Goal: Task Accomplishment & Management: Manage account settings

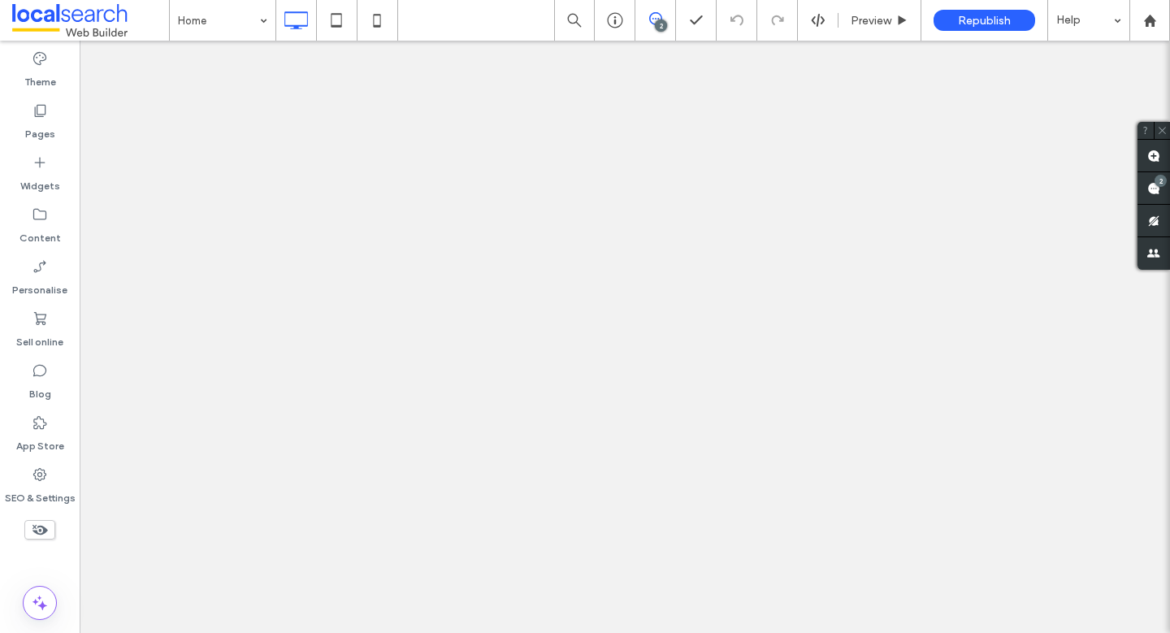
click at [43, 475] on icon at bounding box center [40, 474] width 16 height 16
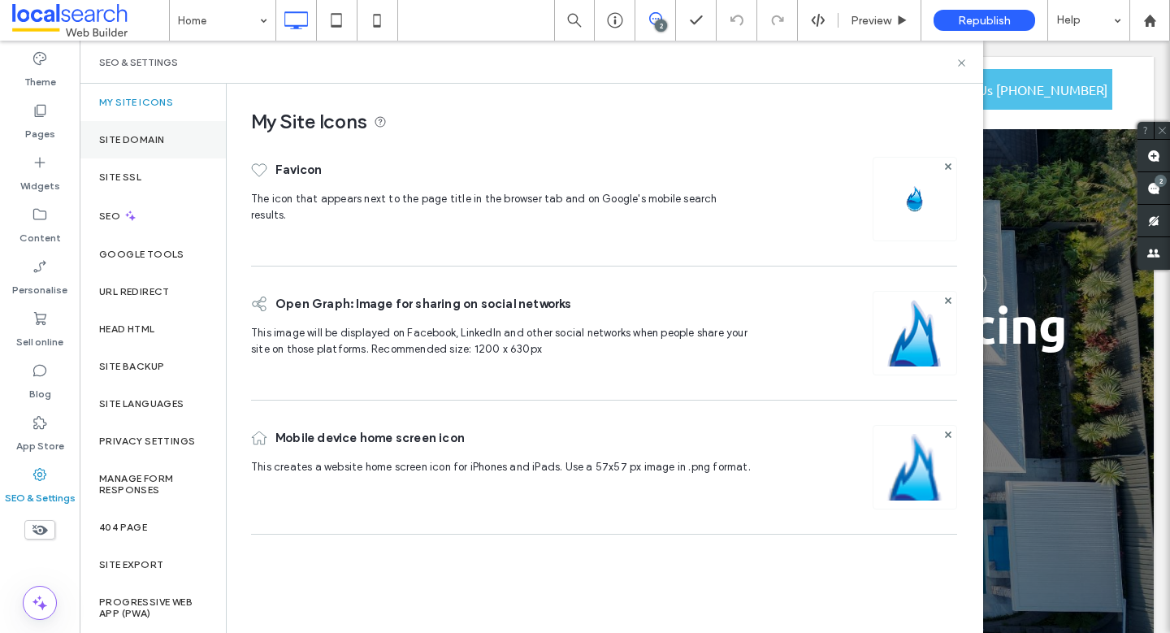
click at [189, 141] on div "Site Domain" at bounding box center [153, 139] width 146 height 37
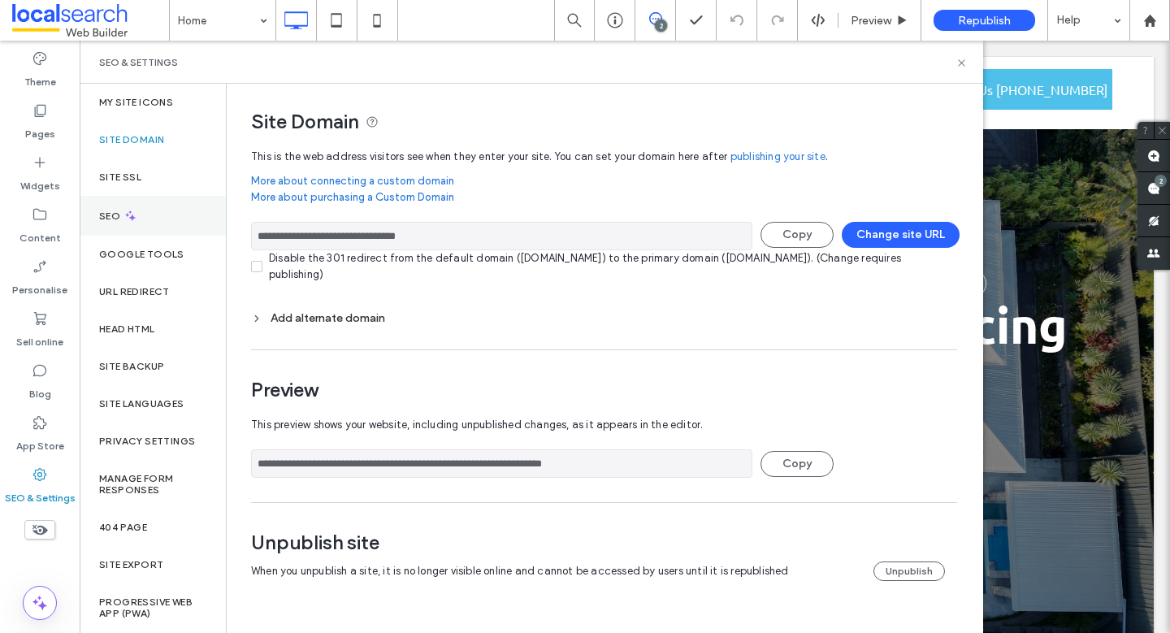
click at [113, 205] on div "SEO" at bounding box center [153, 216] width 146 height 40
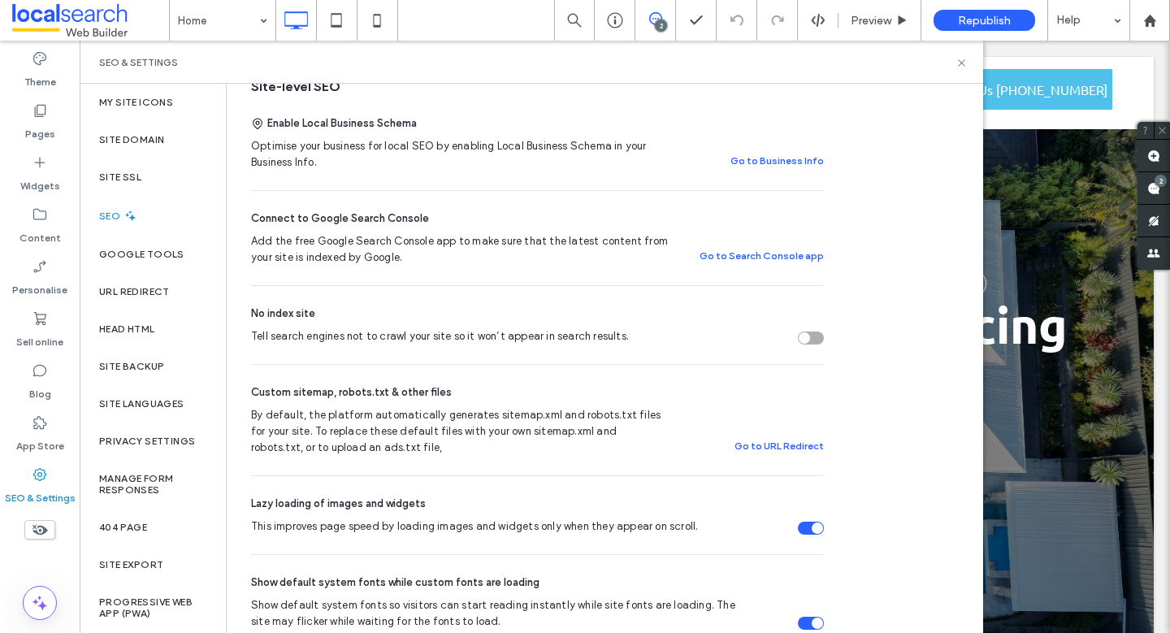
scroll to position [423, 0]
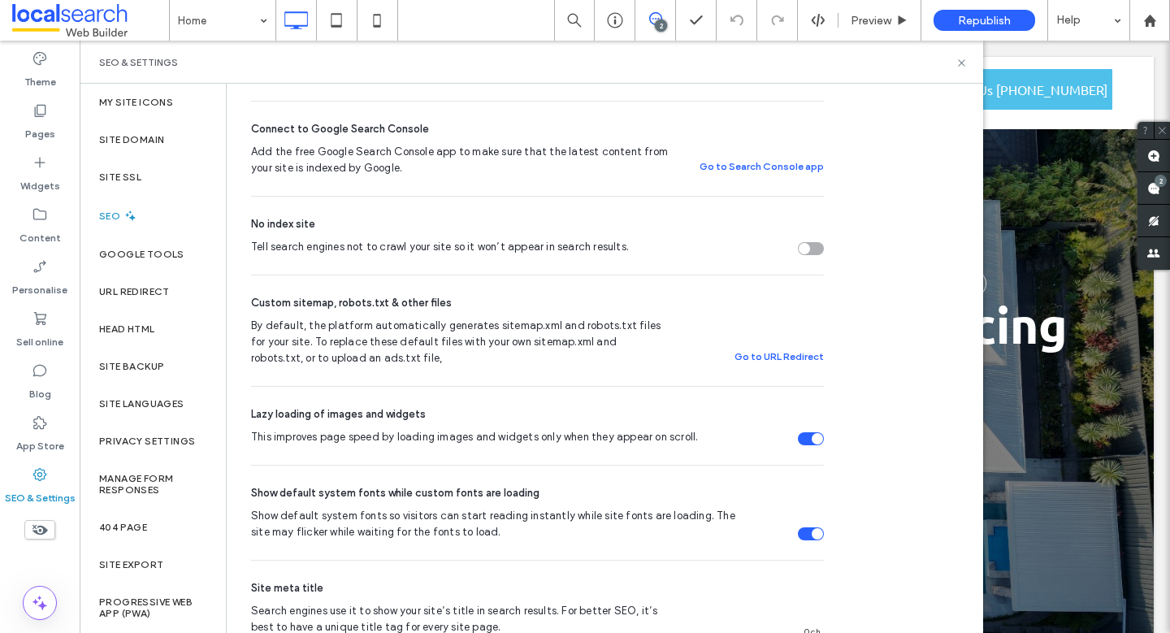
click at [808, 241] on section "Tell search engines not to crawl your site so it won’t appear in search results." at bounding box center [537, 247] width 573 height 16
click at [806, 253] on div "Tell search engines not to crawl your site so it won’t appear in search results." at bounding box center [804, 248] width 11 height 11
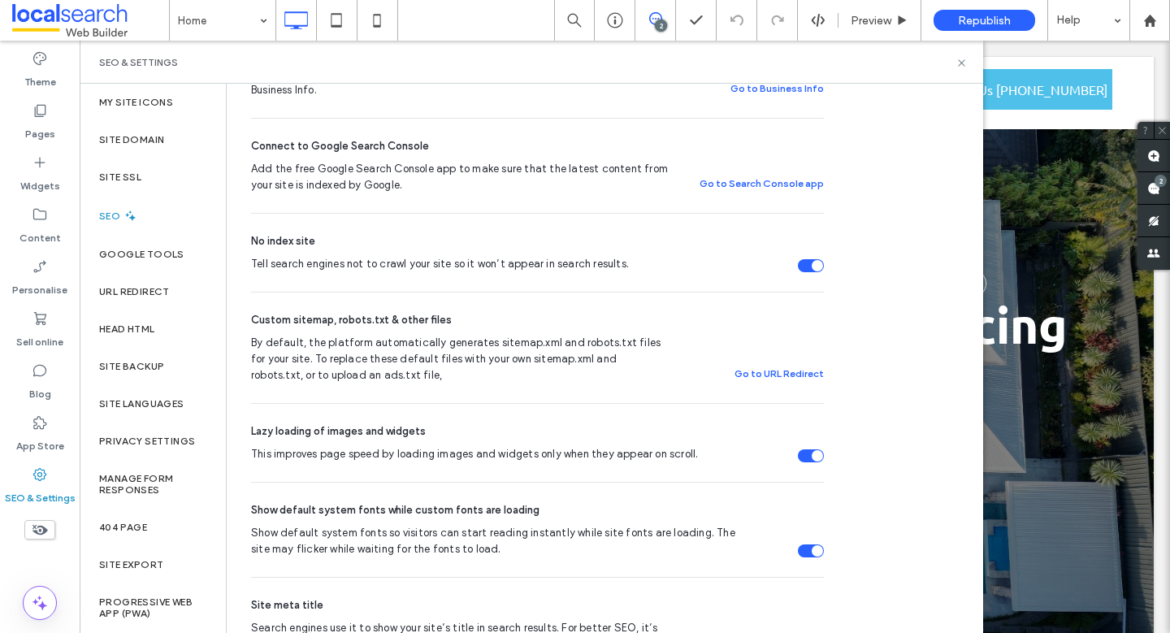
scroll to position [449, 0]
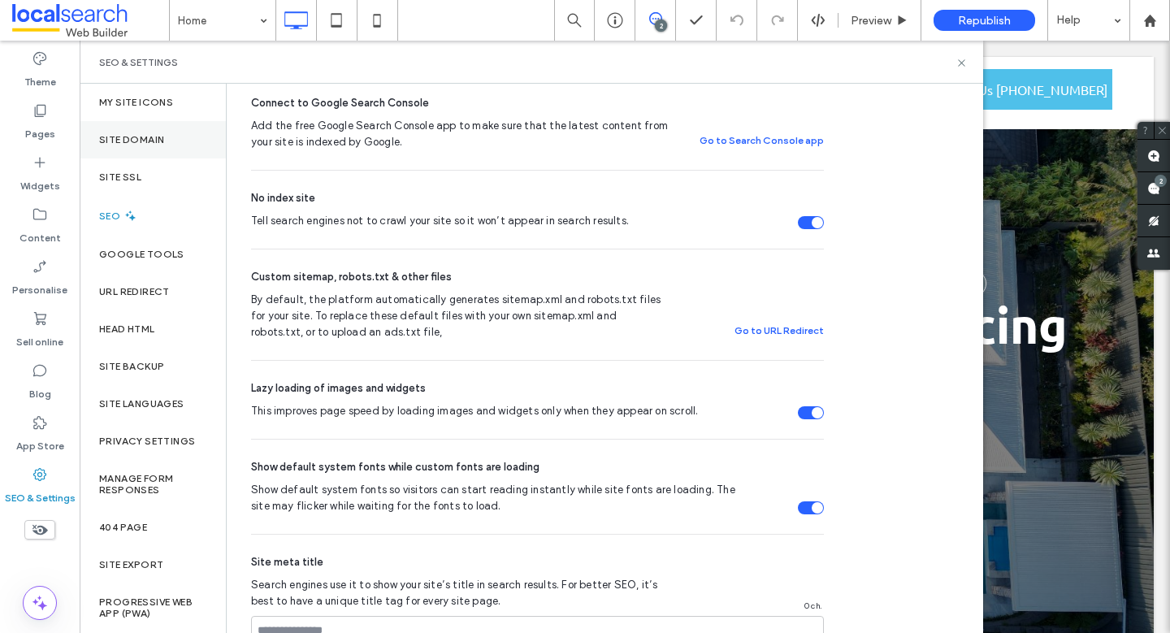
click at [158, 137] on label "Site Domain" at bounding box center [131, 139] width 65 height 11
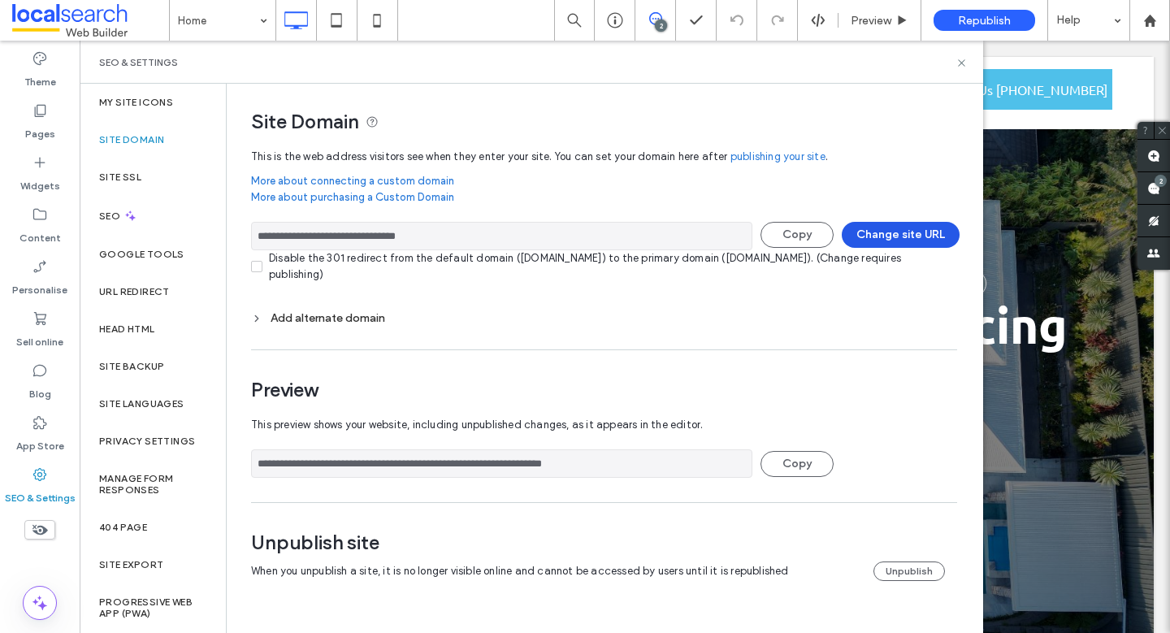
click at [924, 236] on button "Change site URL" at bounding box center [901, 235] width 118 height 26
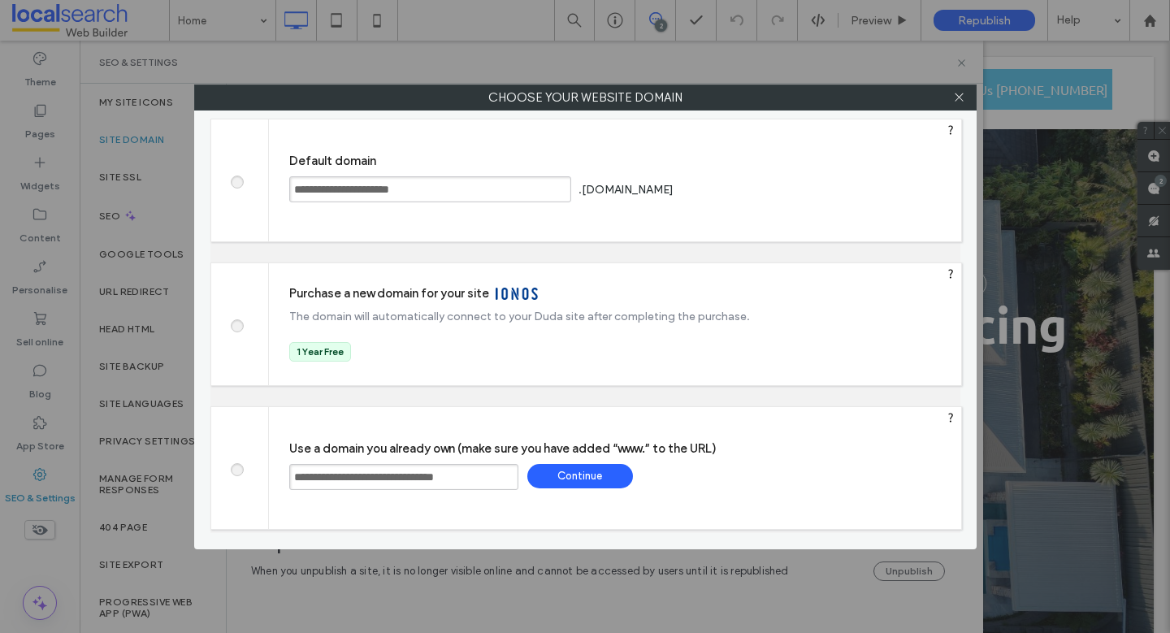
click at [236, 181] on span at bounding box center [236, 180] width 0 height 12
click at [791, 193] on div "Save" at bounding box center [739, 189] width 106 height 24
type input "**********"
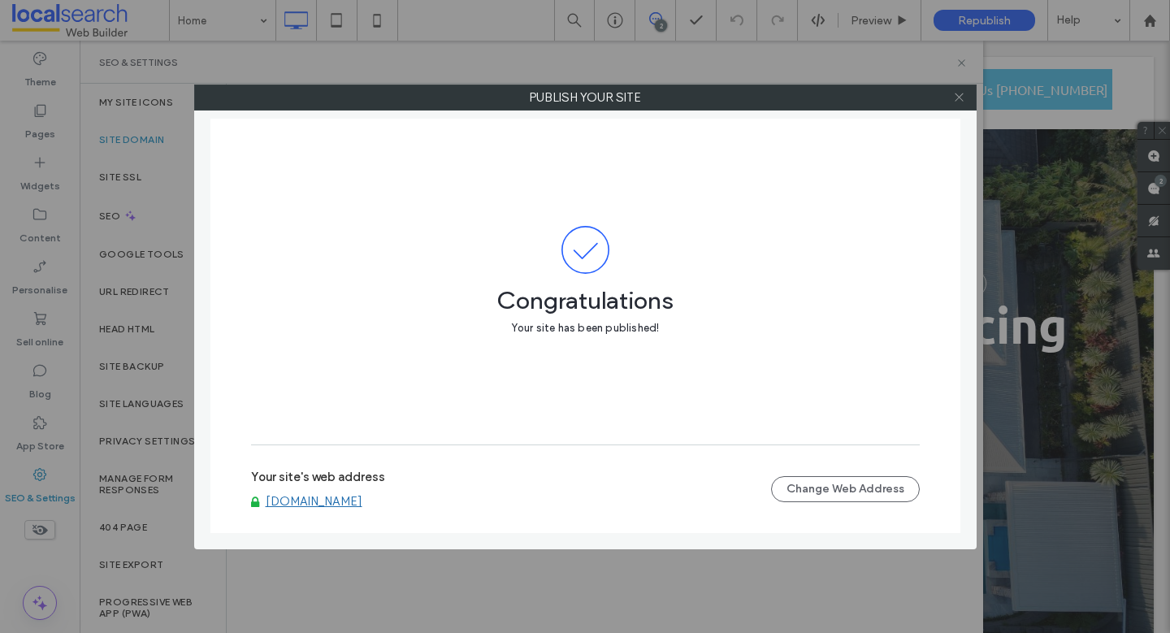
click at [963, 92] on icon at bounding box center [959, 97] width 12 height 12
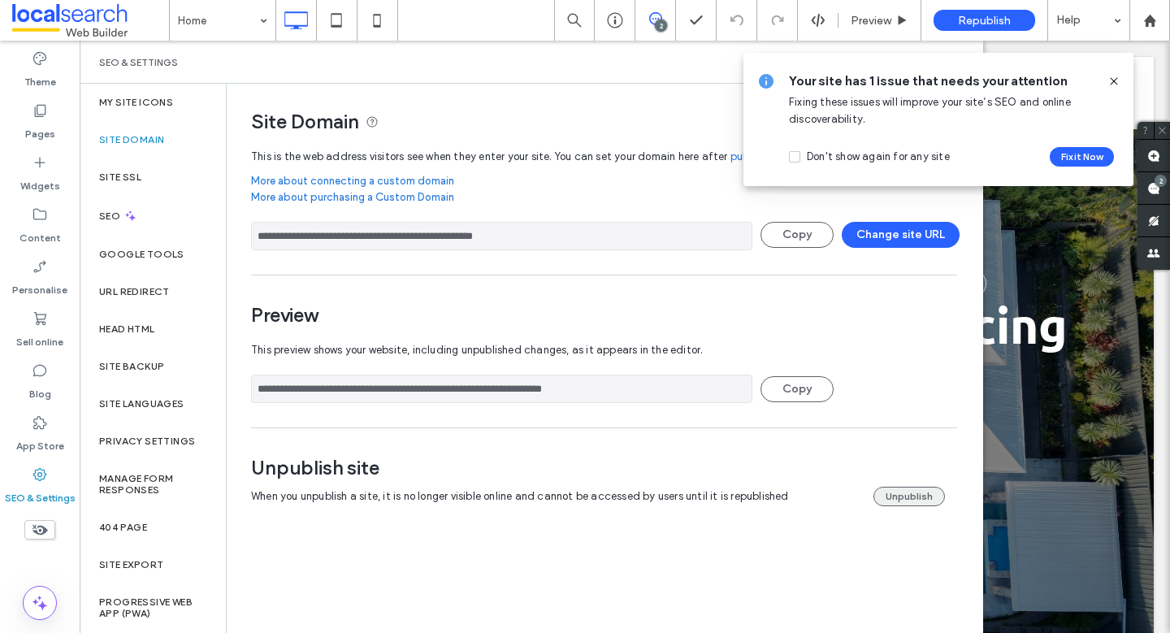
click at [931, 497] on button "Unpublish" at bounding box center [910, 497] width 72 height 20
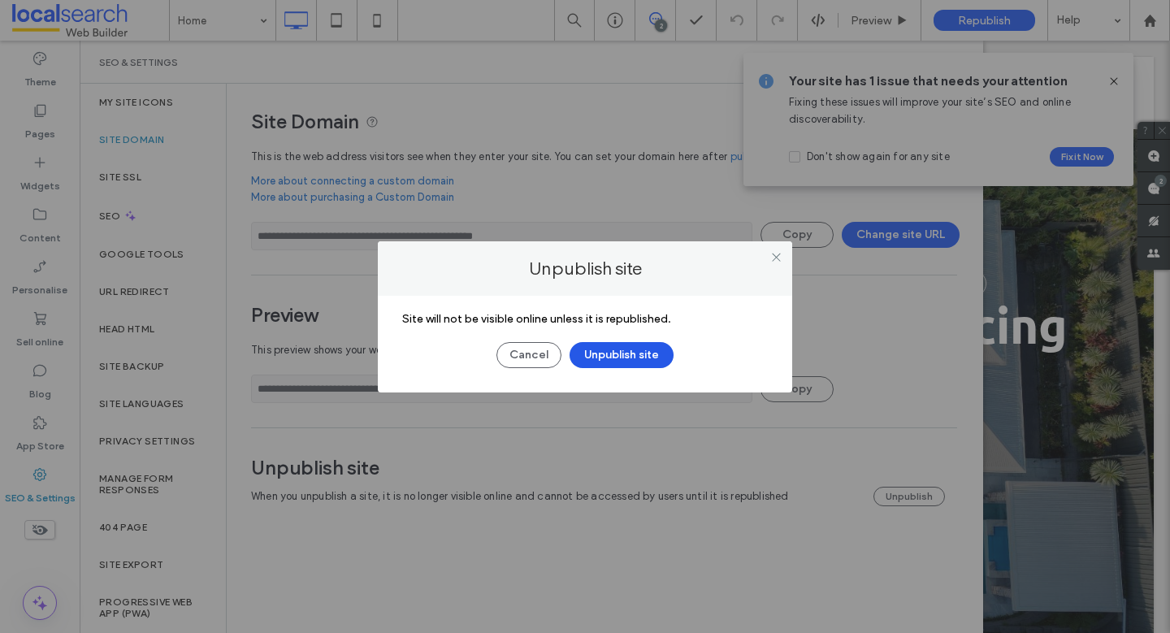
click at [615, 357] on button "Unpublish site" at bounding box center [622, 355] width 104 height 26
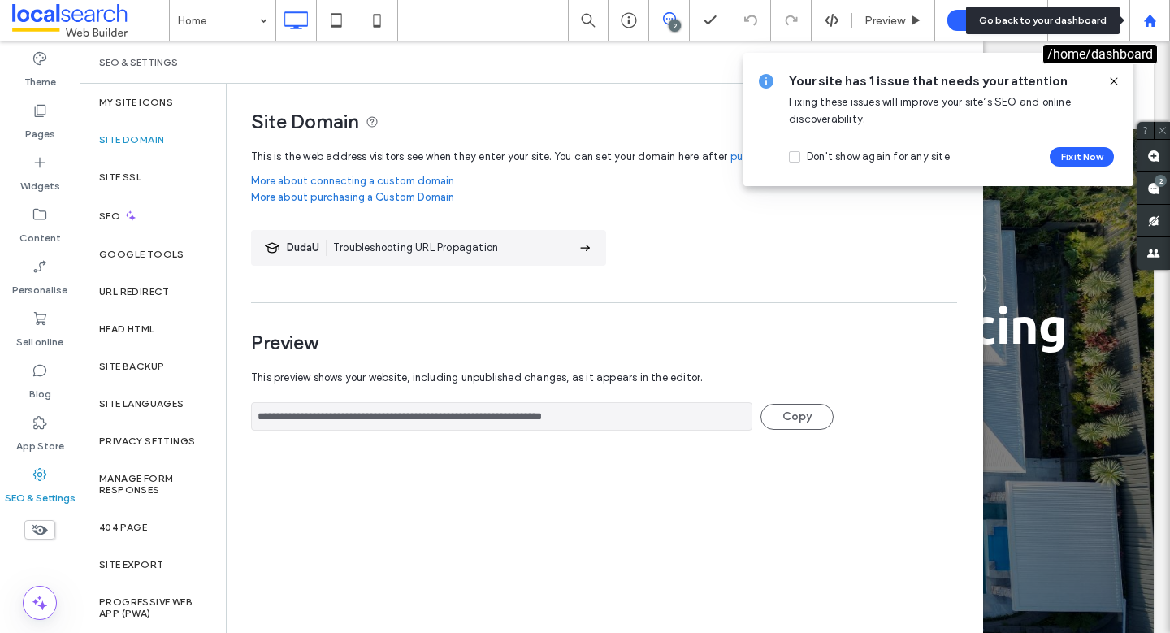
click at [1153, 24] on use at bounding box center [1149, 20] width 12 height 12
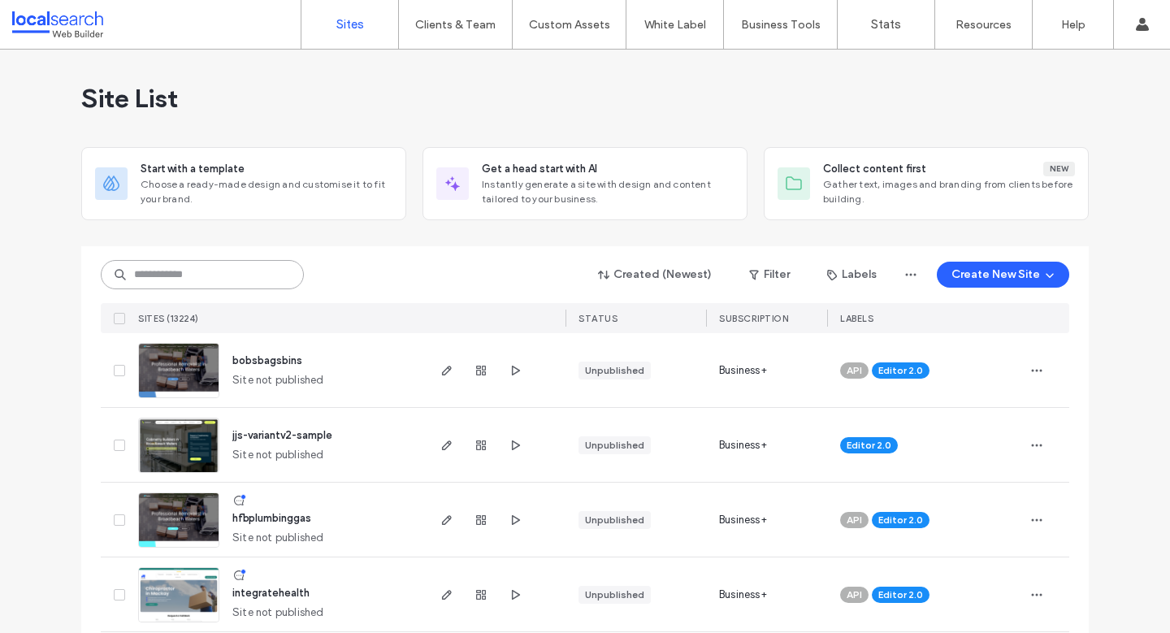
click at [222, 266] on input at bounding box center [202, 274] width 203 height 29
paste input "********"
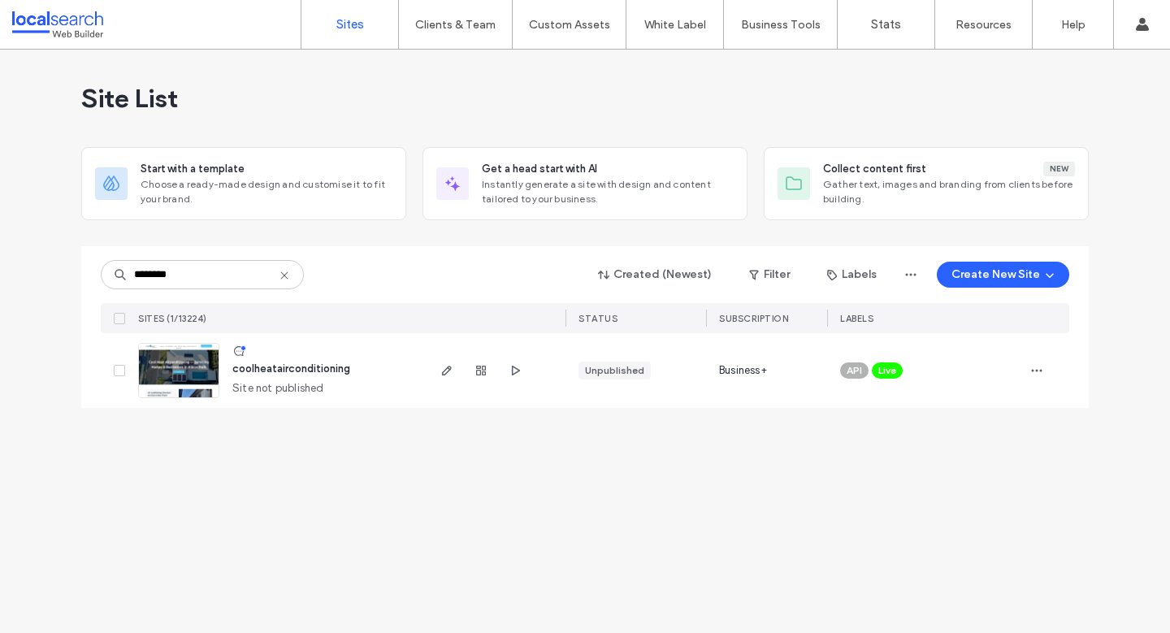
click at [896, 368] on span "Live" at bounding box center [887, 370] width 18 height 15
click at [917, 357] on icon at bounding box center [913, 358] width 7 height 7
click at [254, 268] on input "********" at bounding box center [202, 274] width 203 height 29
paste input
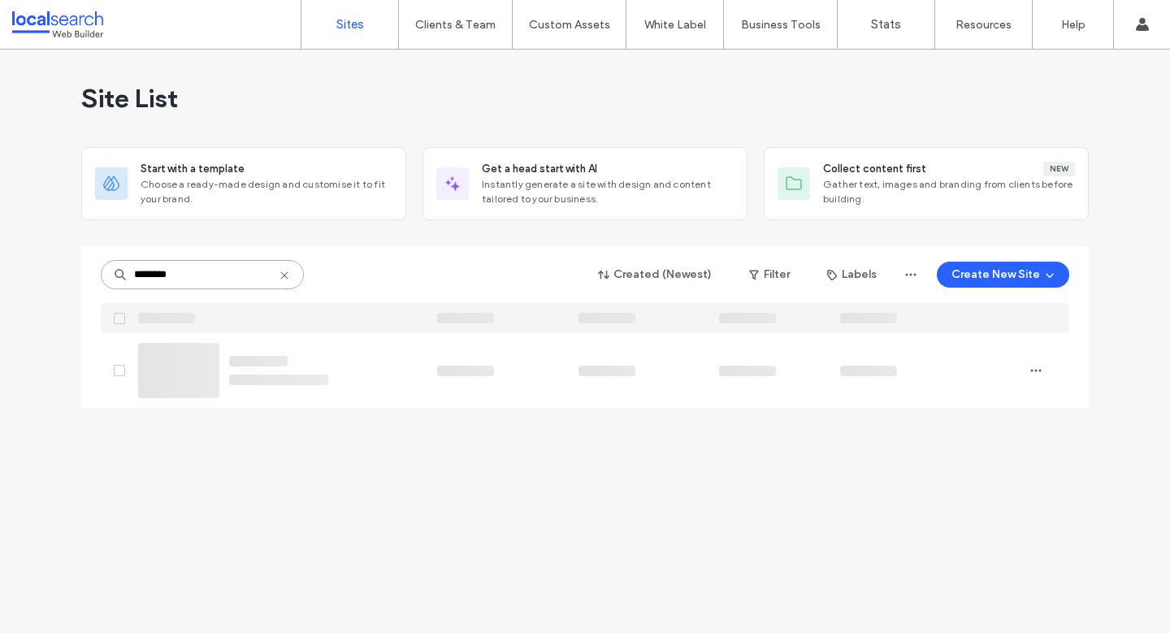
type input "********"
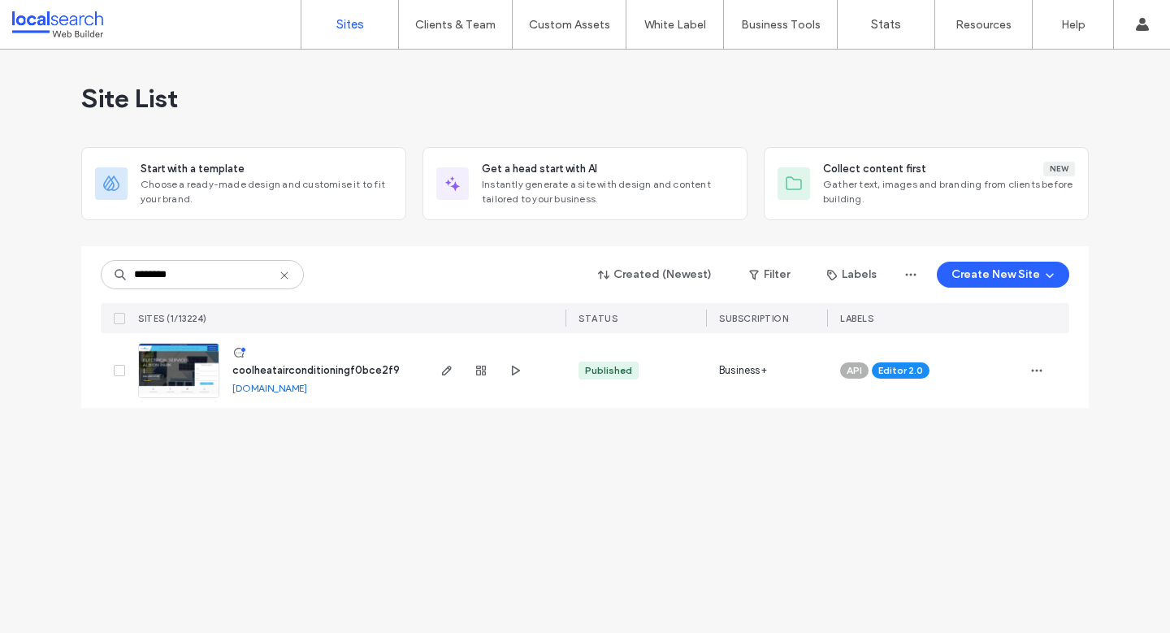
click at [339, 364] on span "coolheatairconditioningf0bce2f9" at bounding box center [315, 370] width 167 height 12
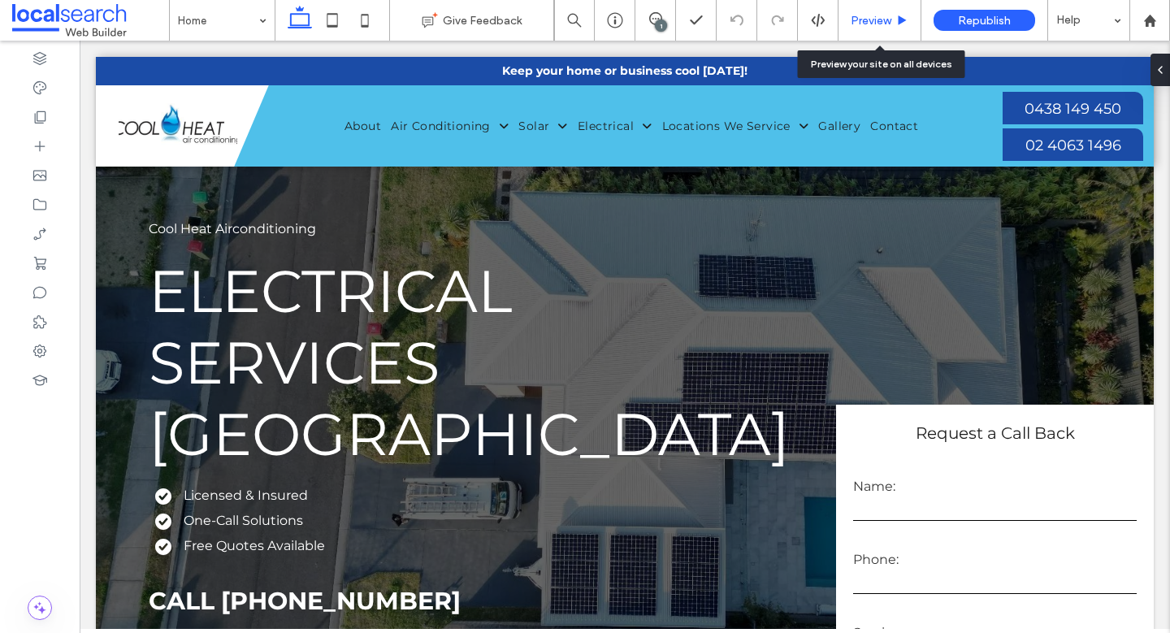
click at [889, 19] on span "Preview" at bounding box center [871, 21] width 41 height 14
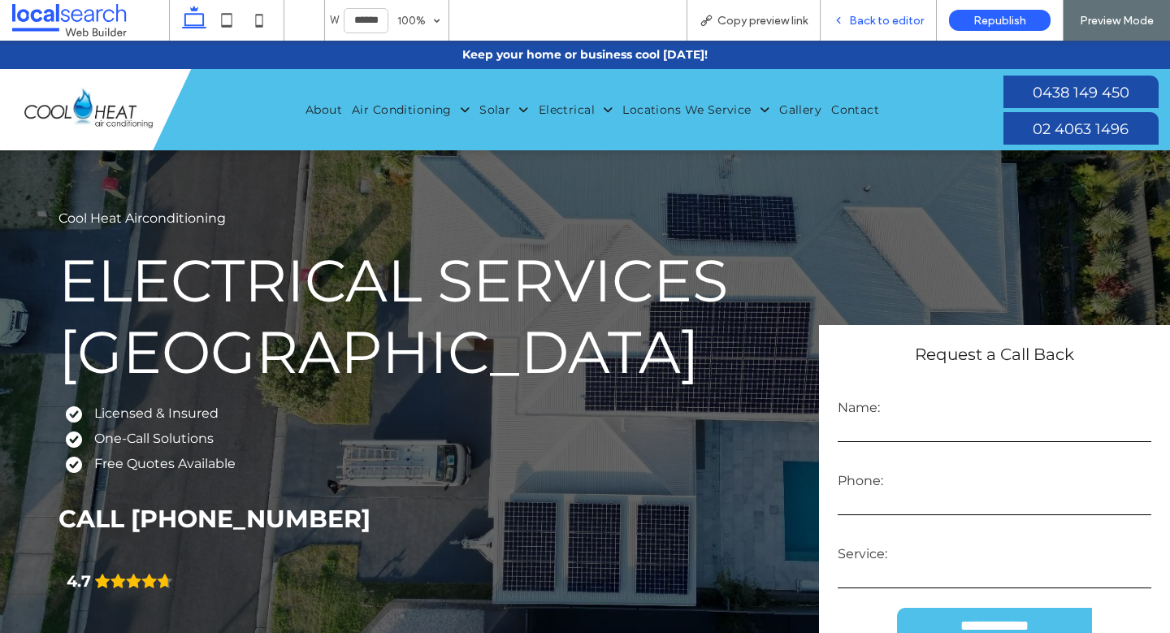
click at [887, 18] on span "Back to editor" at bounding box center [886, 21] width 75 height 14
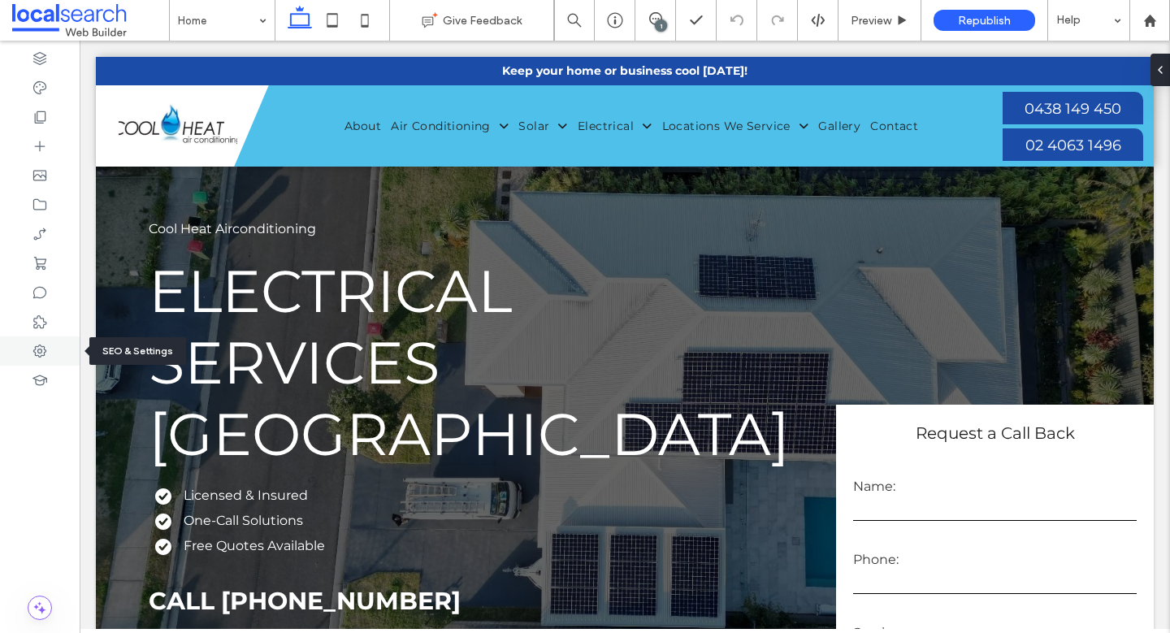
click at [45, 350] on use at bounding box center [39, 351] width 13 height 13
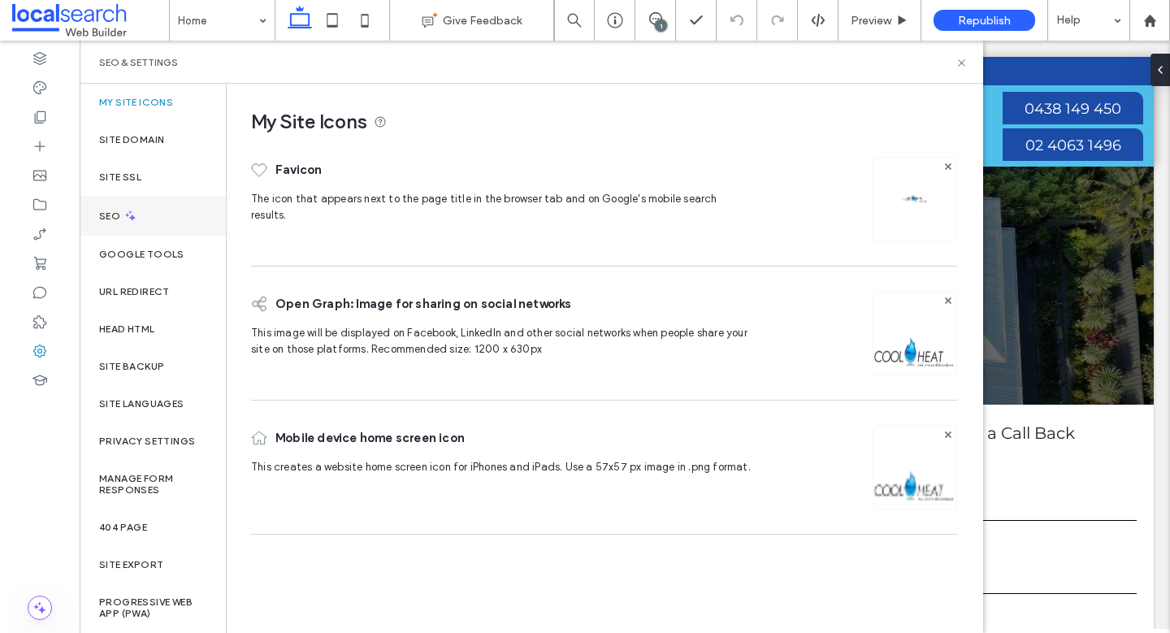
click at [134, 227] on div "SEO" at bounding box center [153, 216] width 146 height 40
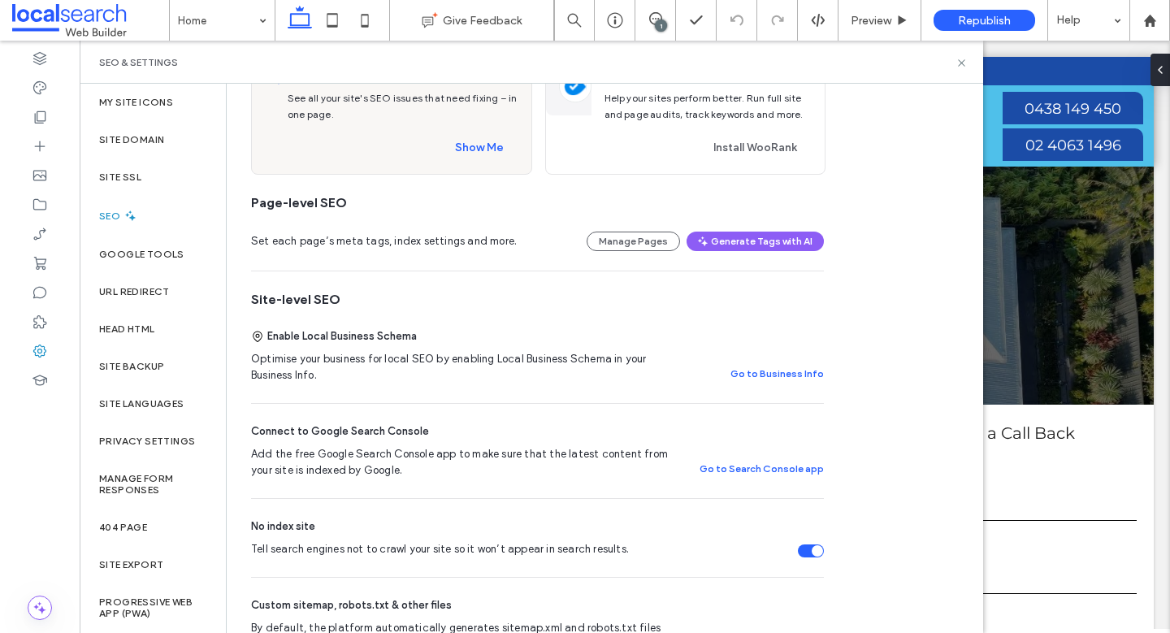
scroll to position [253, 0]
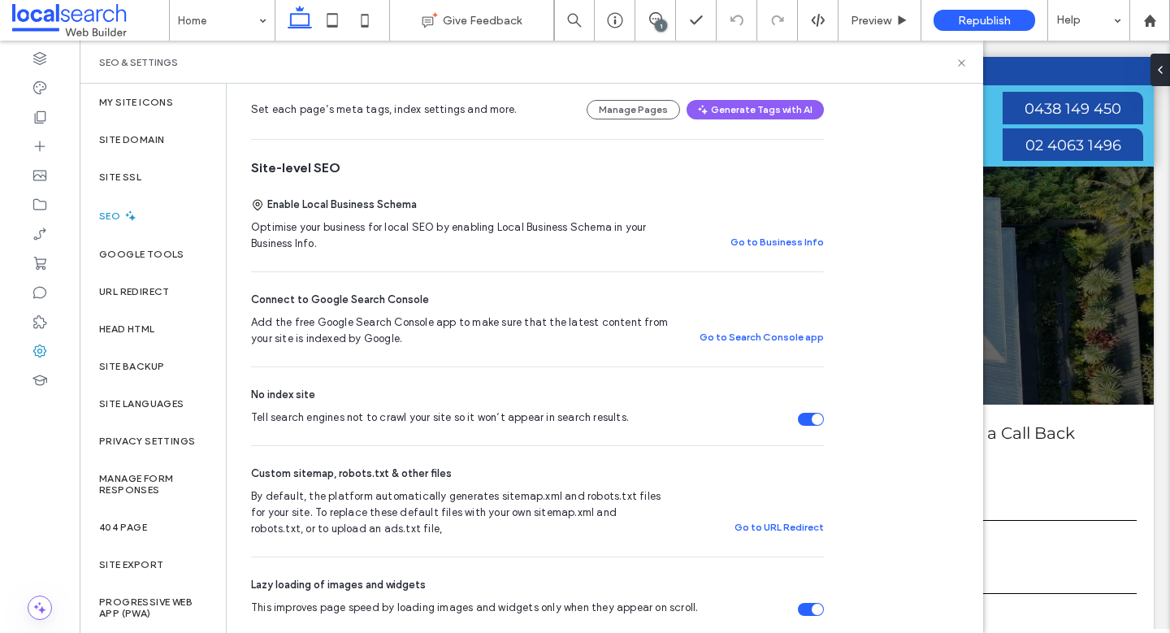
click at [798, 422] on div "Tell search engines not to crawl your site so it won’t appear in search results." at bounding box center [811, 419] width 26 height 13
click at [154, 141] on label "Site Domain" at bounding box center [131, 139] width 65 height 11
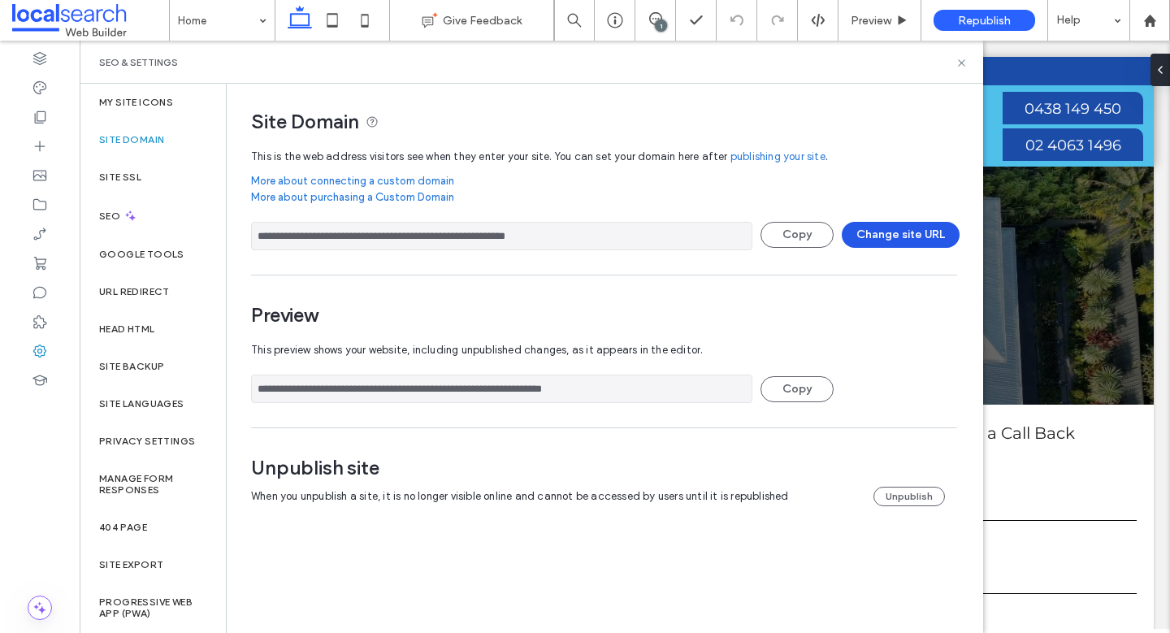
click at [917, 241] on button "Change site URL" at bounding box center [901, 235] width 118 height 26
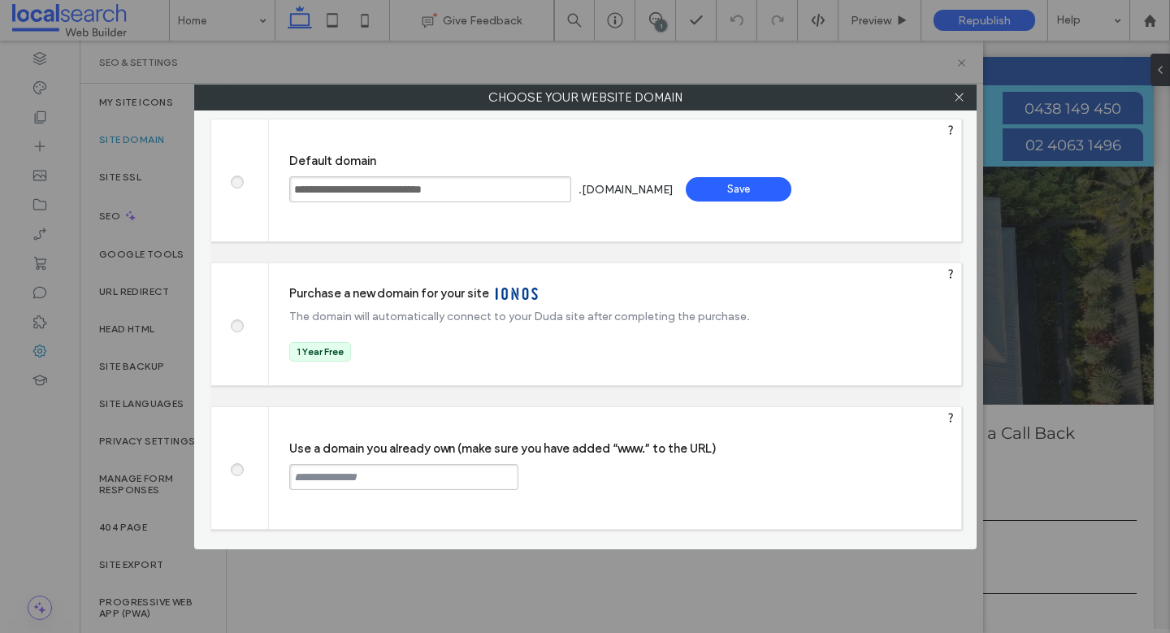
click at [236, 469] on span at bounding box center [236, 468] width 0 height 12
click at [366, 479] on input "text" at bounding box center [403, 477] width 229 height 26
paste input "**********"
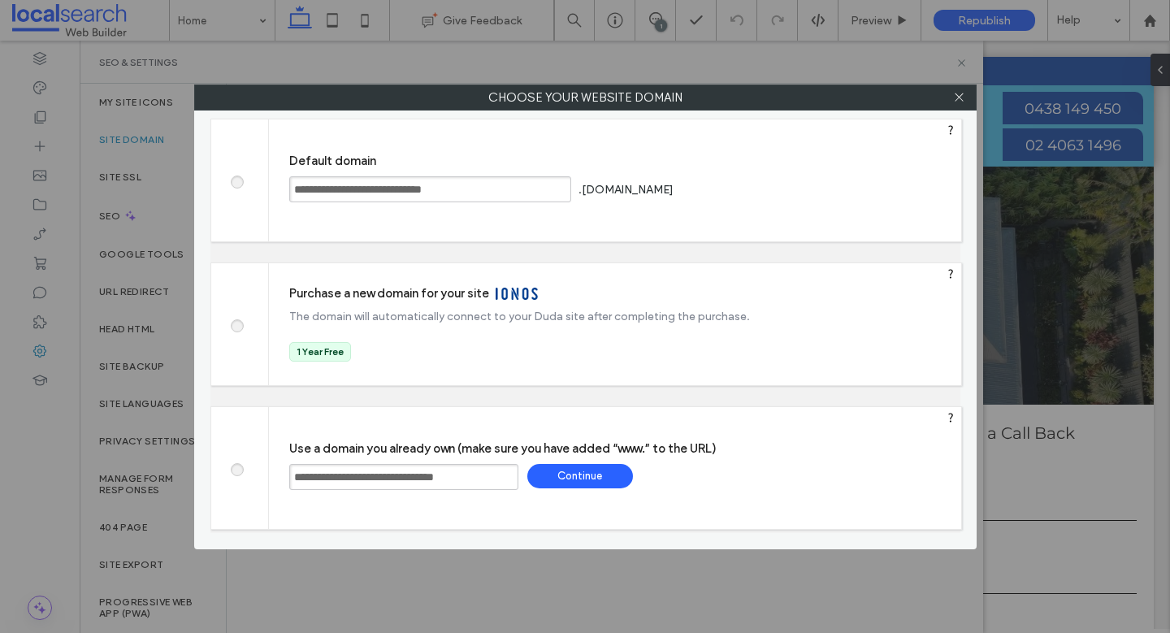
type input "**********"
click at [575, 476] on div "Continue" at bounding box center [580, 476] width 106 height 24
type input "**********"
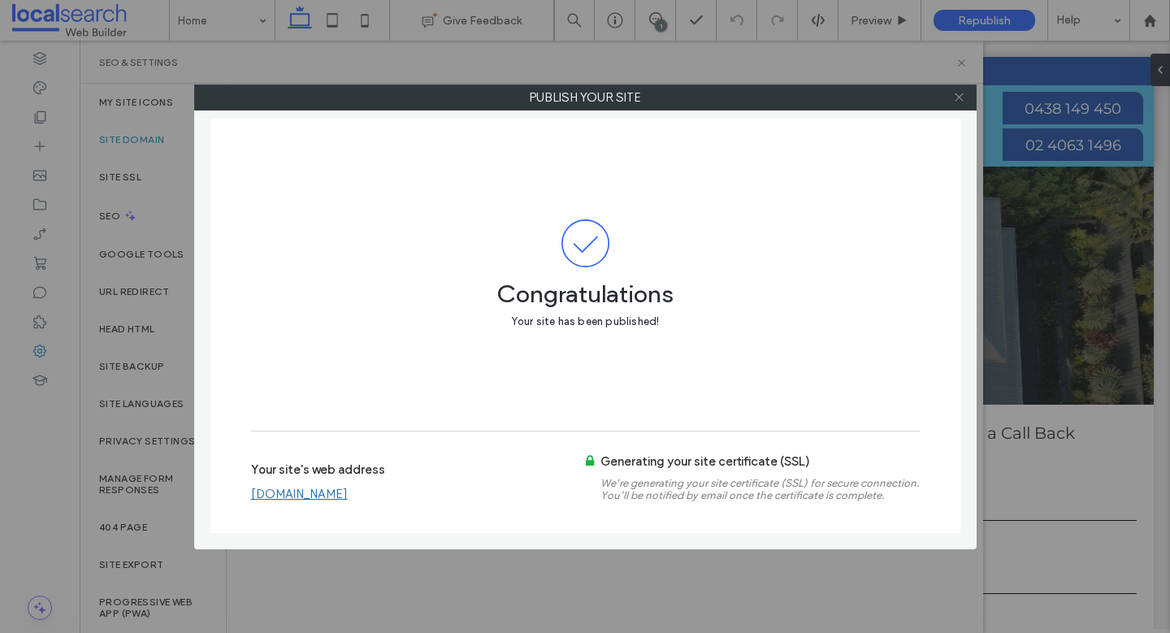
click at [961, 98] on icon at bounding box center [959, 97] width 12 height 12
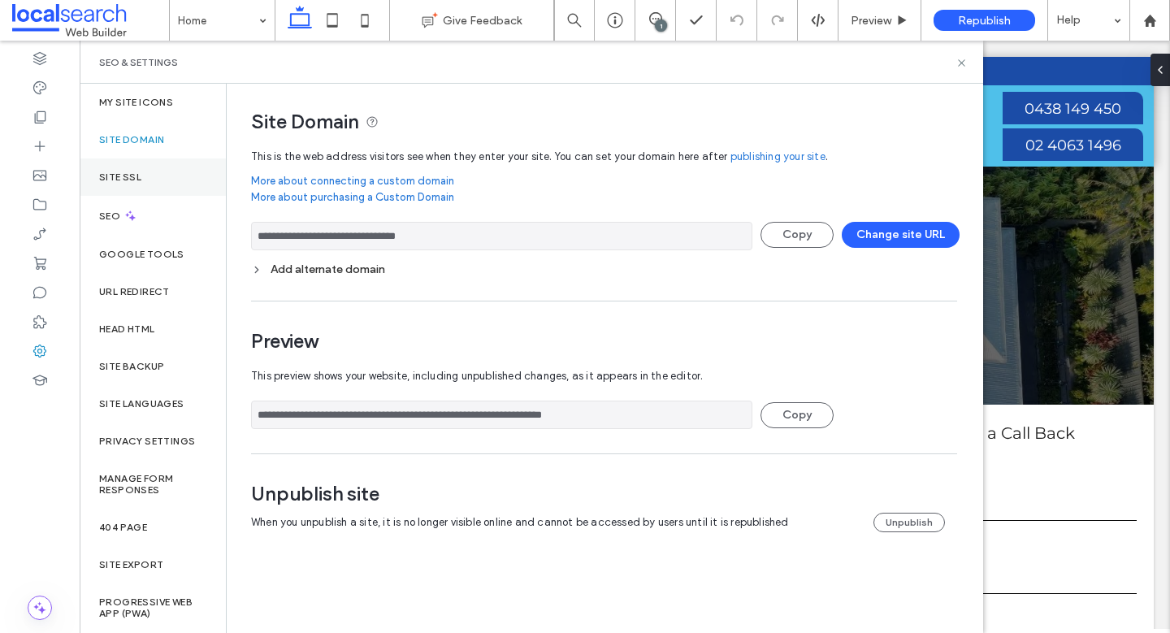
click at [98, 183] on div "Site SSL" at bounding box center [153, 176] width 146 height 37
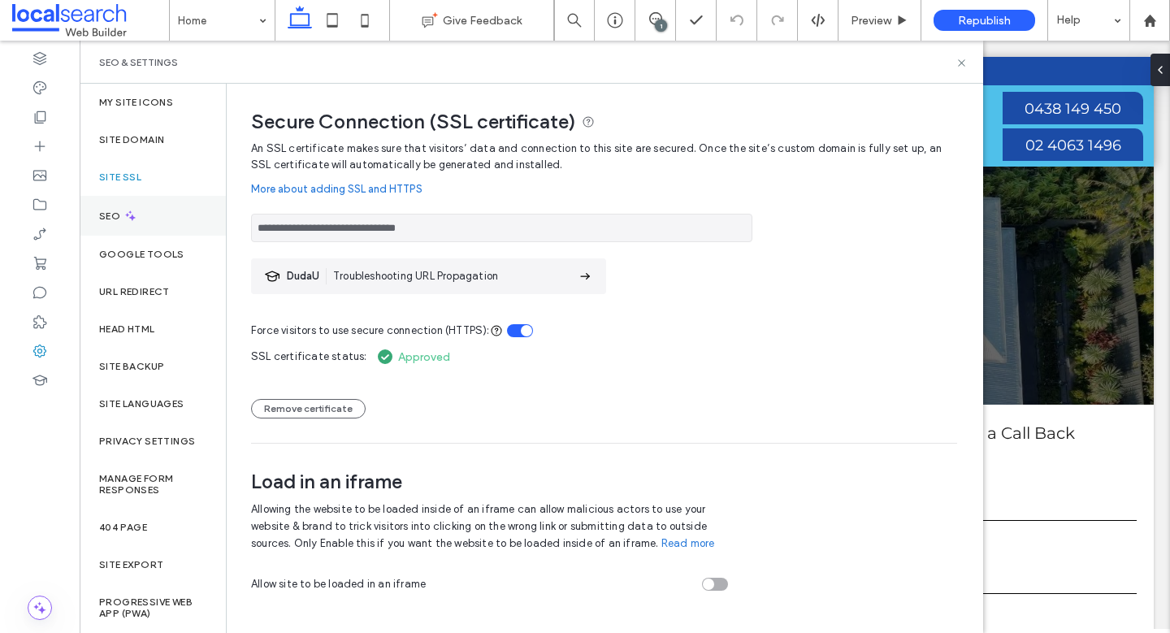
click at [120, 207] on div "SEO" at bounding box center [153, 216] width 146 height 40
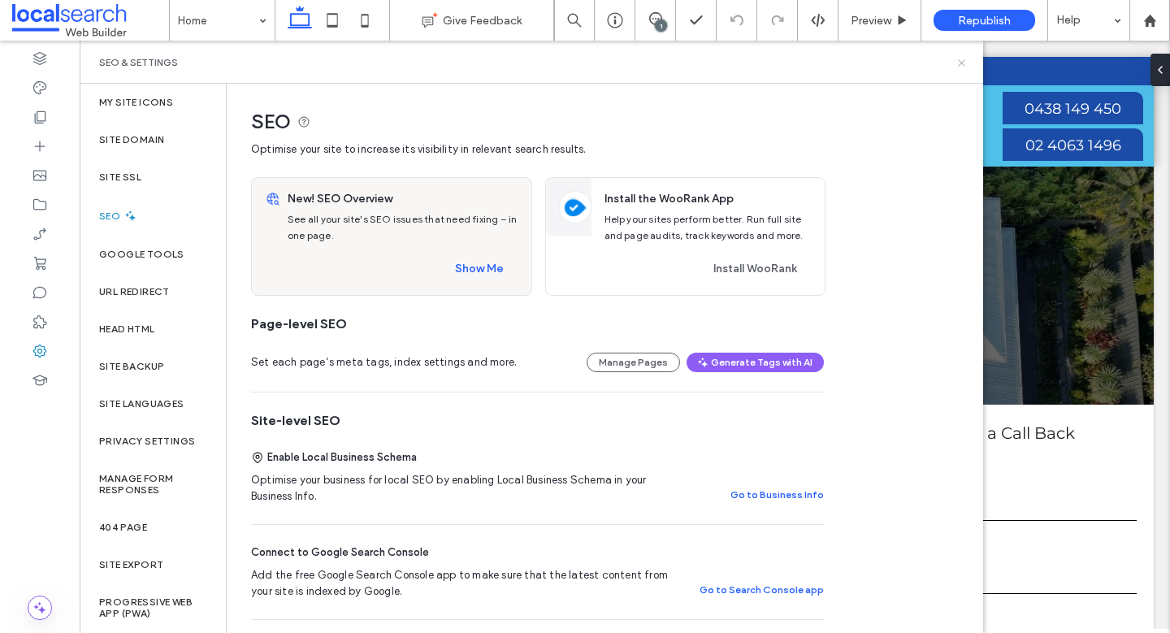
click at [962, 65] on icon at bounding box center [962, 63] width 12 height 12
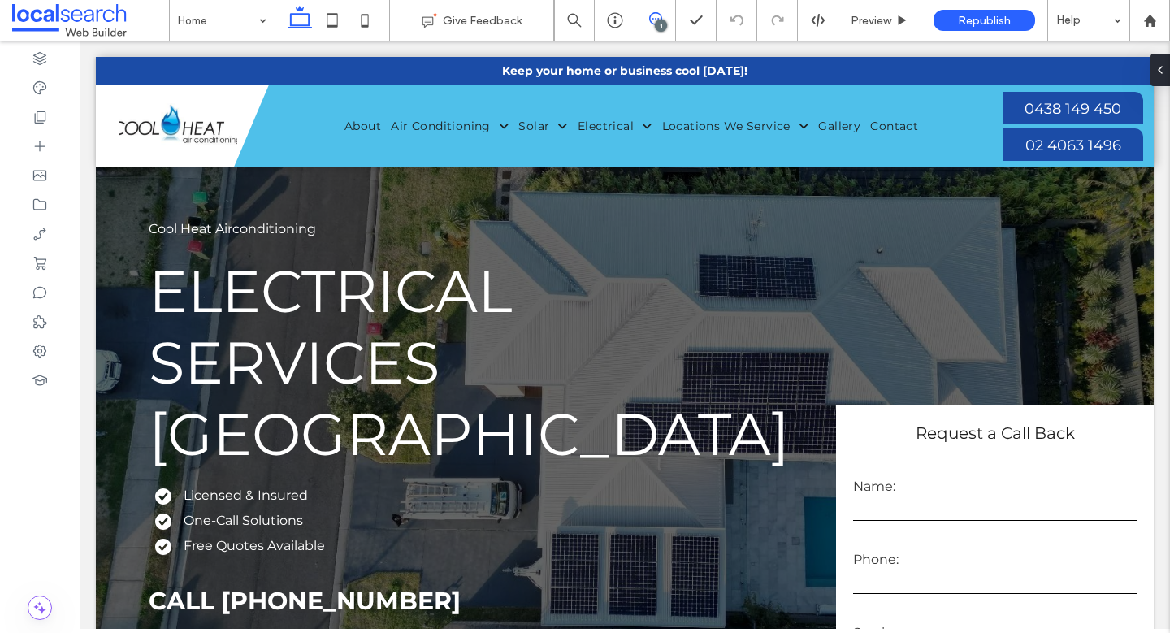
click at [661, 18] on use at bounding box center [655, 18] width 13 height 13
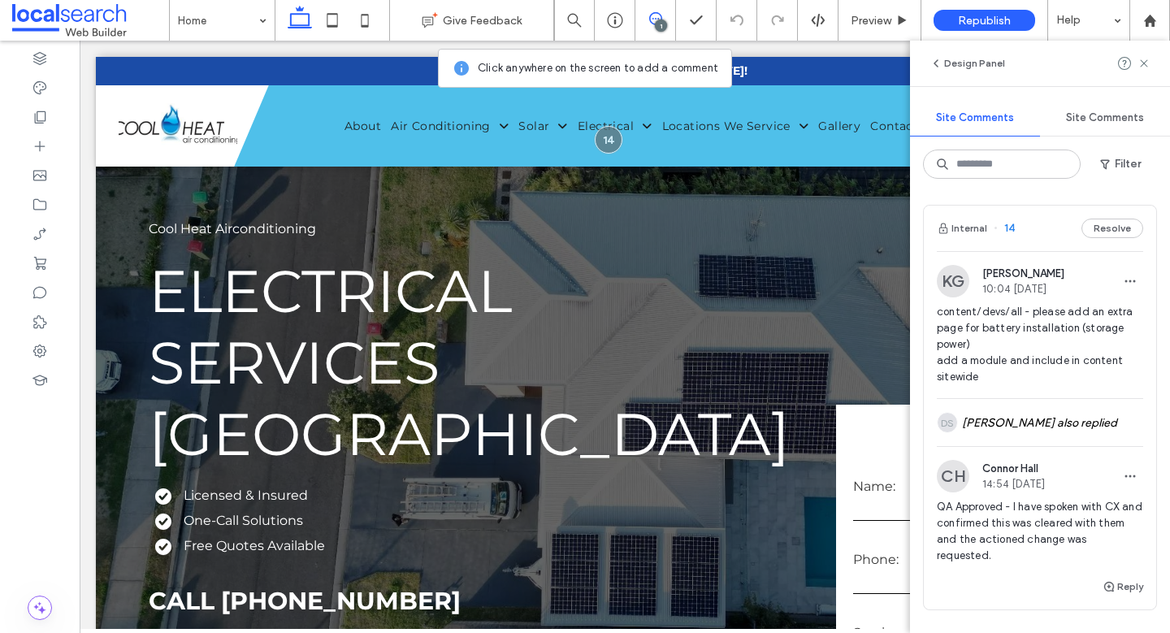
click at [657, 24] on div "1" at bounding box center [661, 26] width 12 height 12
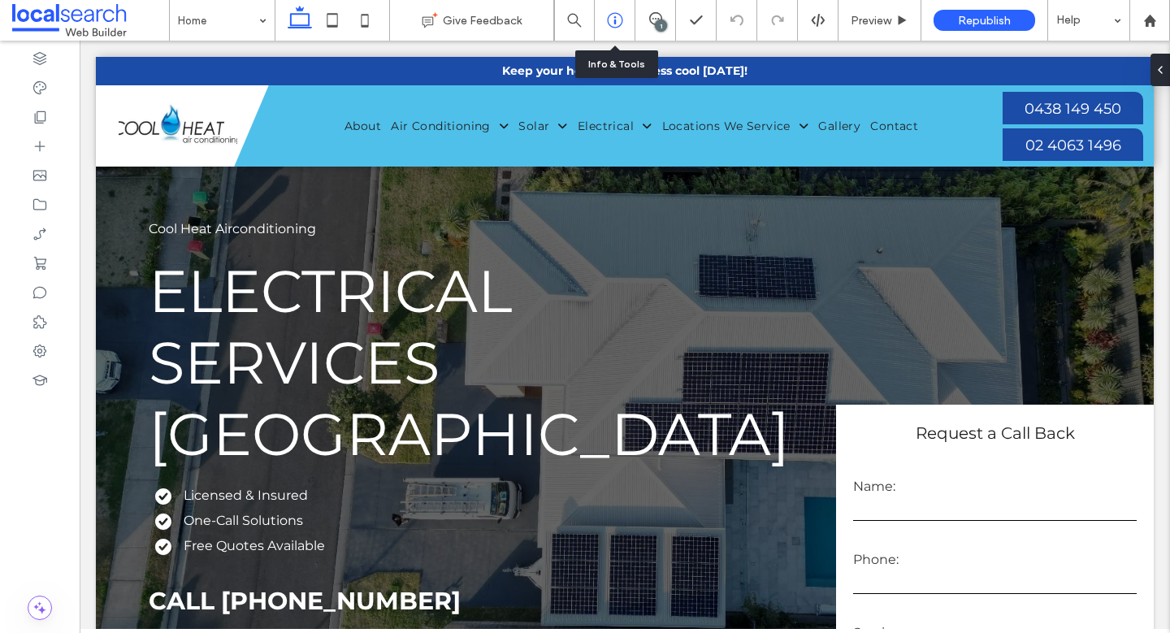
click at [628, 14] on div at bounding box center [615, 20] width 40 height 16
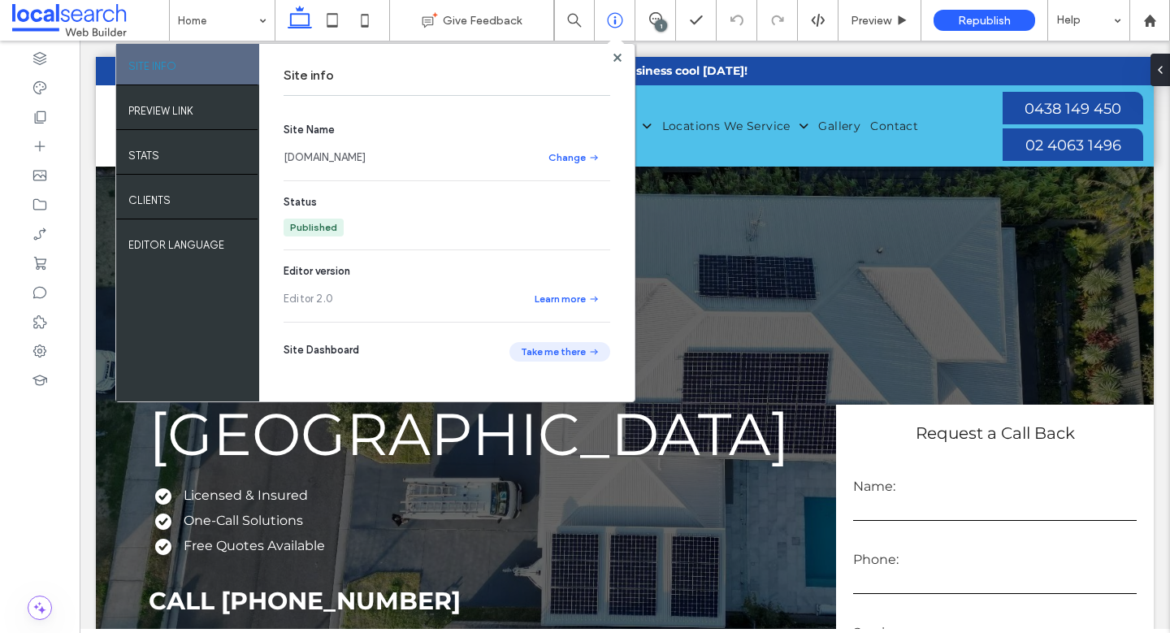
click at [562, 354] on button "Take me there" at bounding box center [560, 352] width 101 height 20
click at [46, 355] on icon at bounding box center [40, 351] width 16 height 16
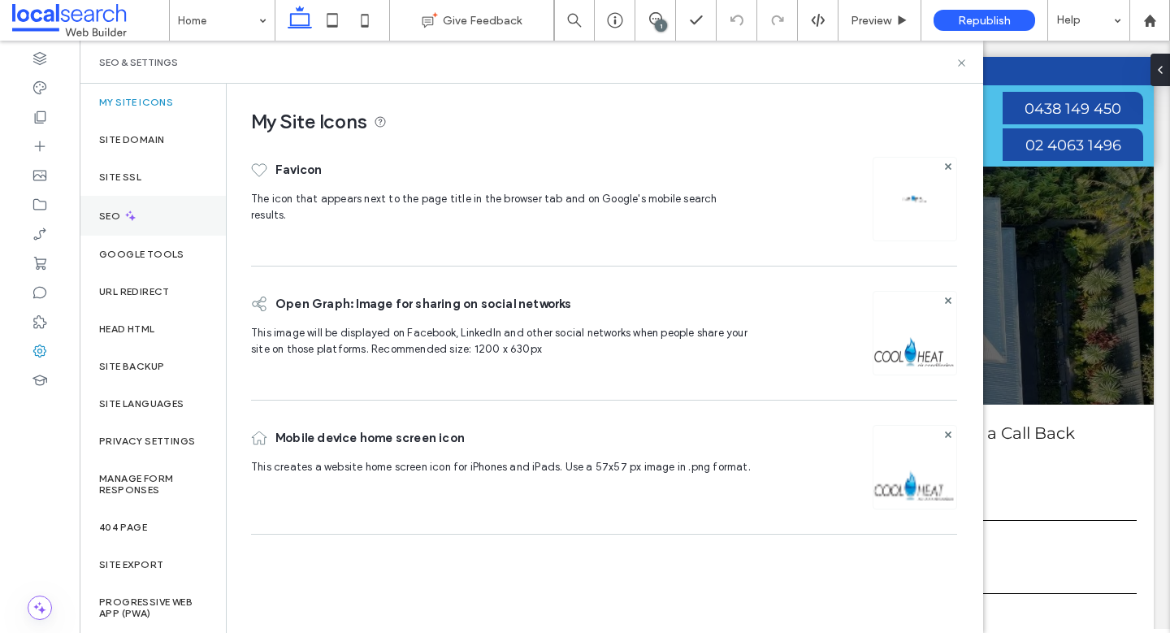
click at [126, 219] on icon at bounding box center [131, 216] width 14 height 14
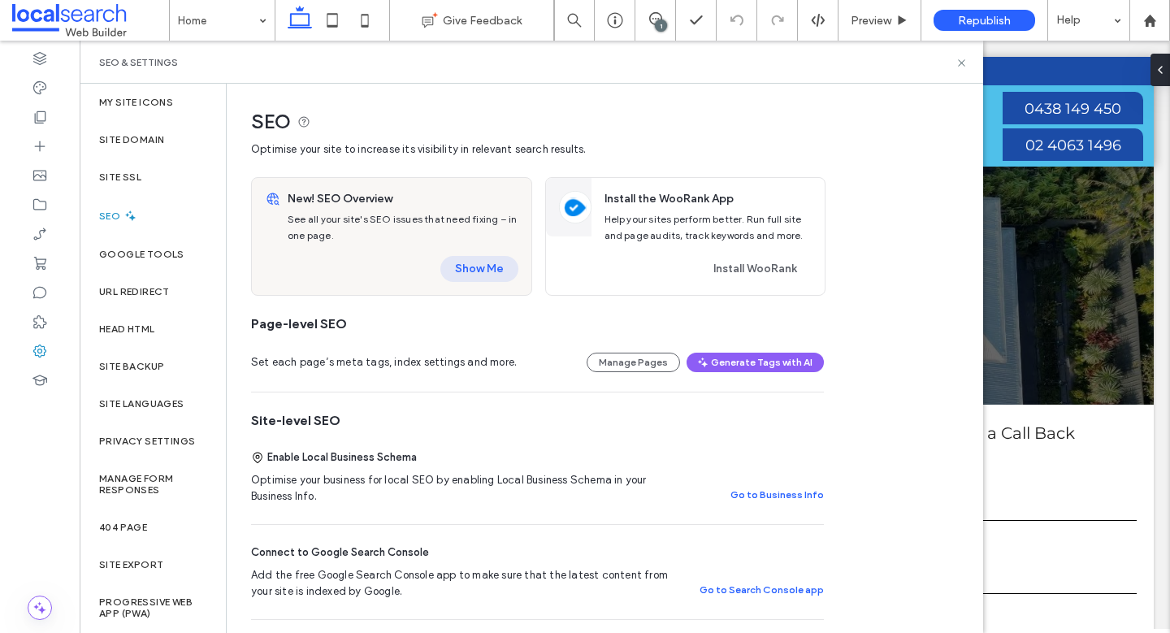
click at [484, 273] on button "Show Me" at bounding box center [479, 269] width 78 height 26
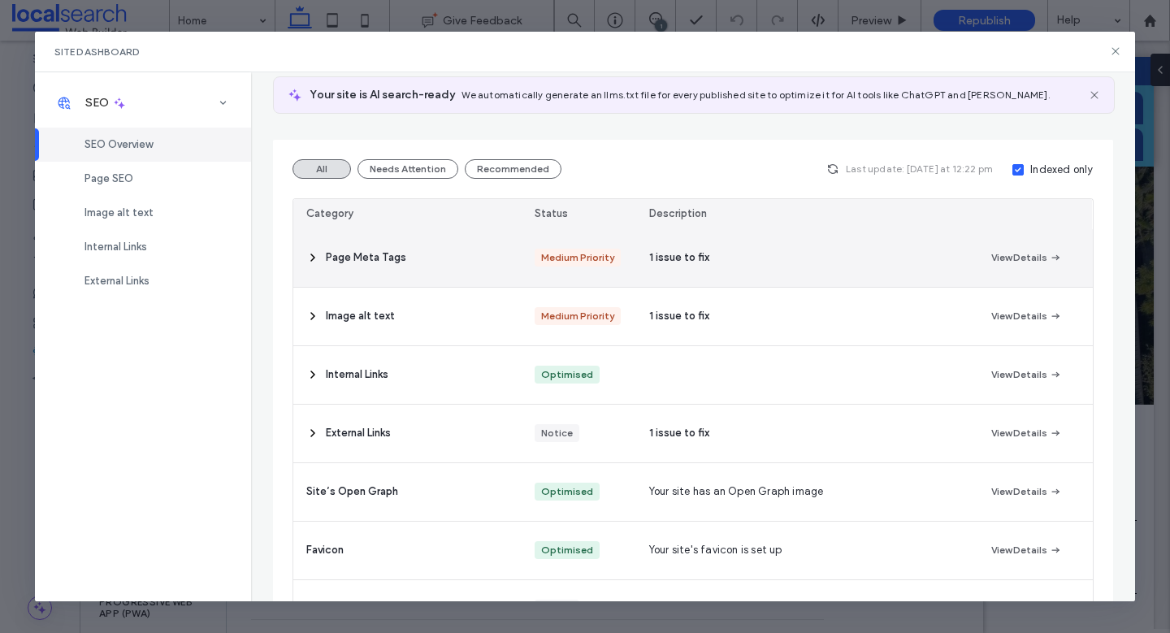
scroll to position [150, 0]
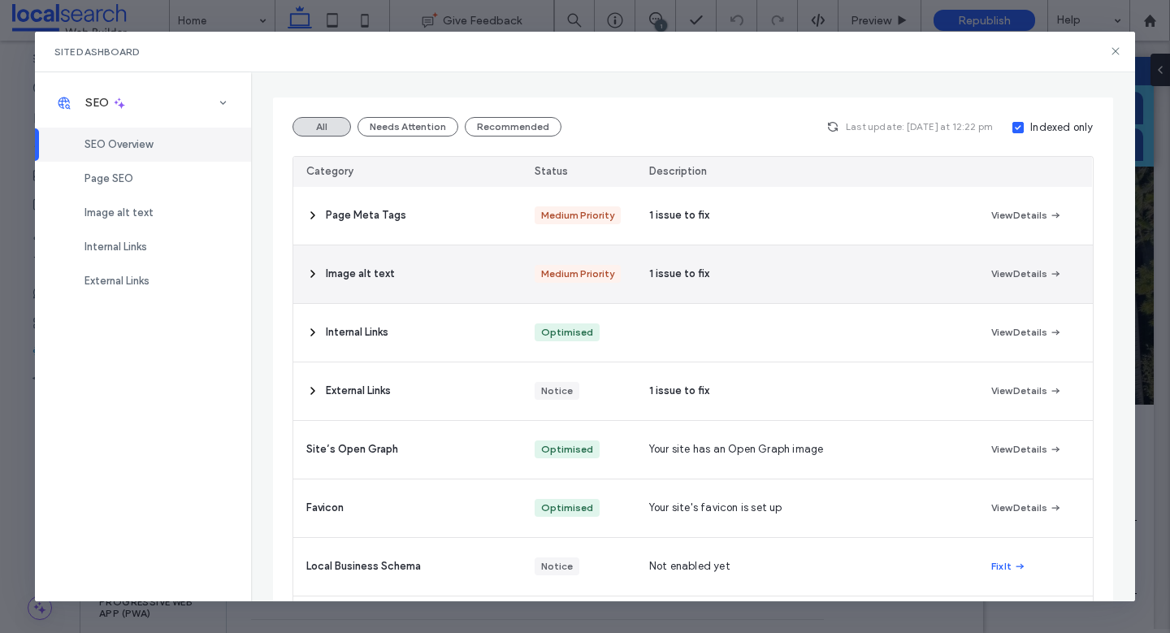
click at [317, 276] on icon at bounding box center [312, 273] width 13 height 13
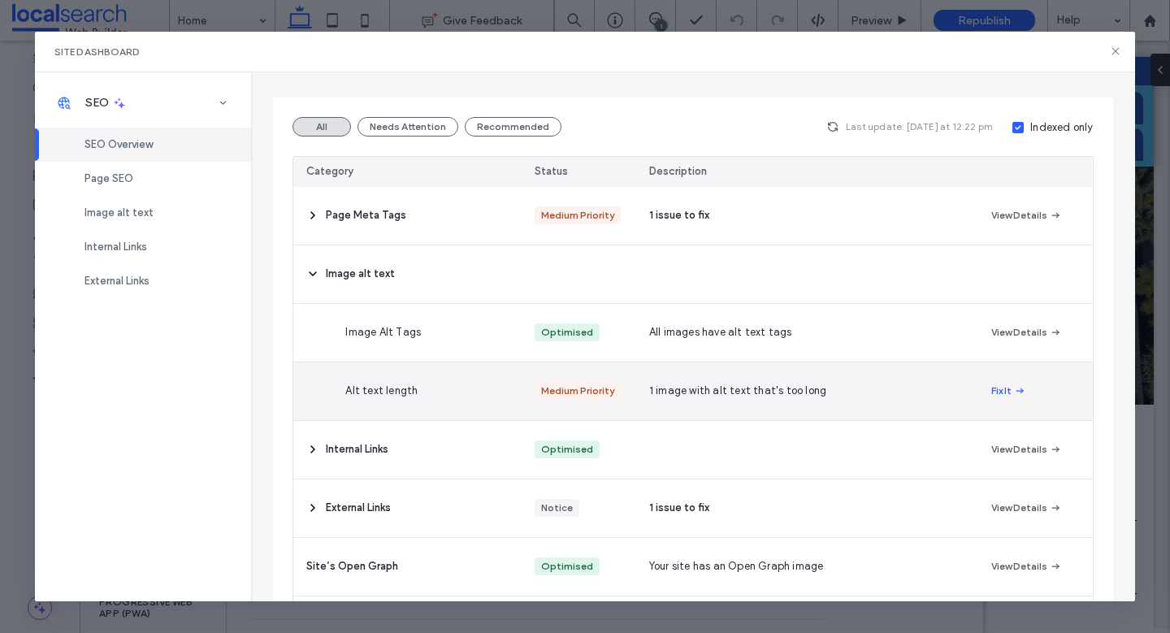
click at [907, 397] on div "1 image with alt text that's too long" at bounding box center [807, 391] width 342 height 58
click at [1000, 392] on button "Fix It" at bounding box center [1008, 391] width 35 height 20
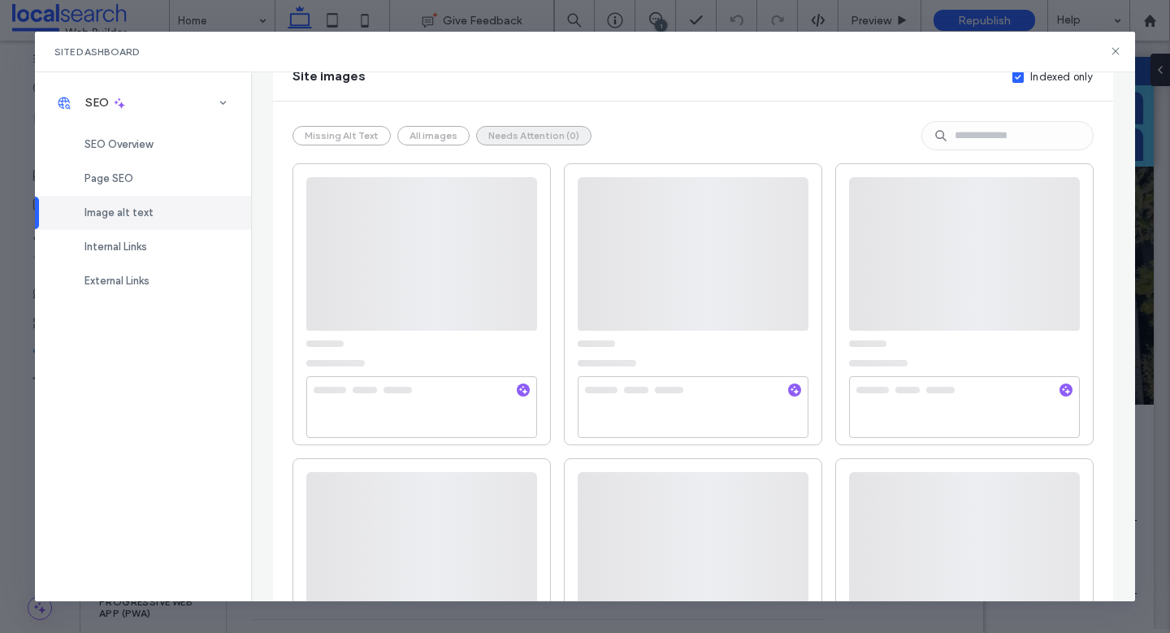
scroll to position [0, 0]
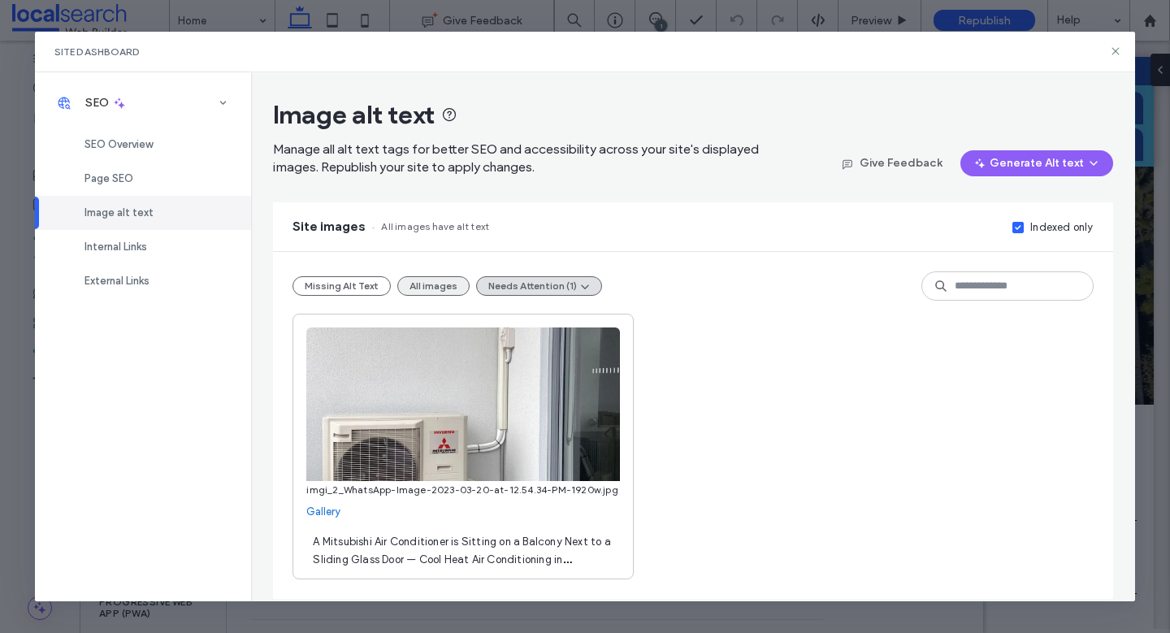
click at [432, 288] on button "All images" at bounding box center [433, 286] width 72 height 20
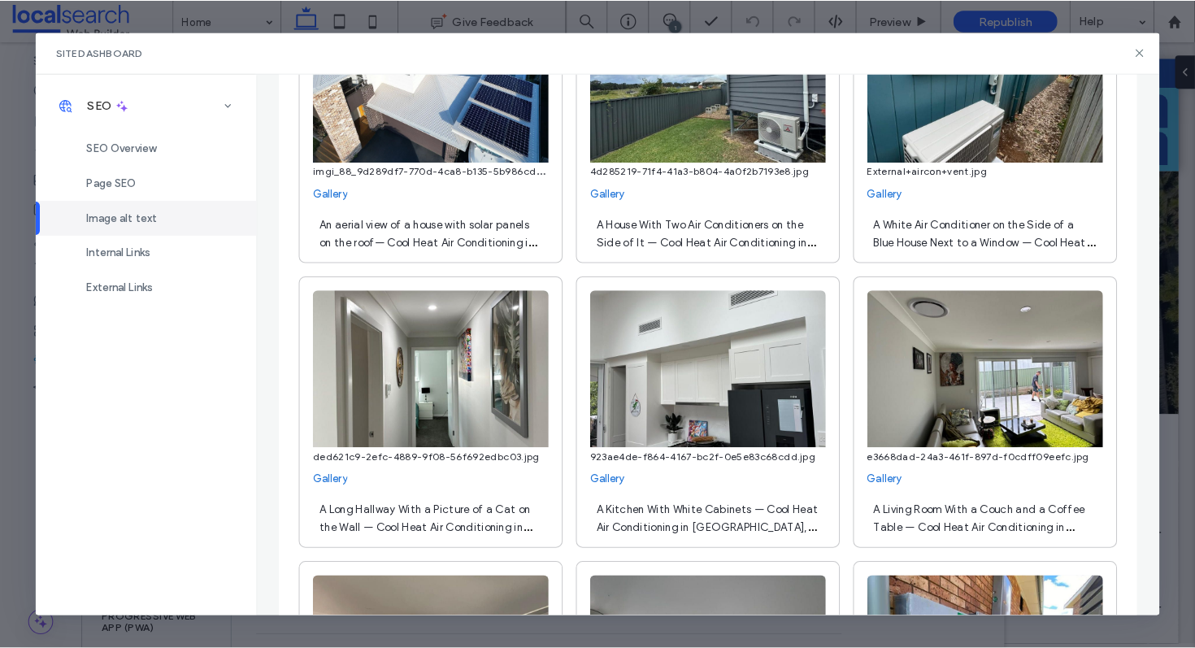
scroll to position [3443, 0]
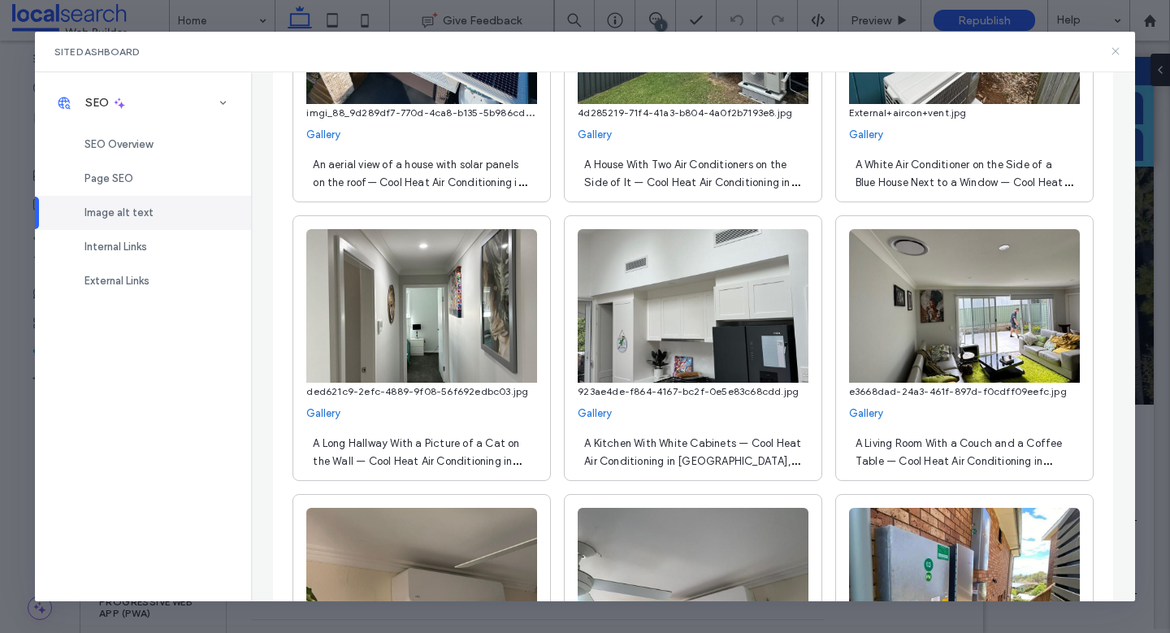
click at [1118, 52] on icon at bounding box center [1115, 51] width 13 height 13
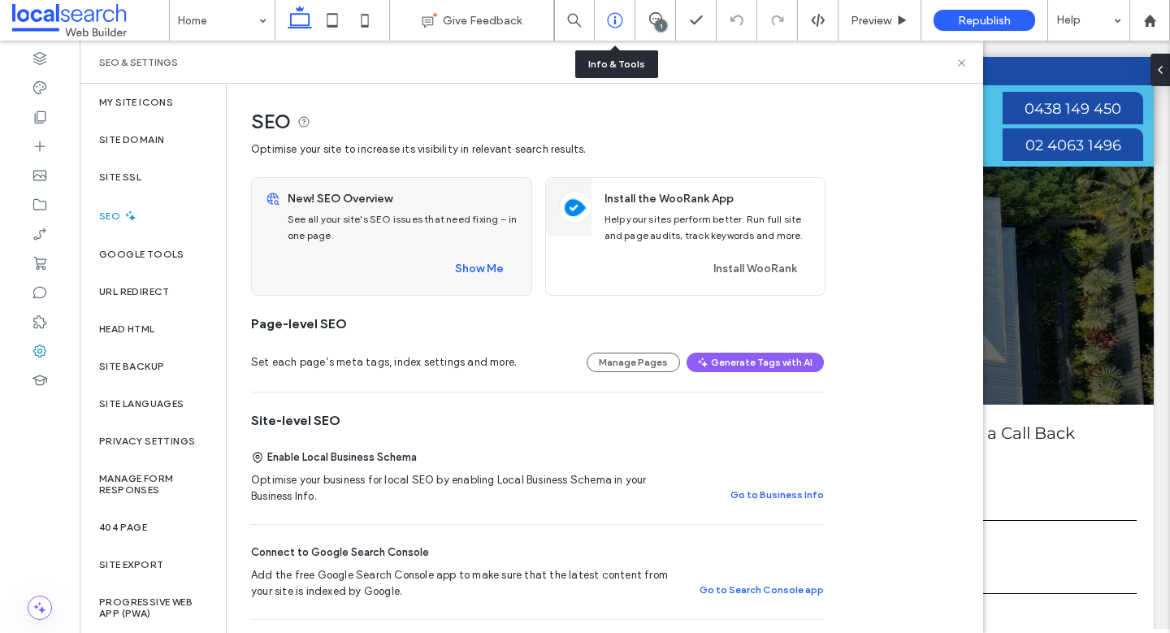
click at [623, 20] on div at bounding box center [615, 20] width 40 height 16
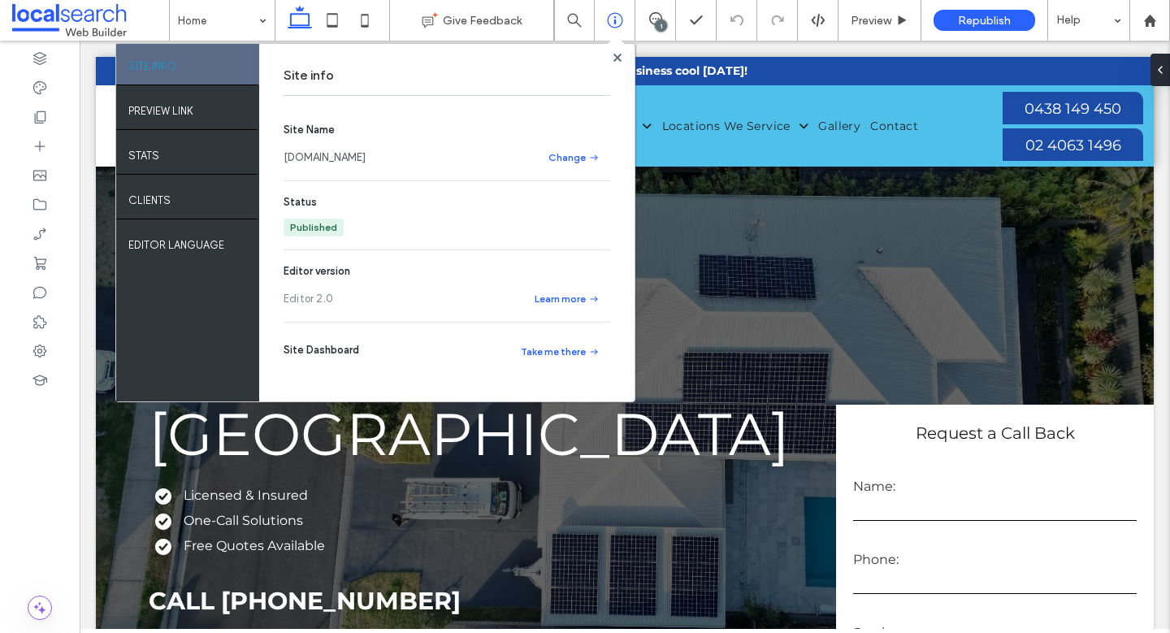
click at [366, 159] on link "[DOMAIN_NAME]" at bounding box center [325, 158] width 82 height 16
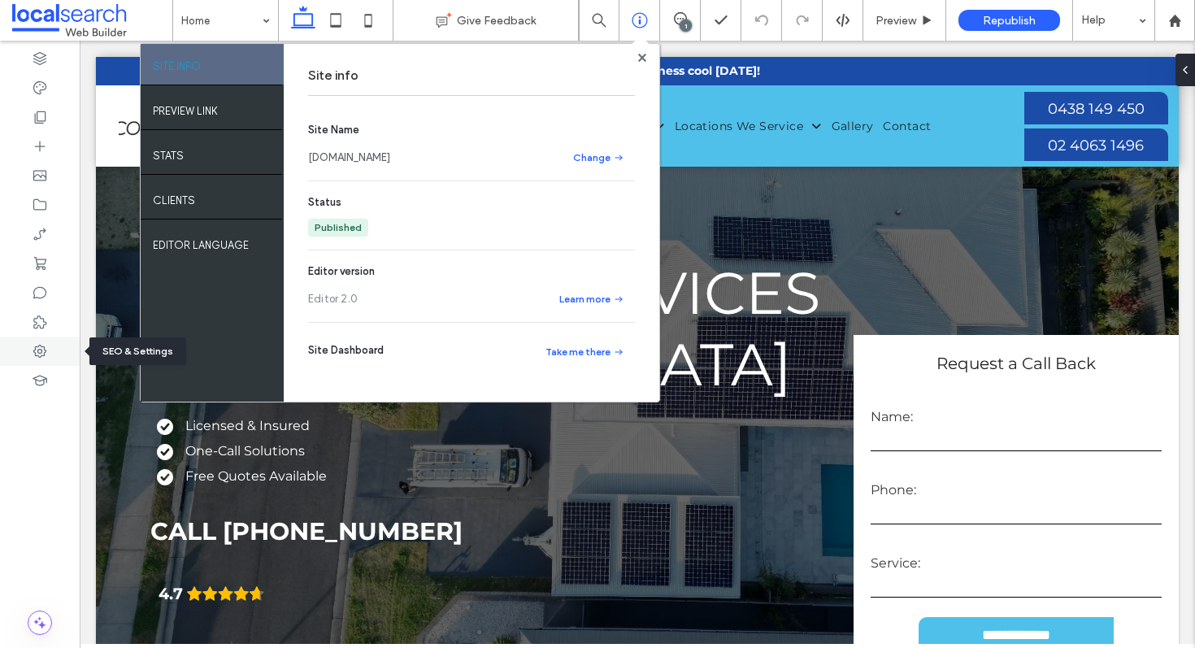
click at [46, 349] on icon at bounding box center [40, 351] width 16 height 16
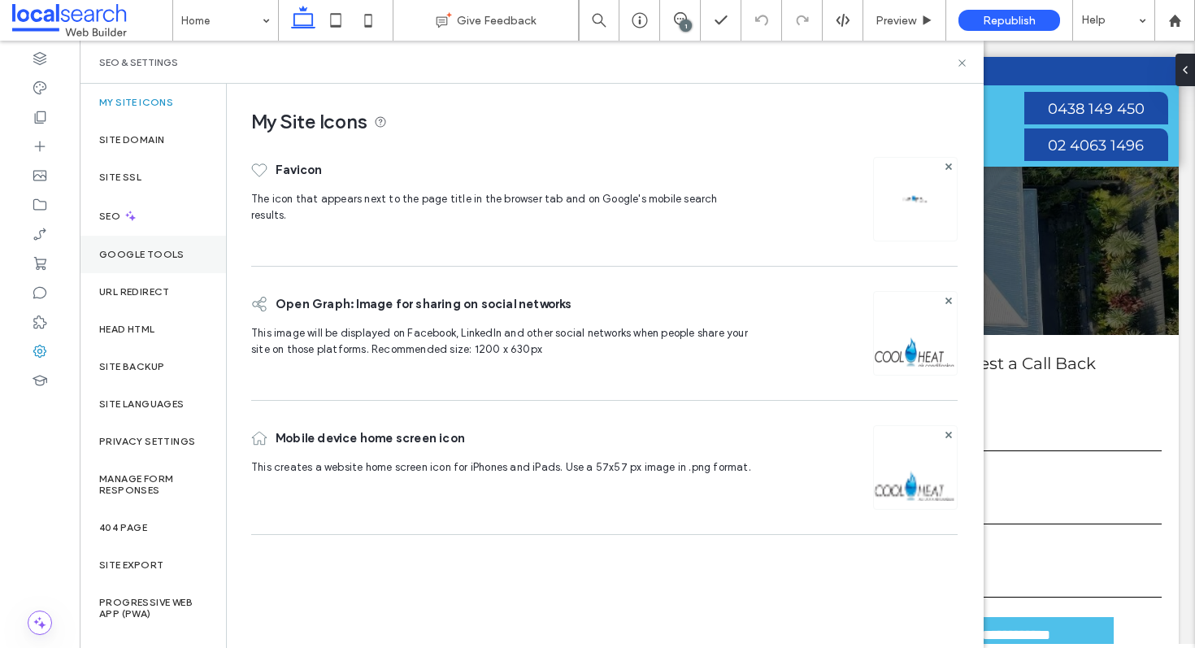
click at [146, 245] on div "Google Tools" at bounding box center [153, 254] width 146 height 37
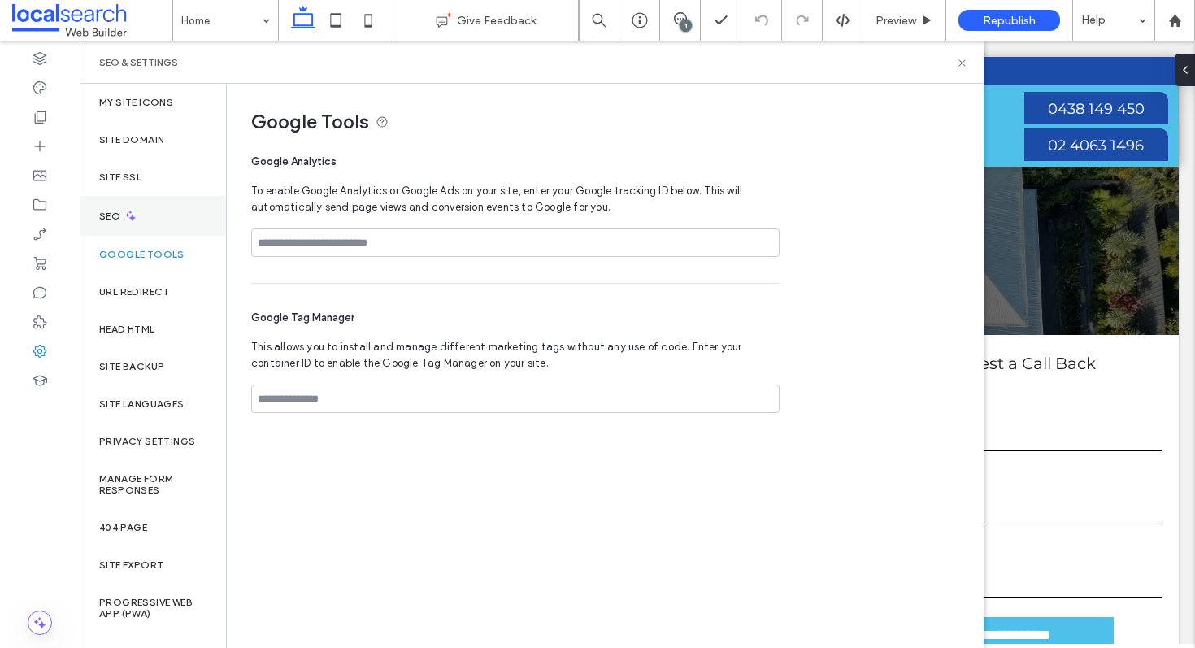
click at [153, 214] on div "SEO" at bounding box center [153, 216] width 146 height 40
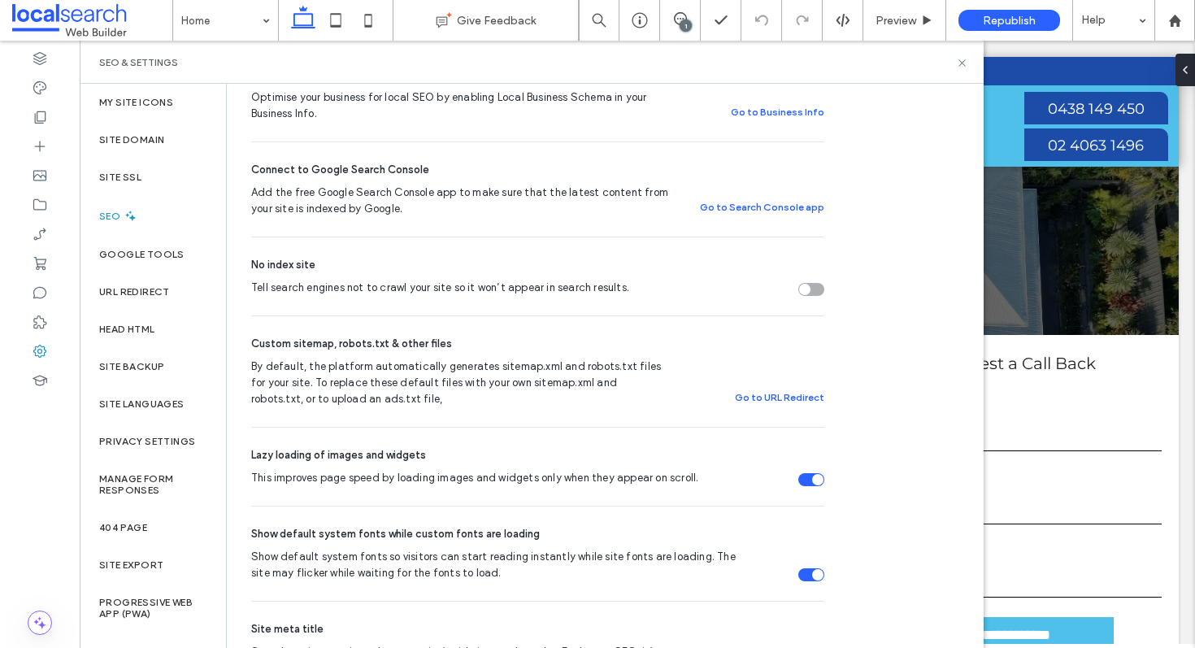
scroll to position [394, 0]
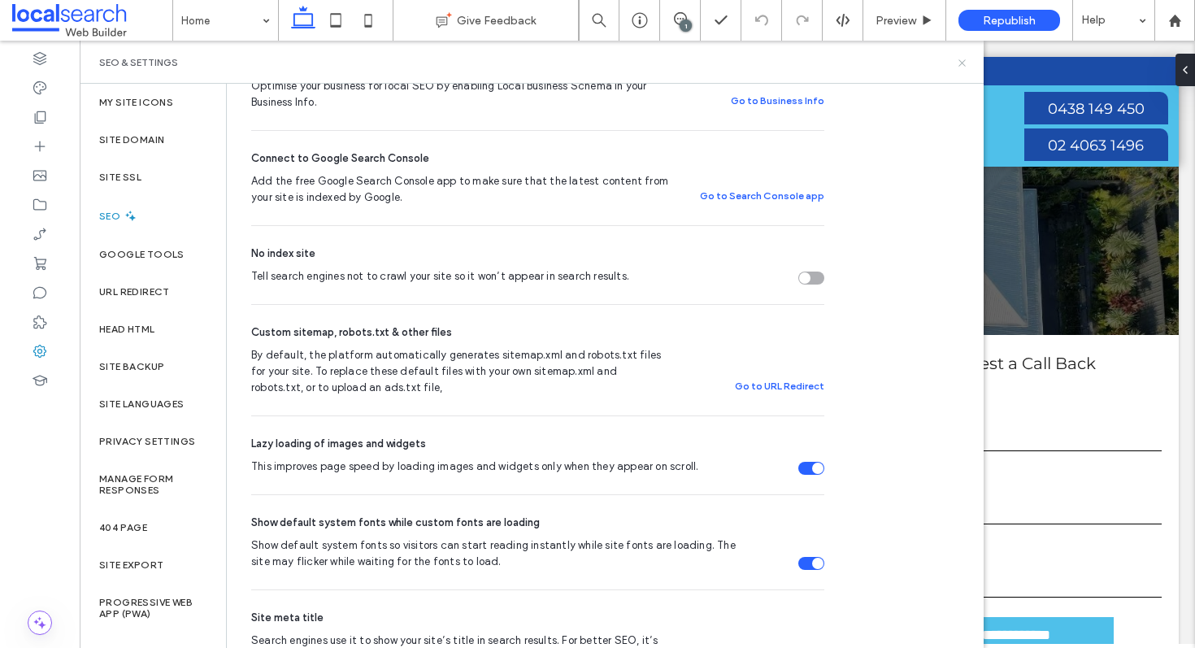
click at [961, 65] on icon at bounding box center [962, 63] width 12 height 12
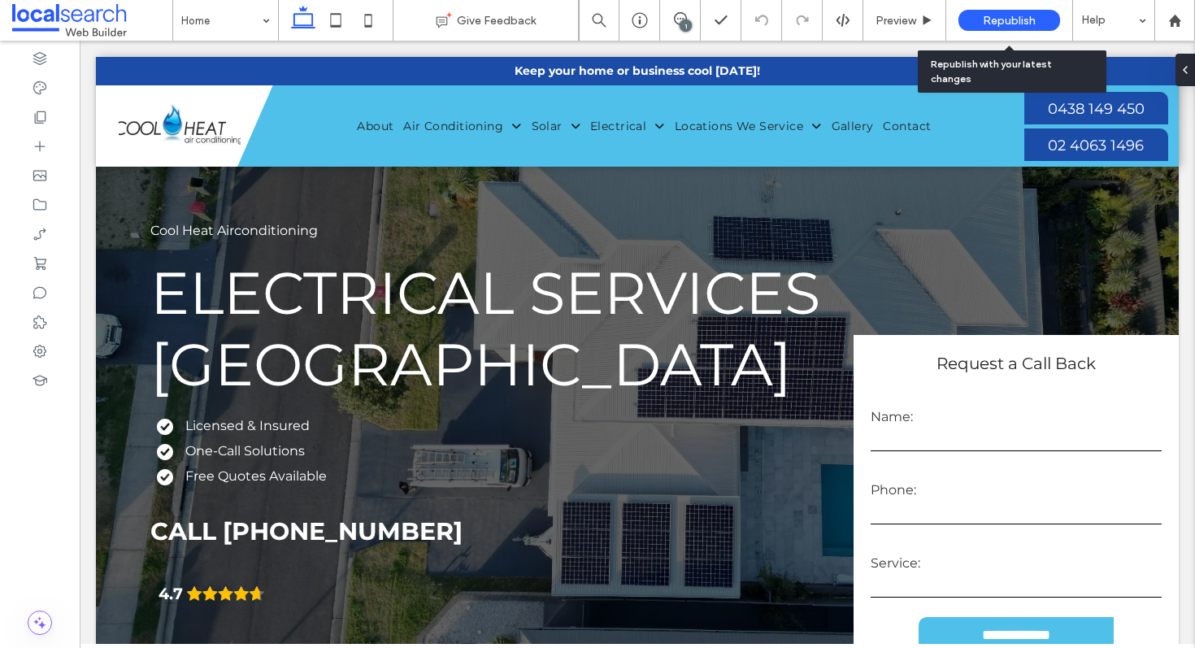
click at [1006, 16] on span "Republish" at bounding box center [1008, 21] width 53 height 14
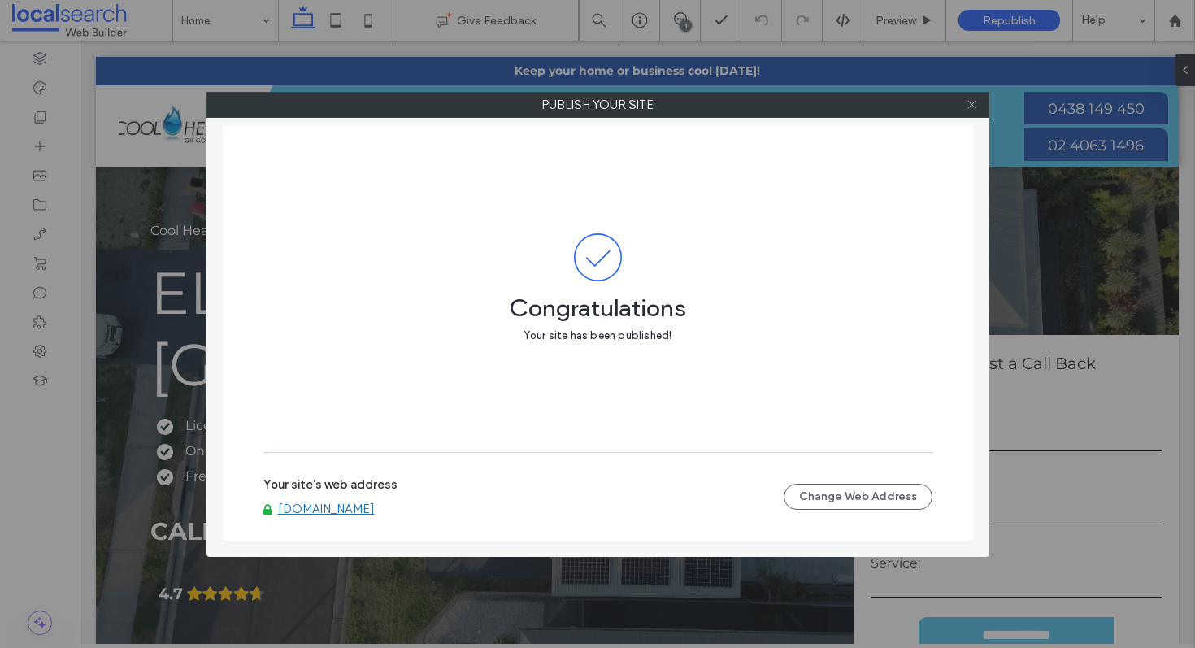
click at [974, 102] on use at bounding box center [971, 105] width 8 height 8
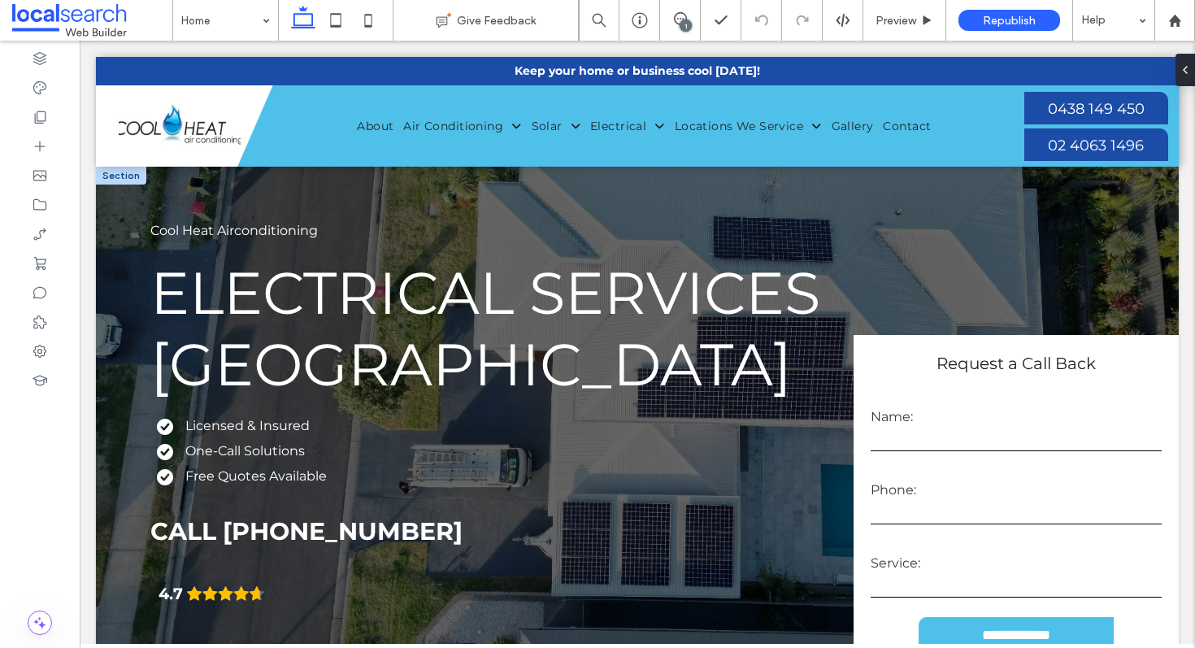
click at [1006, 437] on input "text" at bounding box center [1015, 439] width 291 height 24
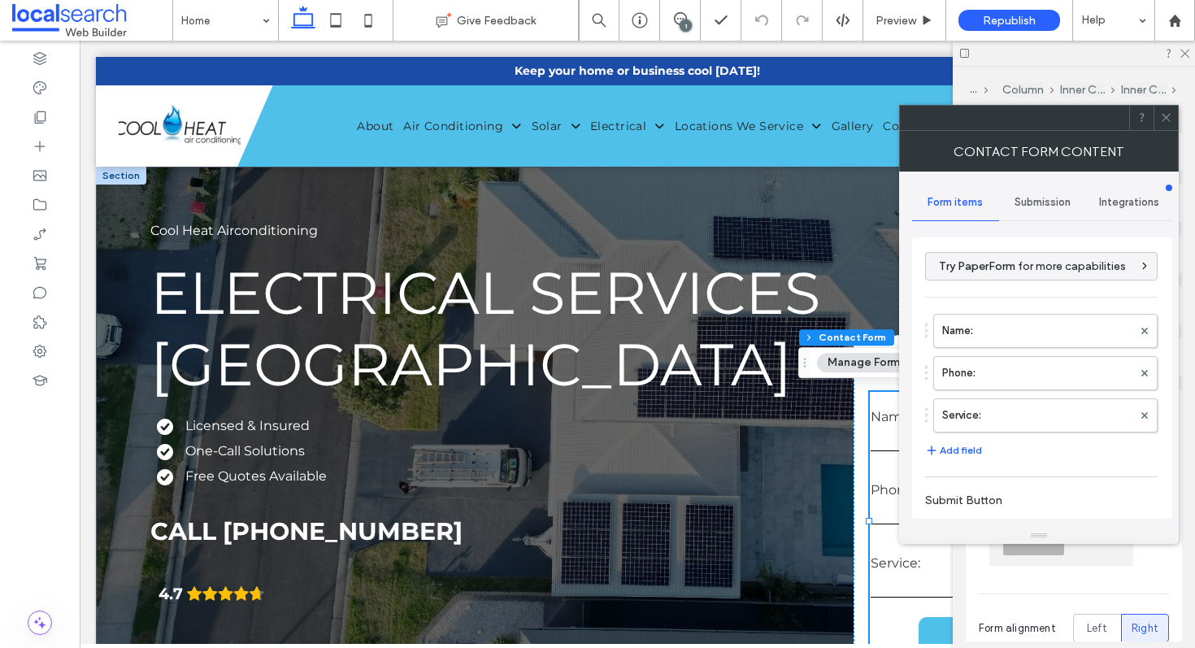
type input "**********"
click at [979, 332] on label "Name:" at bounding box center [1037, 330] width 190 height 33
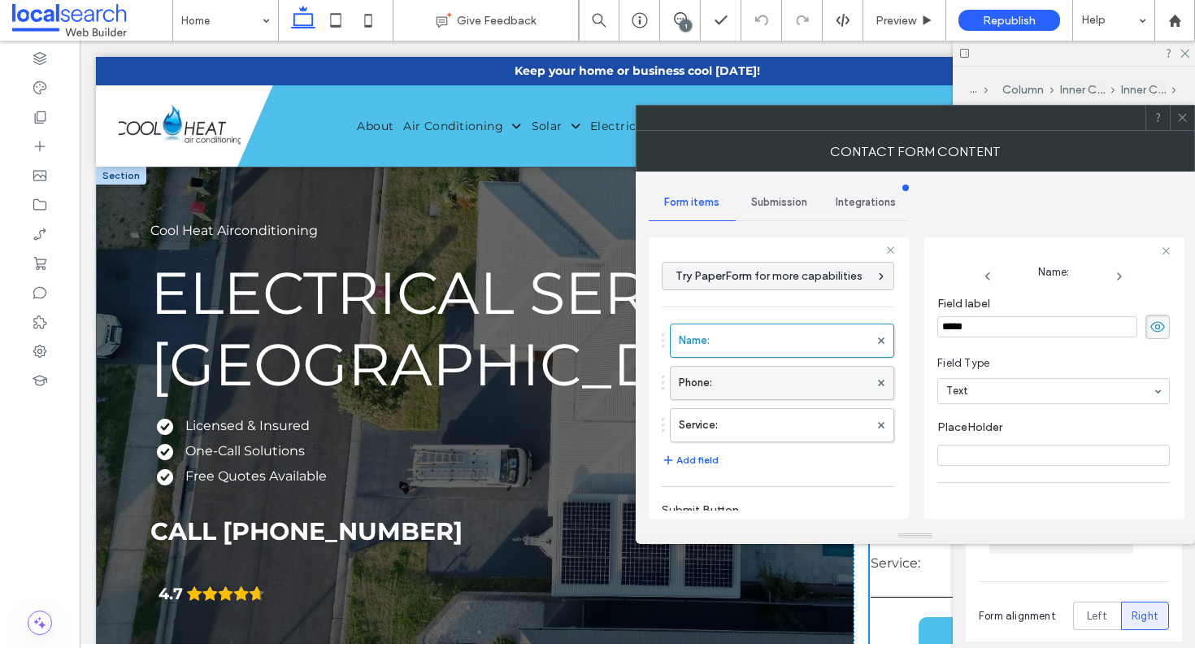
click at [781, 389] on label "Phone:" at bounding box center [774, 382] width 190 height 33
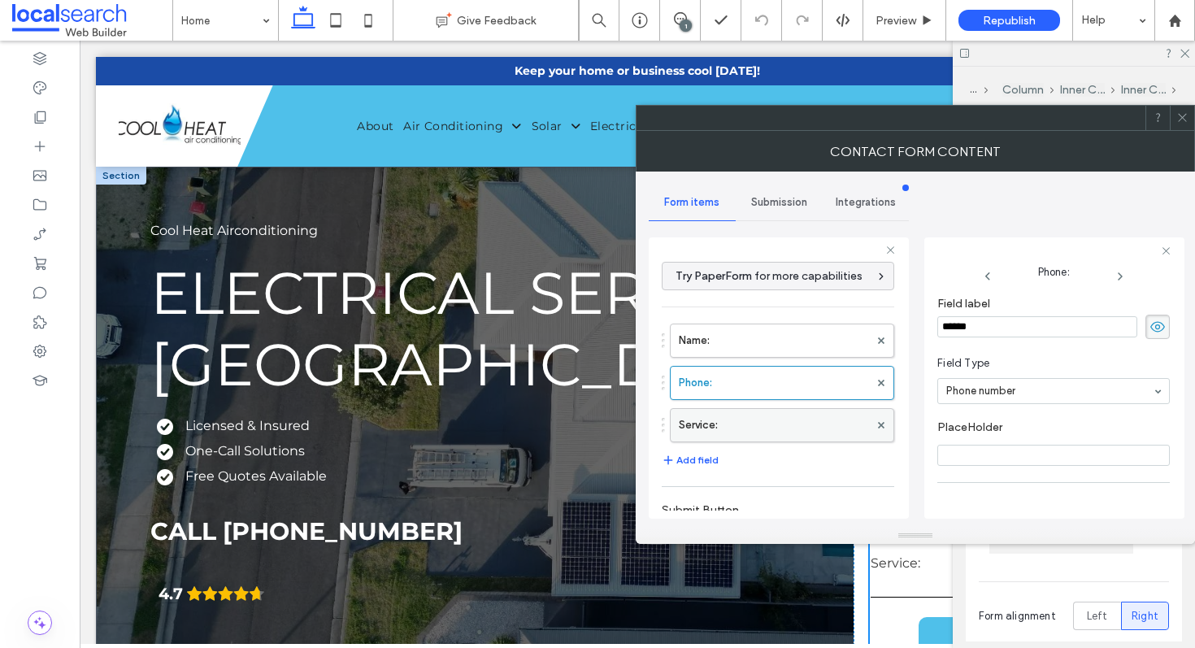
click at [770, 437] on label "Service:" at bounding box center [774, 425] width 190 height 33
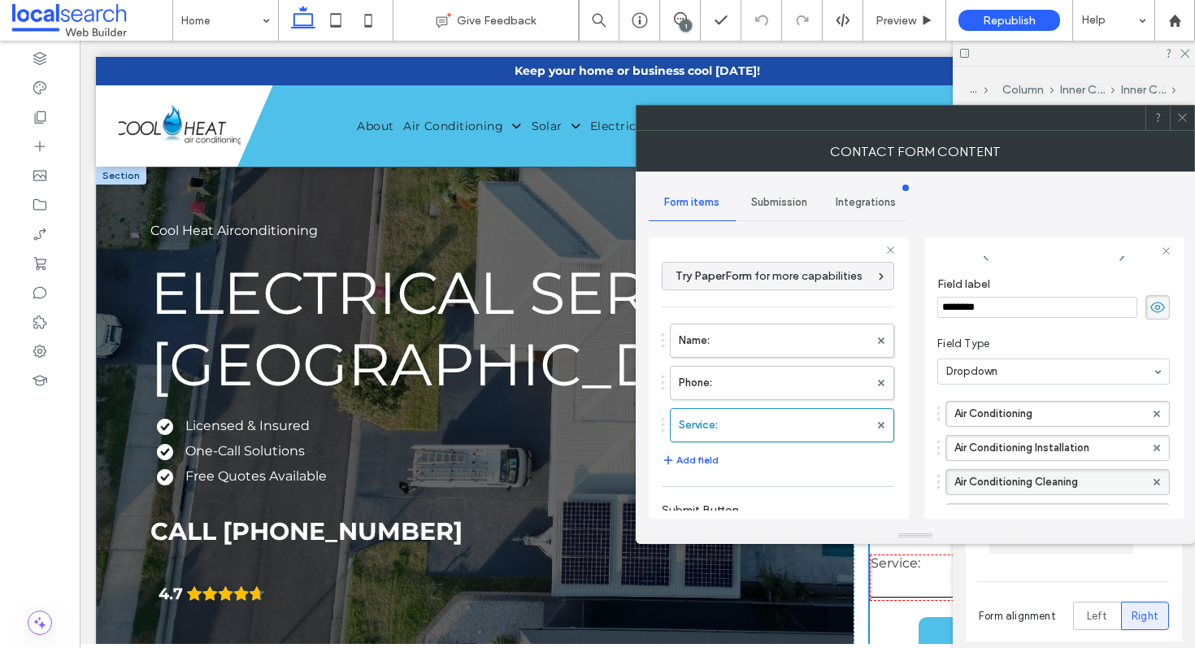
scroll to position [0, 0]
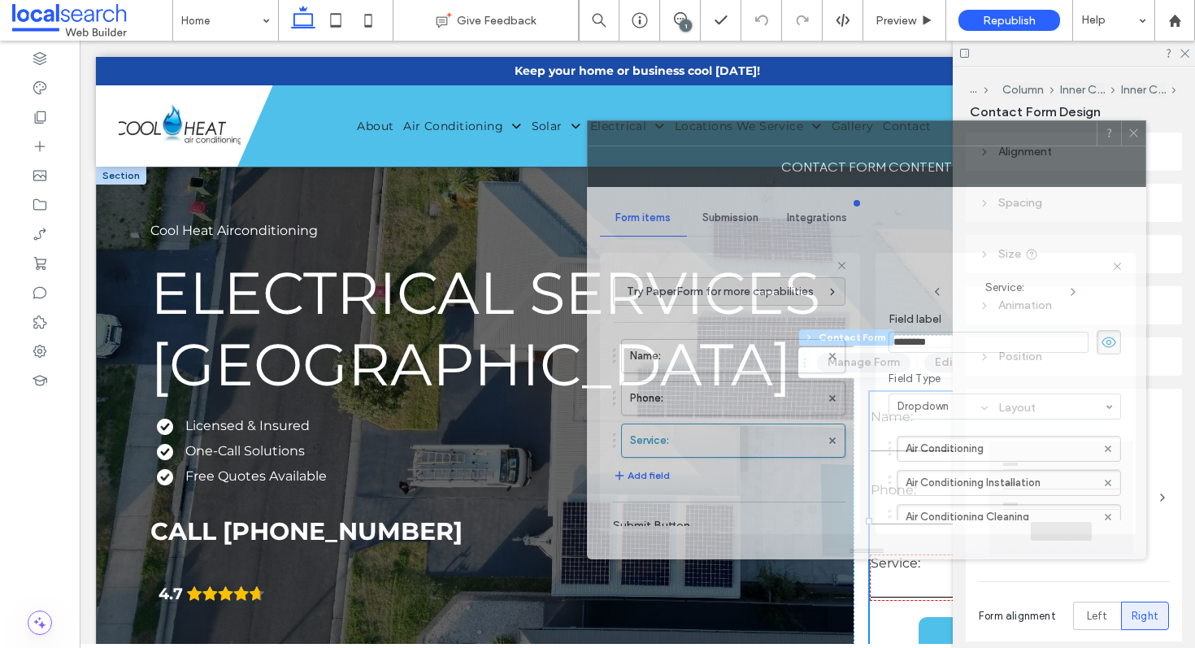
drag, startPoint x: 1101, startPoint y: 117, endPoint x: 1043, endPoint y: 137, distance: 61.2
click at [1043, 137] on div at bounding box center [842, 133] width 509 height 24
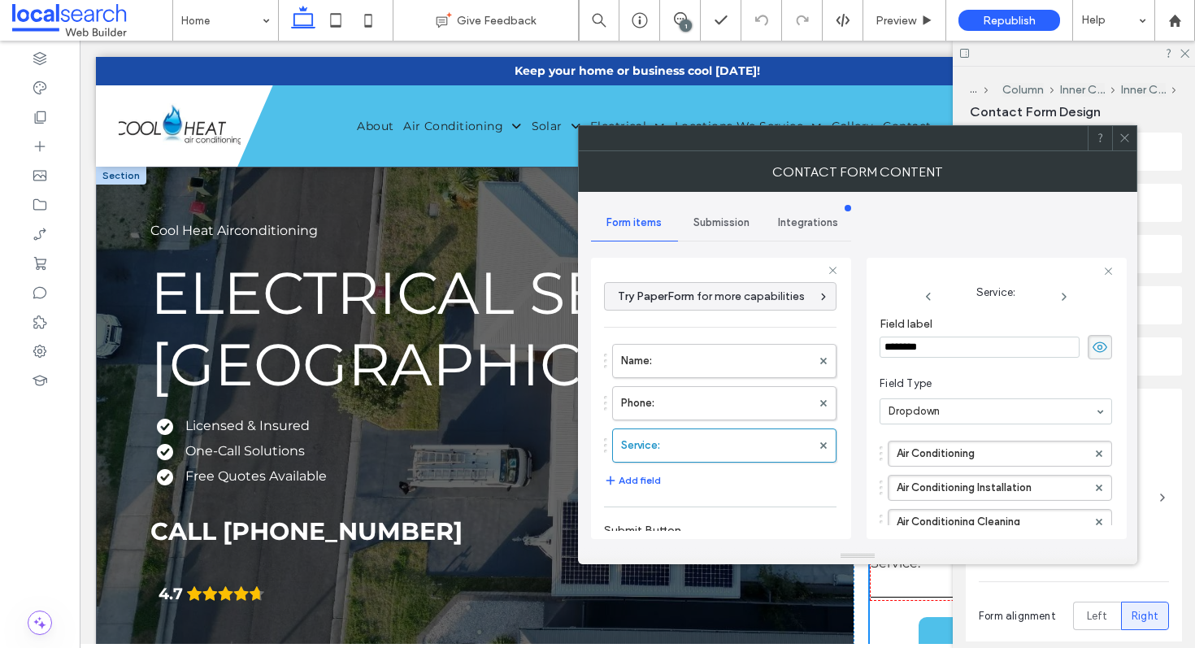
click at [718, 229] on div "Submission" at bounding box center [721, 223] width 87 height 36
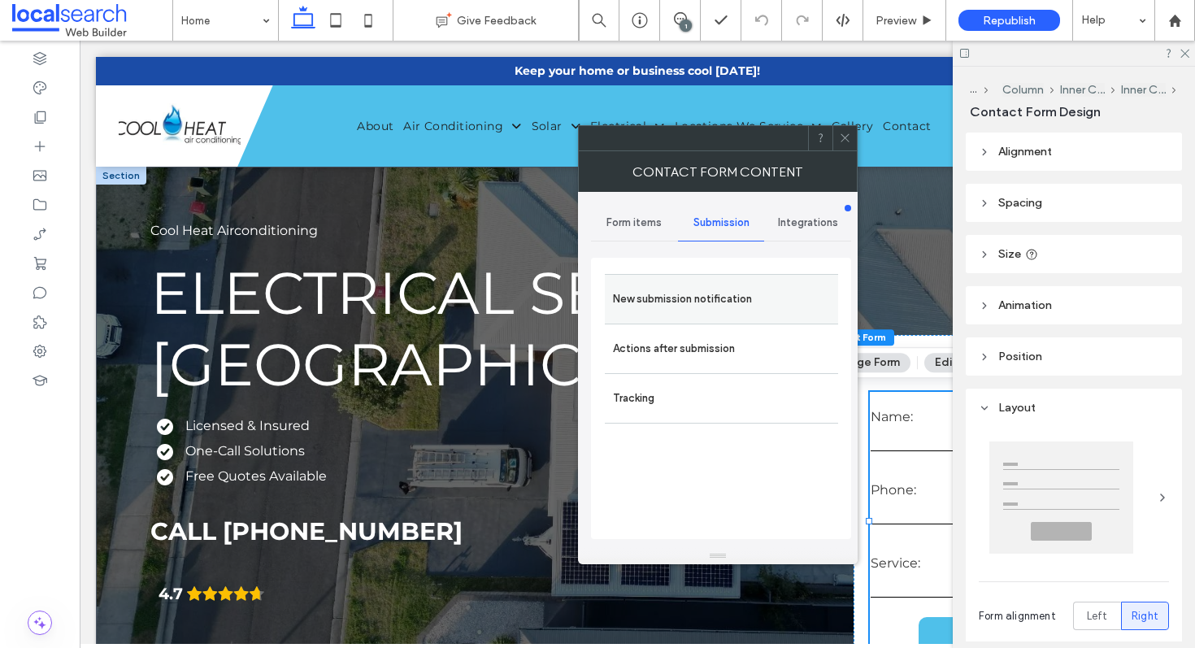
click at [727, 299] on label "New submission notification" at bounding box center [721, 299] width 217 height 33
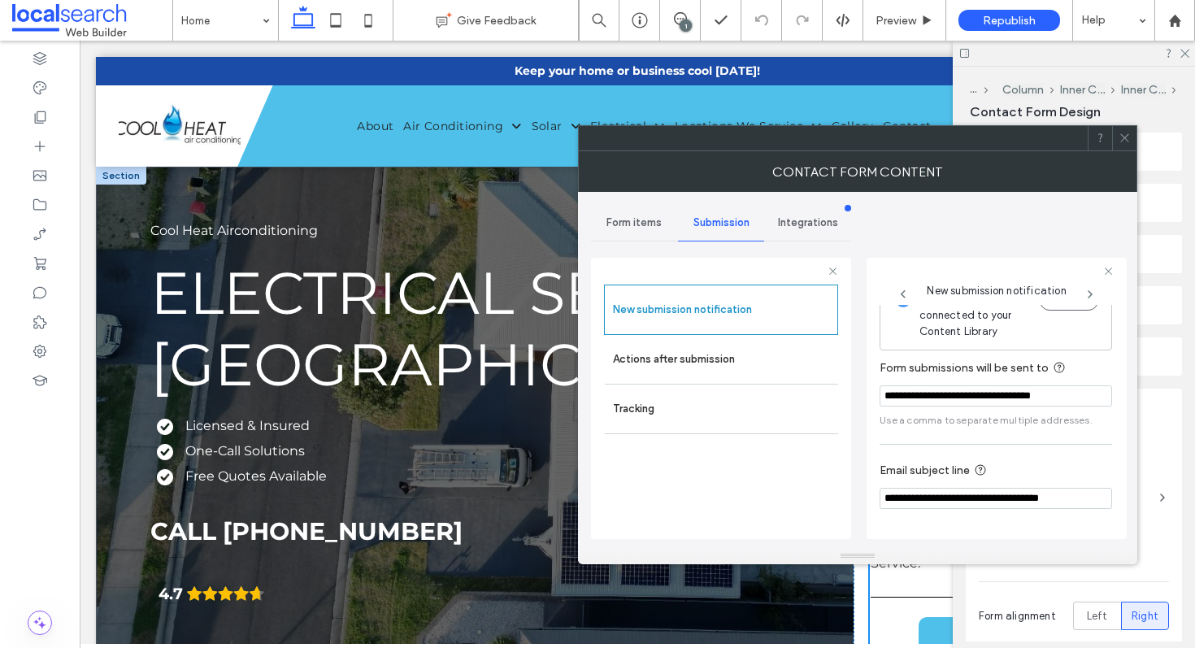
scroll to position [86, 0]
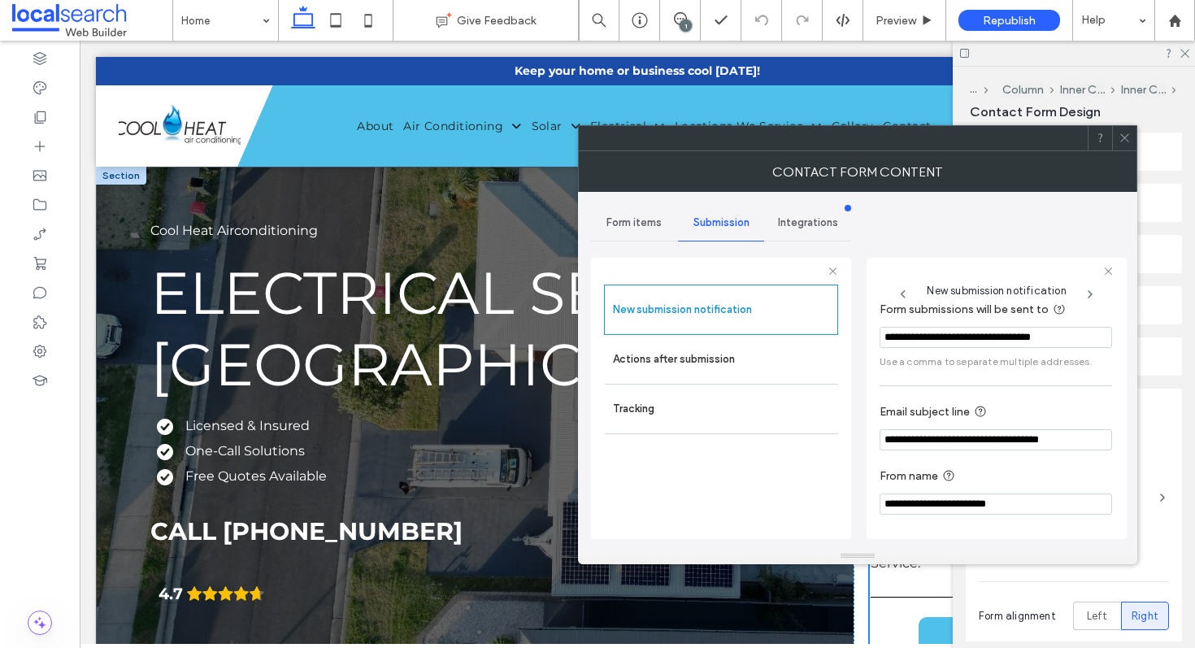
click at [1140, 135] on header "Alignment" at bounding box center [1073, 151] width 216 height 38
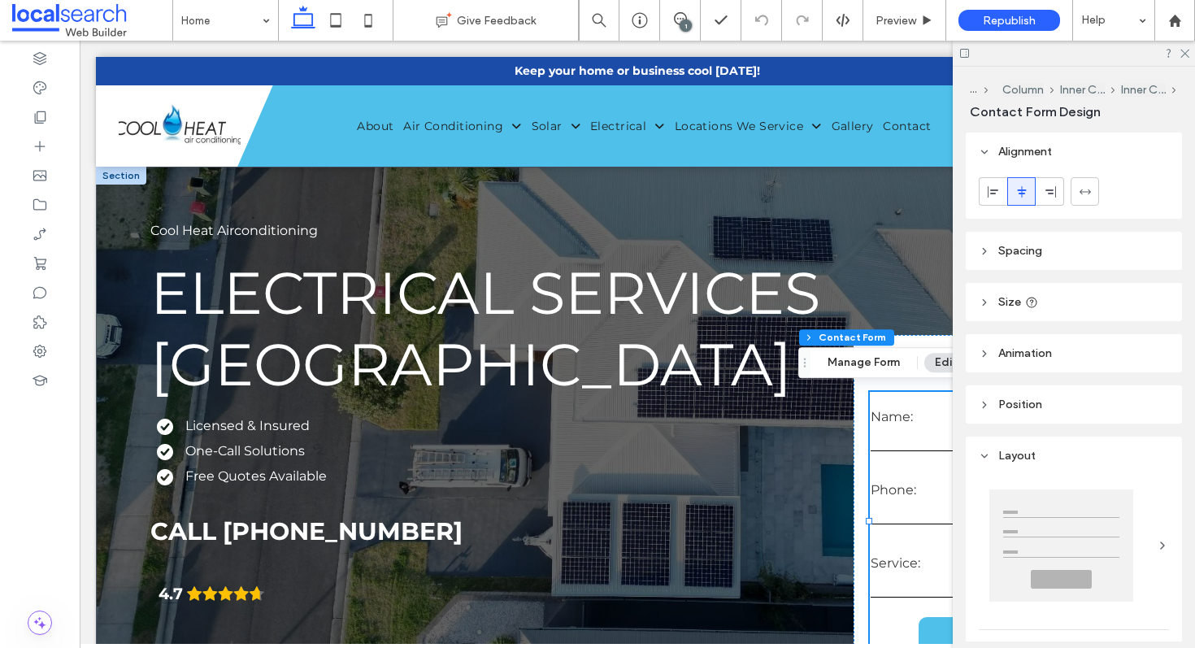
click at [1012, 151] on span "Alignment" at bounding box center [1025, 152] width 54 height 14
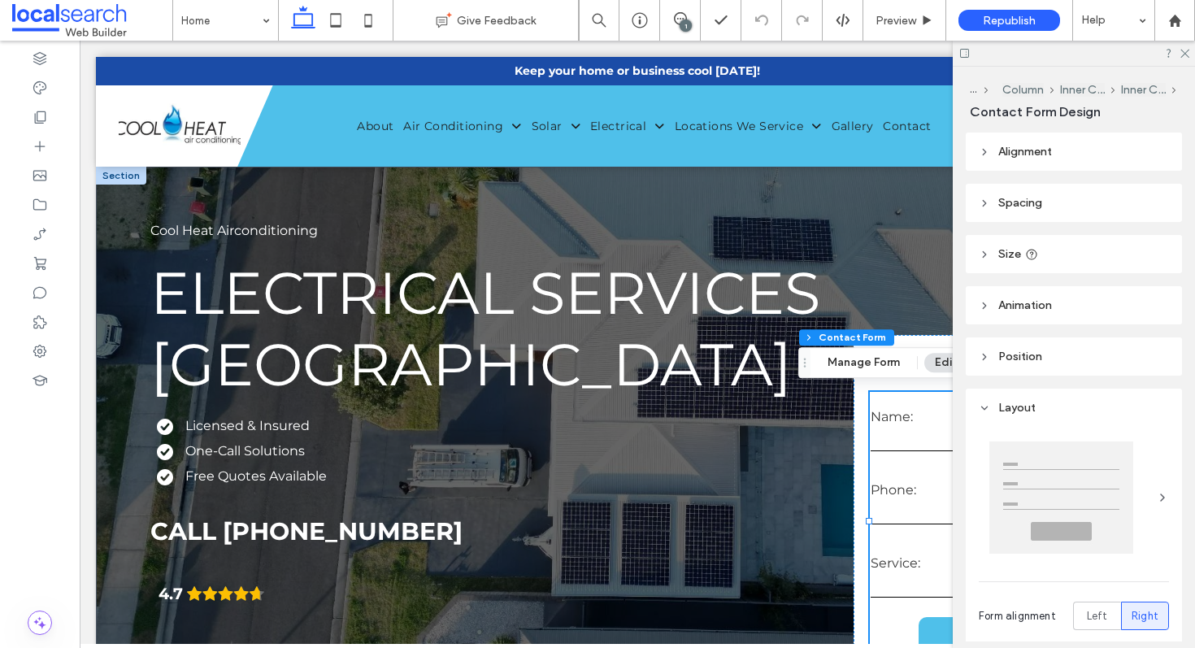
click at [997, 401] on header "Layout" at bounding box center [1073, 407] width 216 height 38
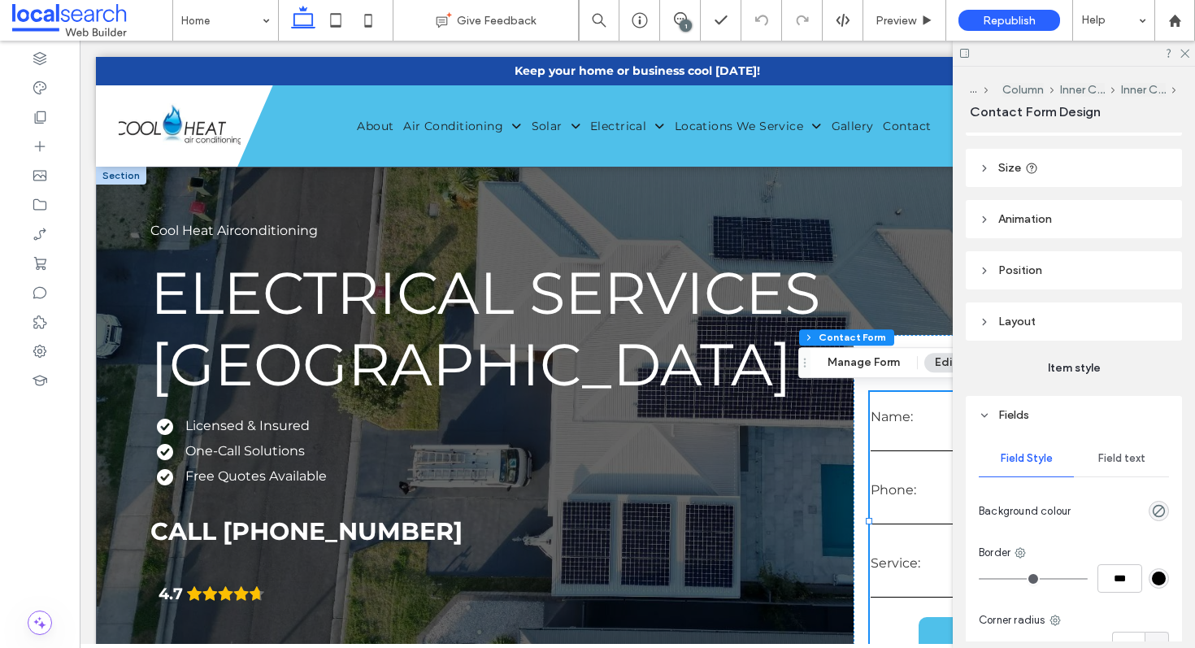
scroll to position [233, 0]
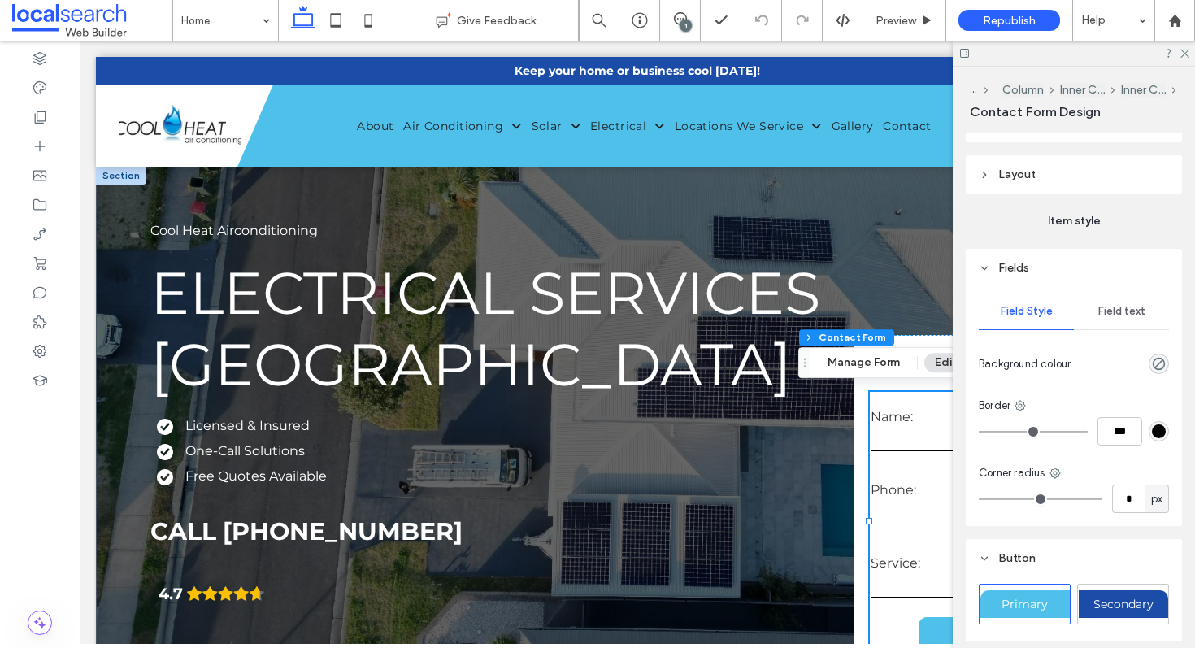
click at [1000, 260] on header "Fields" at bounding box center [1073, 268] width 216 height 38
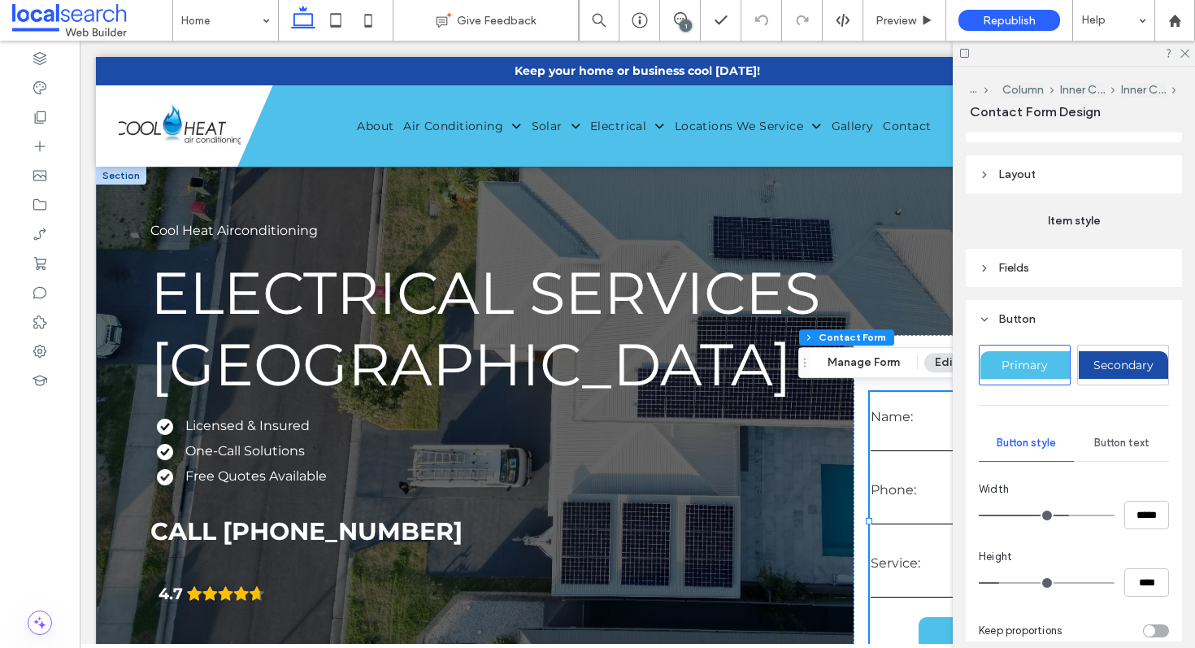
click at [995, 326] on header "Button" at bounding box center [1073, 319] width 216 height 38
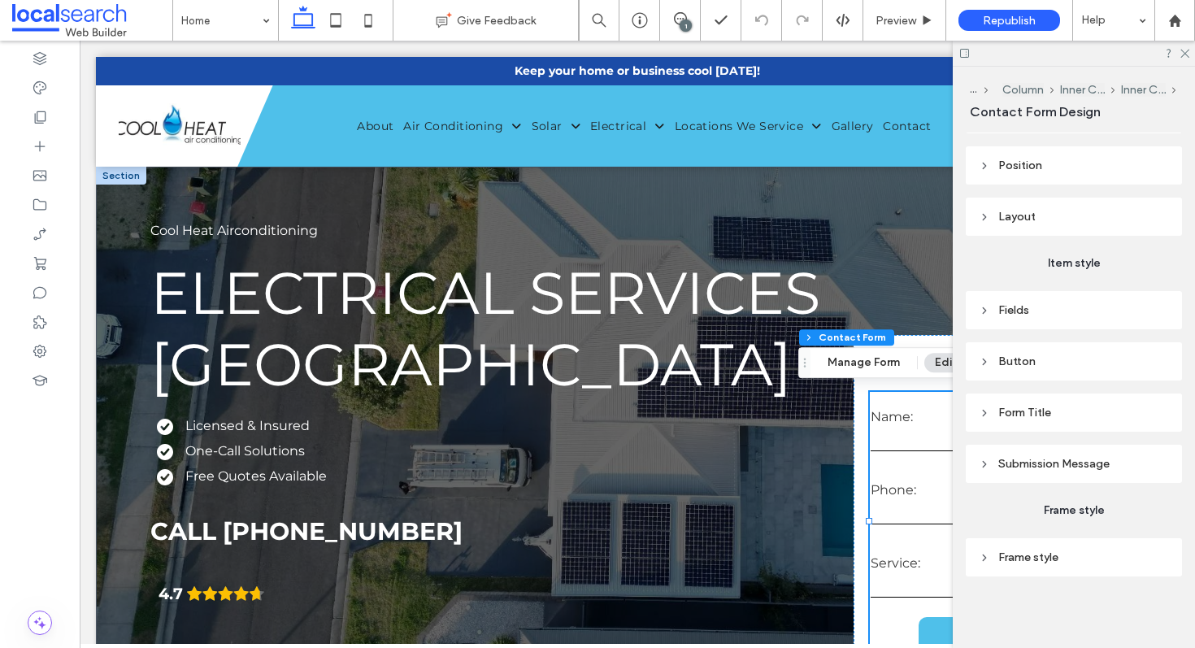
scroll to position [191, 0]
click at [1007, 472] on header "Submission Message" at bounding box center [1073, 464] width 216 height 38
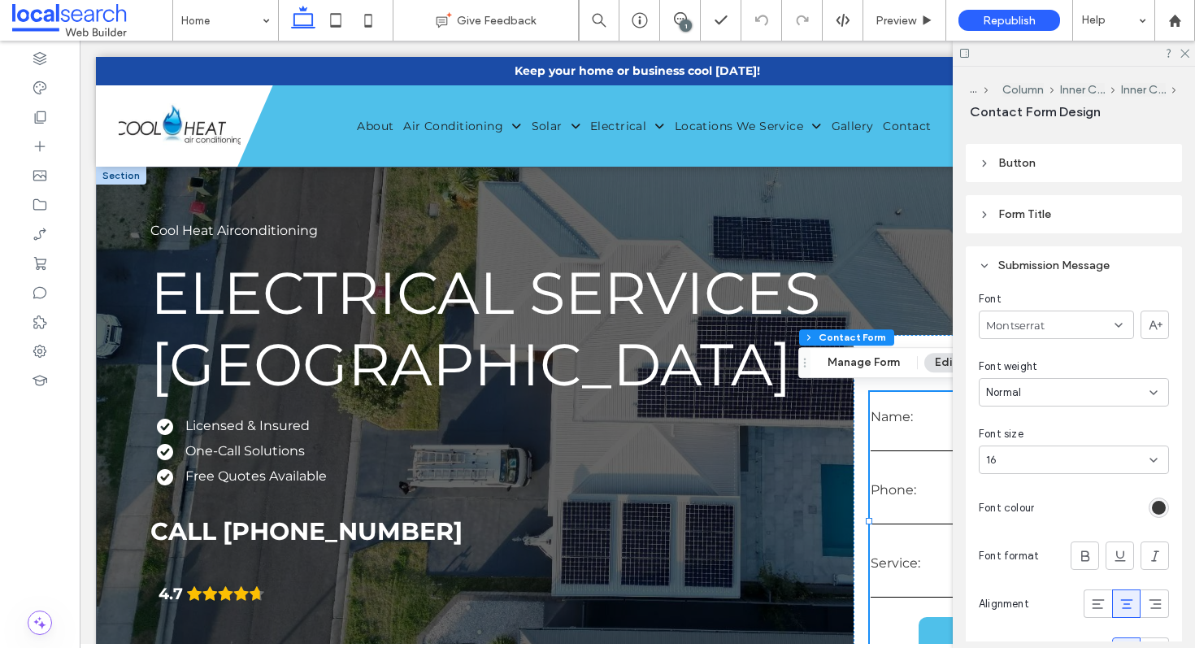
scroll to position [397, 0]
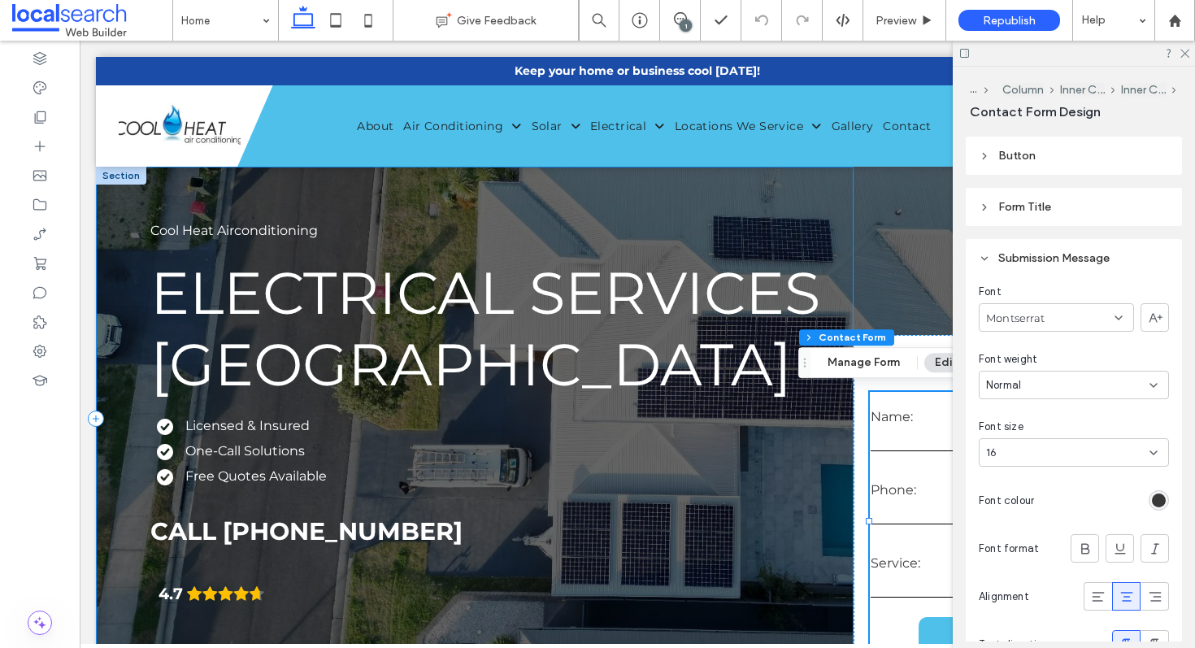
click at [644, 425] on div "Cool Heat Airconditioning Electrical Services Albion Park Licensed & Insured On…" at bounding box center [474, 418] width 757 height 503
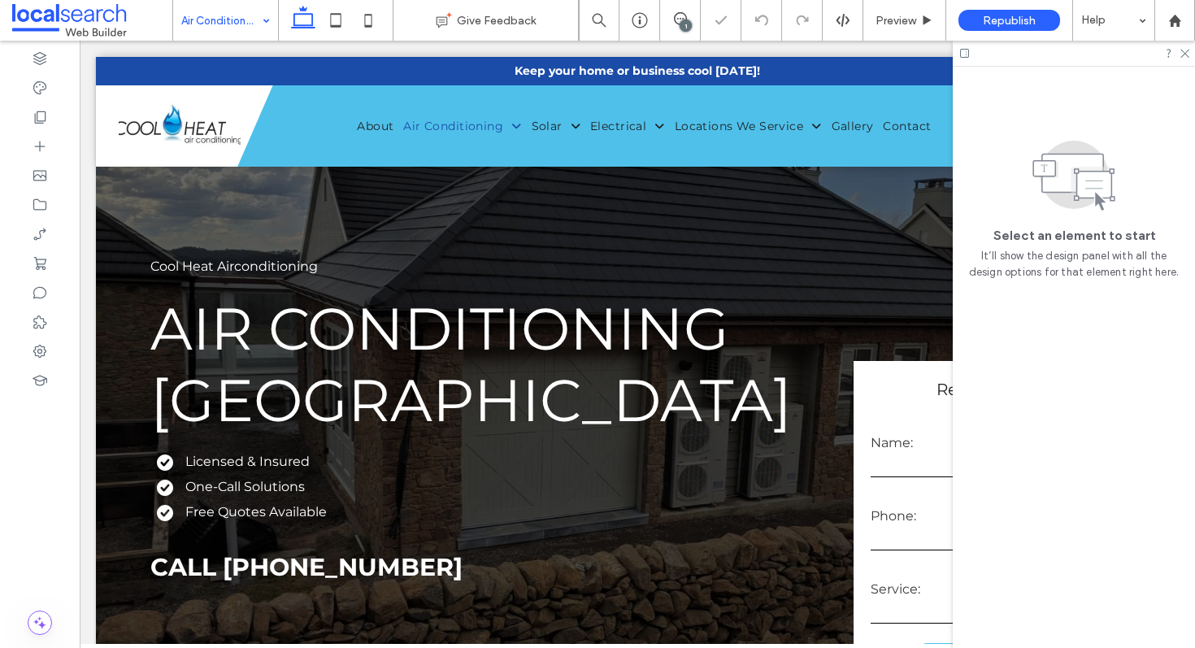
click at [909, 460] on input "text" at bounding box center [1015, 465] width 291 height 24
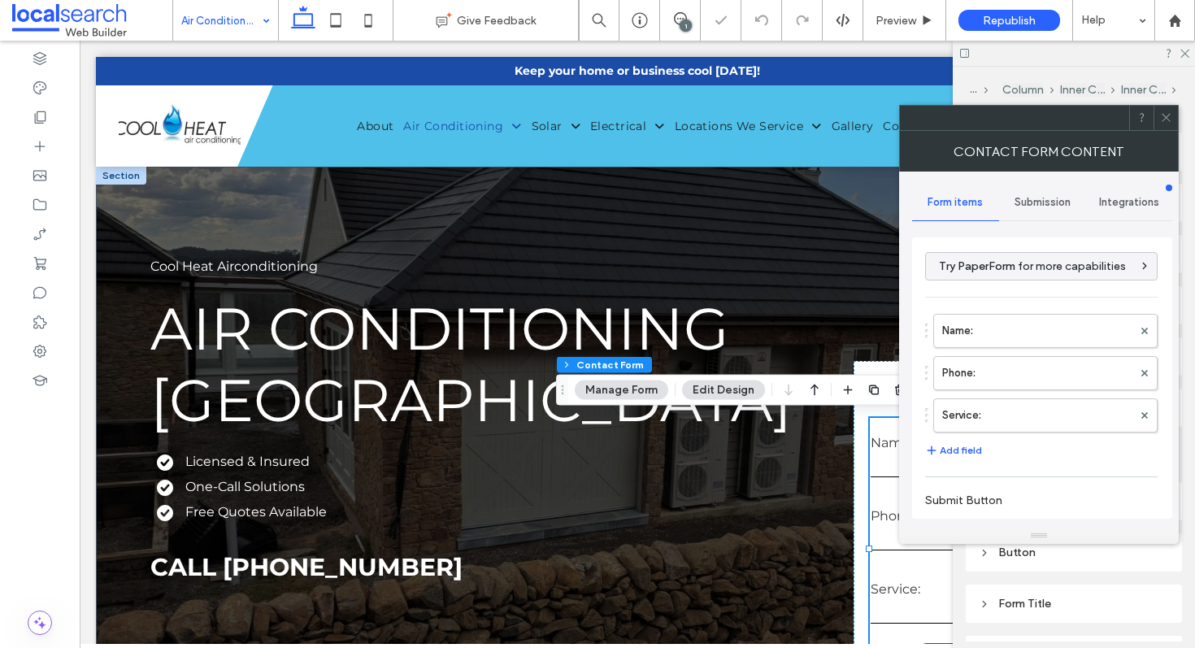
type input "**********"
click at [1017, 202] on span "Submission" at bounding box center [1042, 202] width 56 height 13
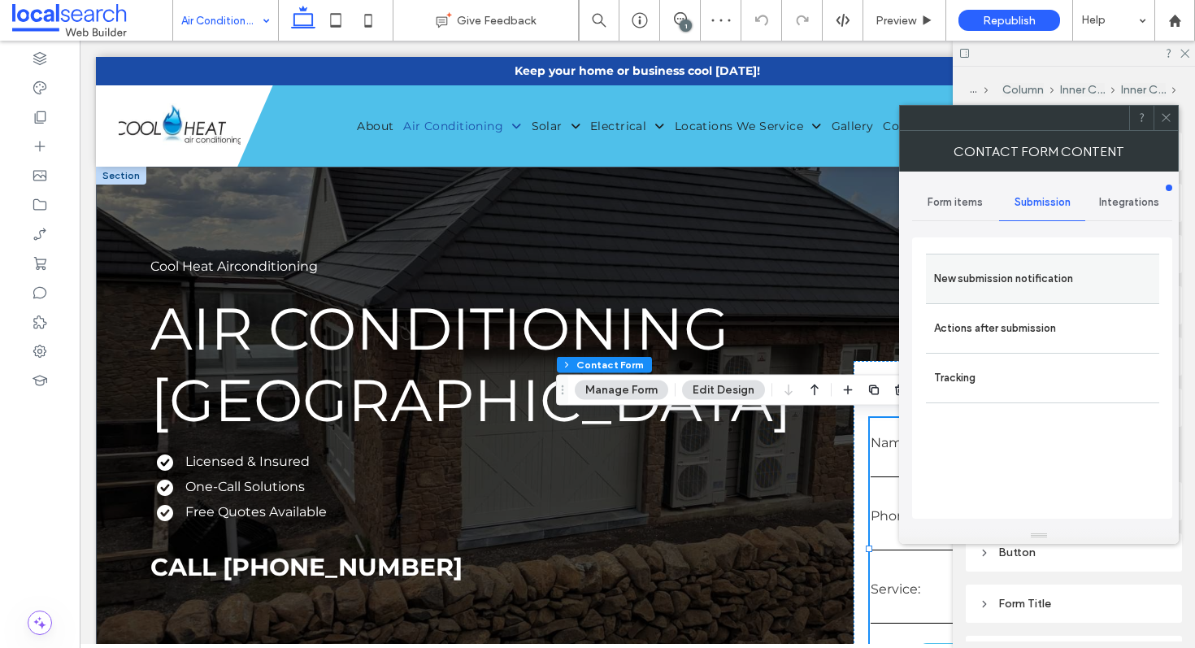
click at [1009, 289] on label "New submission notification" at bounding box center [1042, 278] width 217 height 33
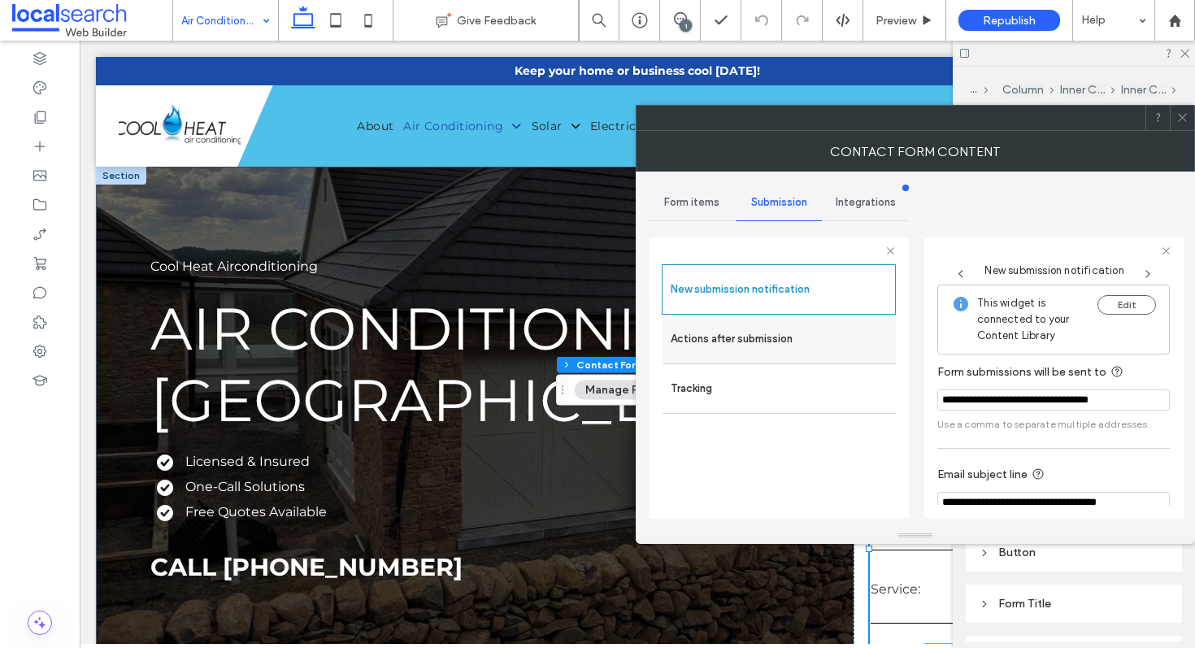
click at [851, 350] on label "Actions after submission" at bounding box center [778, 339] width 217 height 33
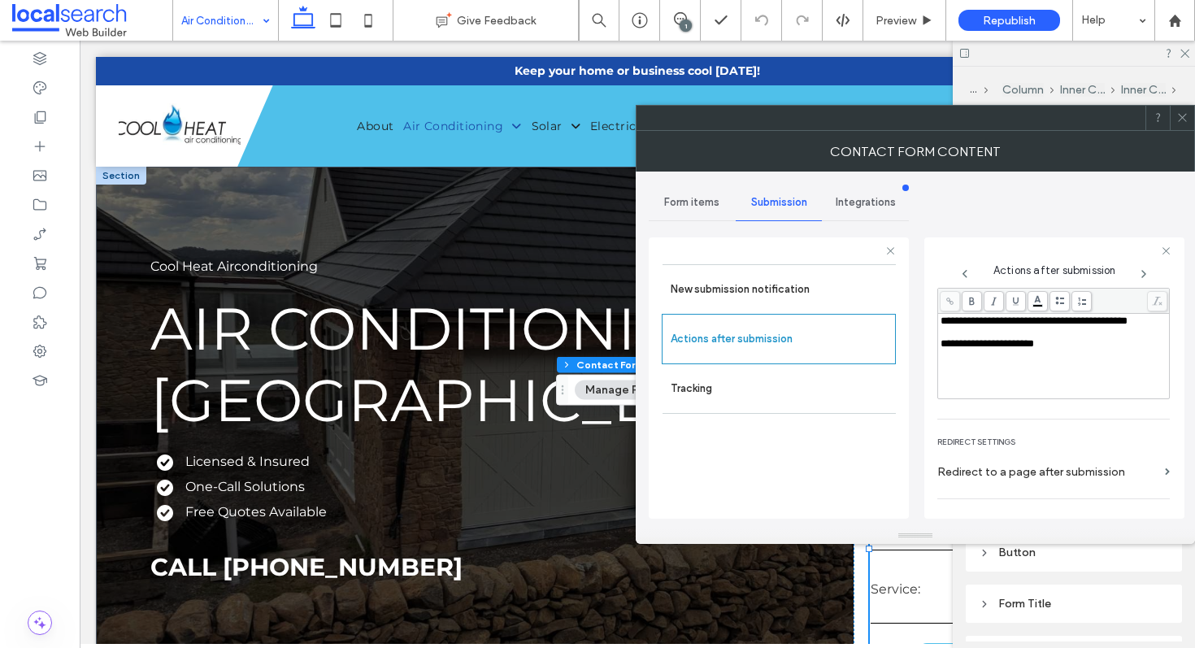
scroll to position [230, 0]
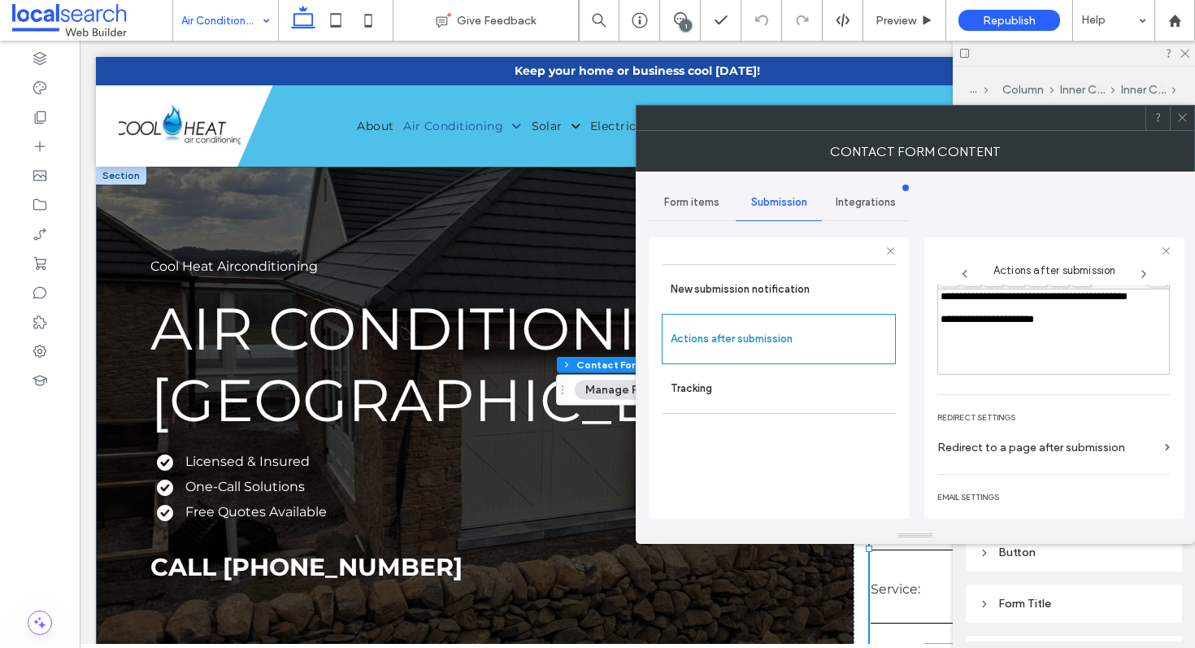
click at [1169, 116] on icon at bounding box center [1182, 117] width 12 height 12
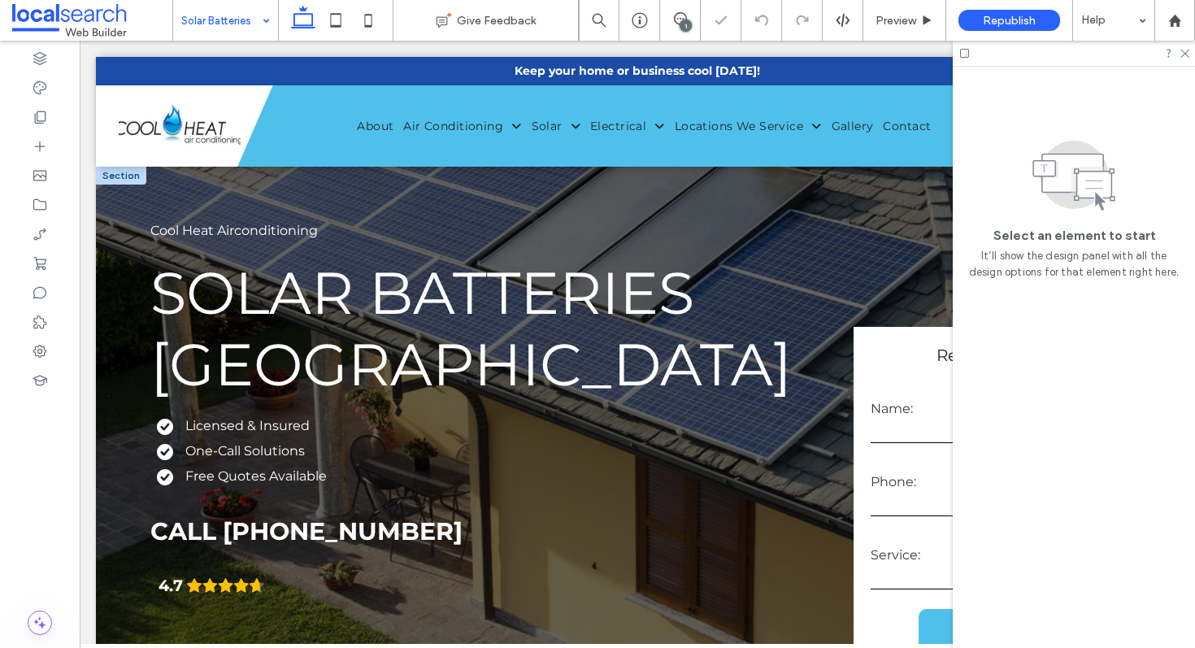
click at [896, 433] on input "text" at bounding box center [1015, 430] width 291 height 24
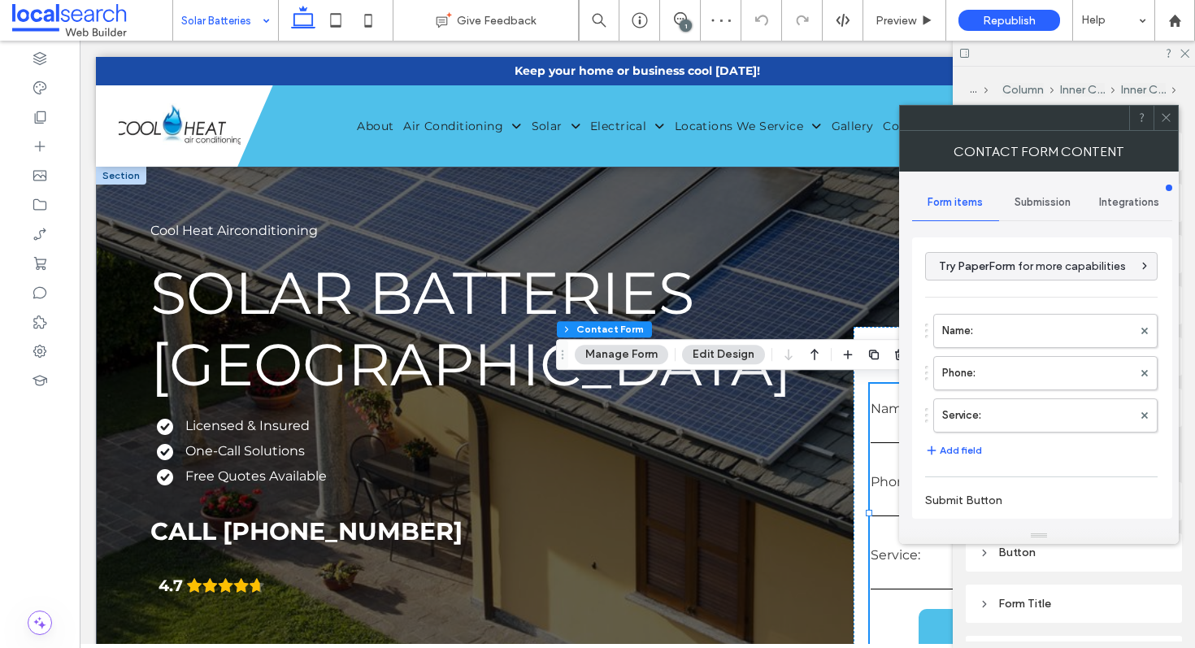
type input "**********"
click at [1014, 198] on span "Submission" at bounding box center [1042, 202] width 56 height 13
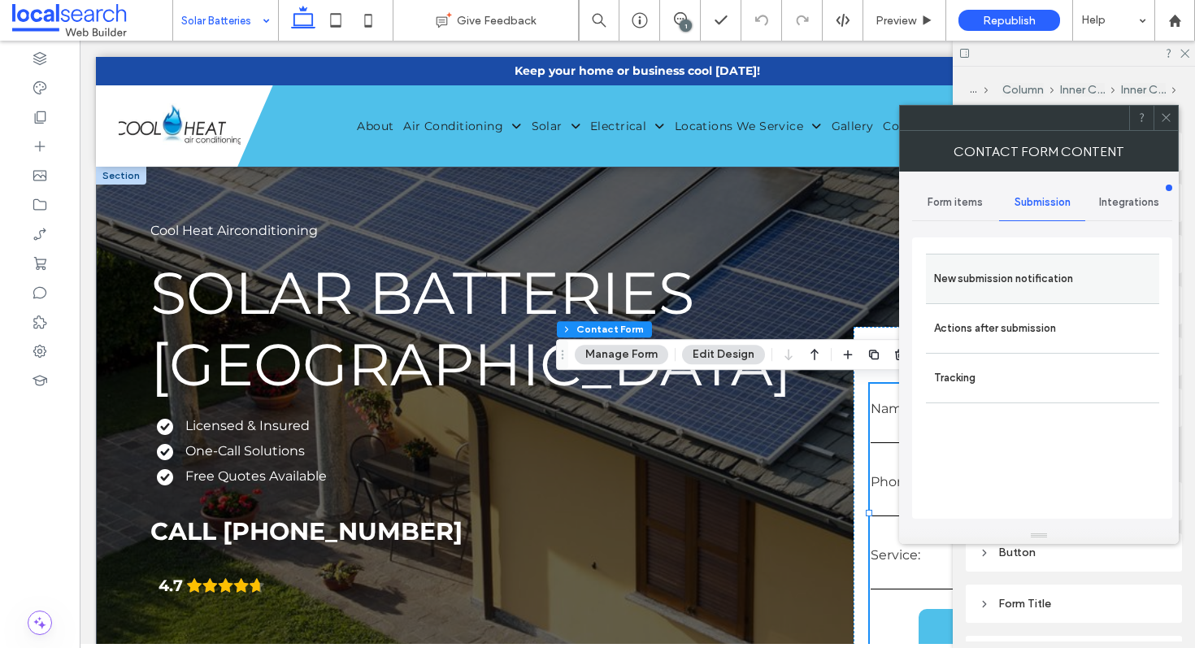
click at [1040, 277] on label "New submission notification" at bounding box center [1042, 278] width 217 height 33
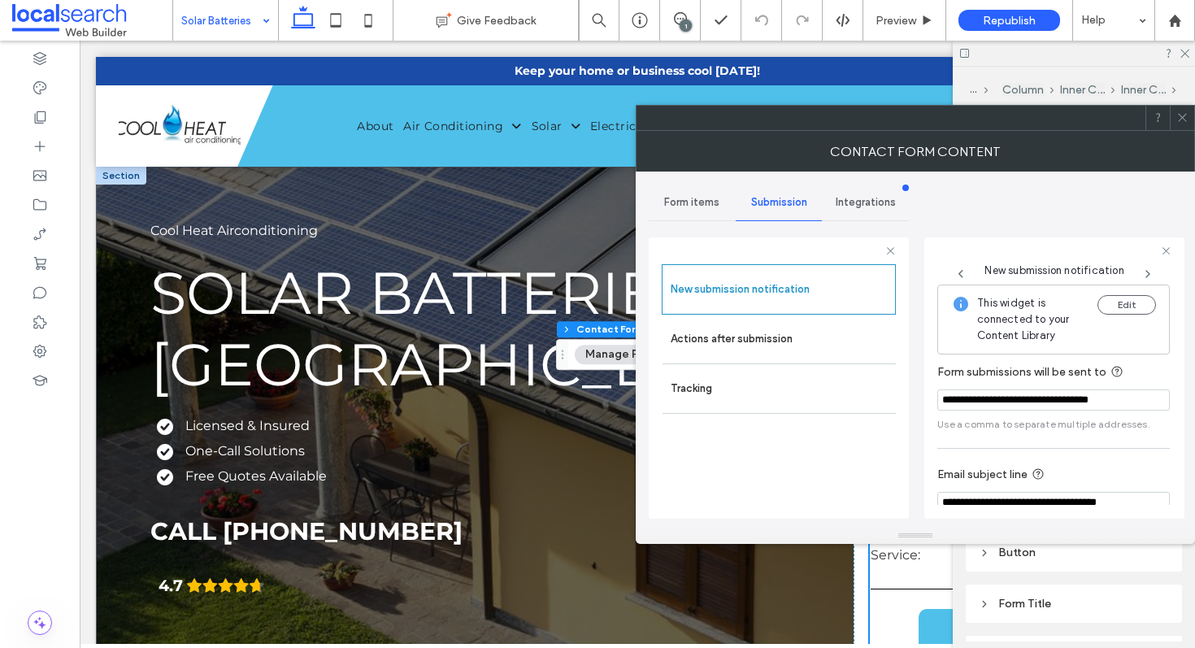
click at [1169, 121] on icon at bounding box center [1182, 117] width 12 height 12
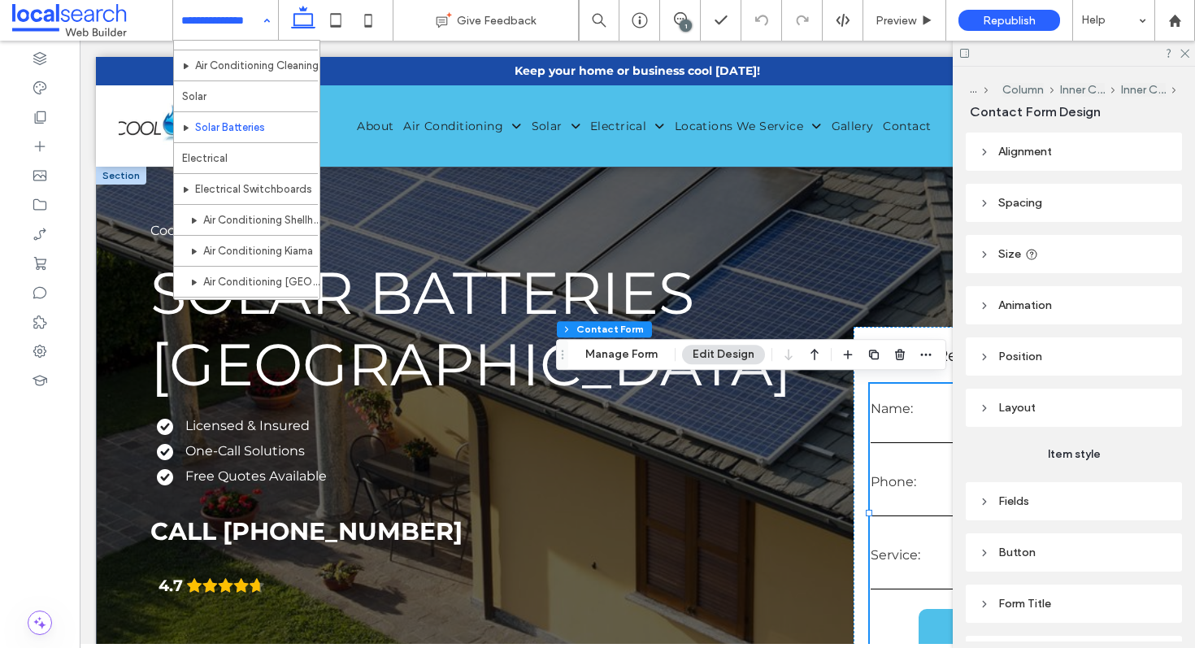
scroll to position [142, 0]
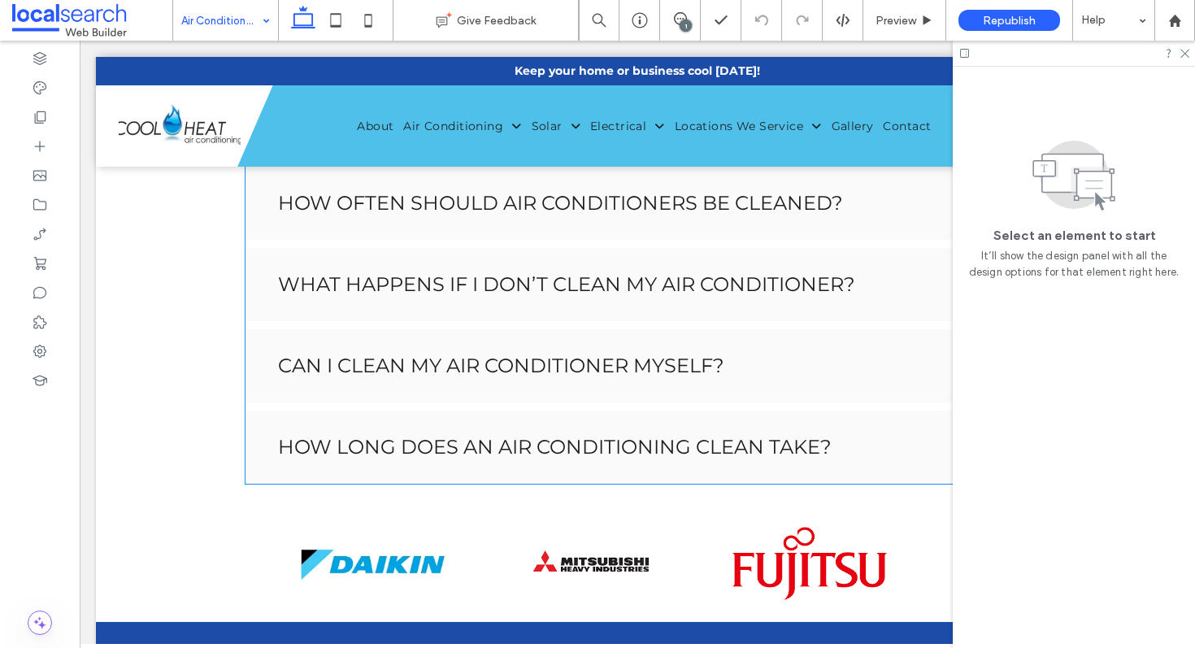
scroll to position [1794, 0]
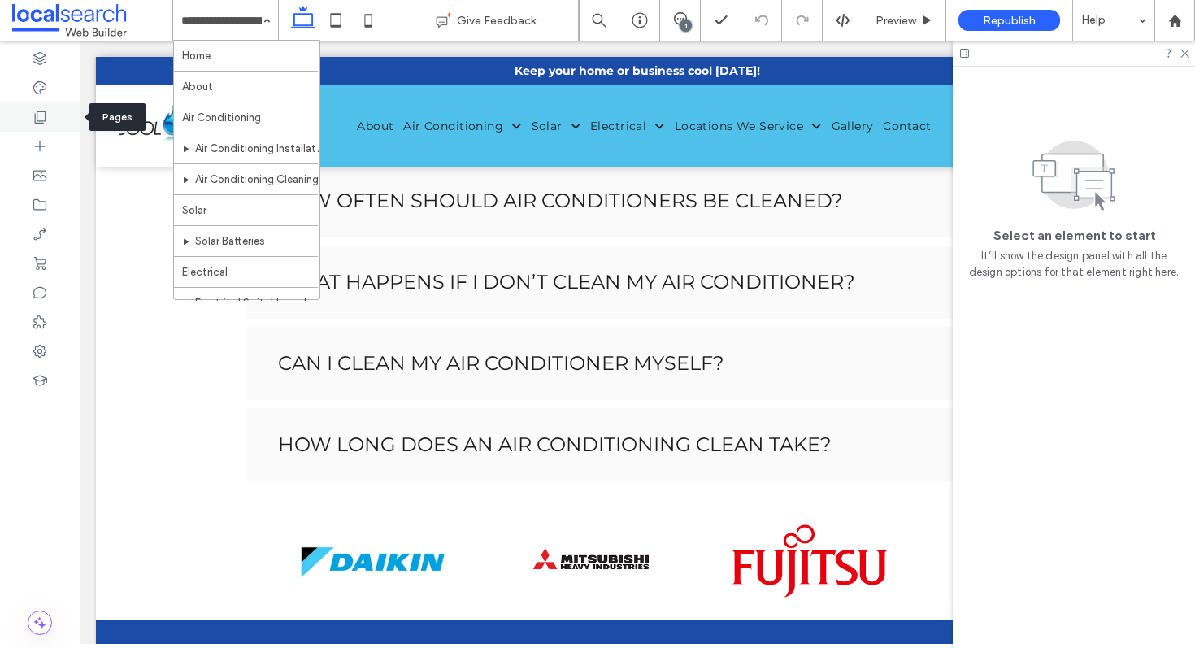
click at [42, 109] on icon at bounding box center [40, 117] width 16 height 16
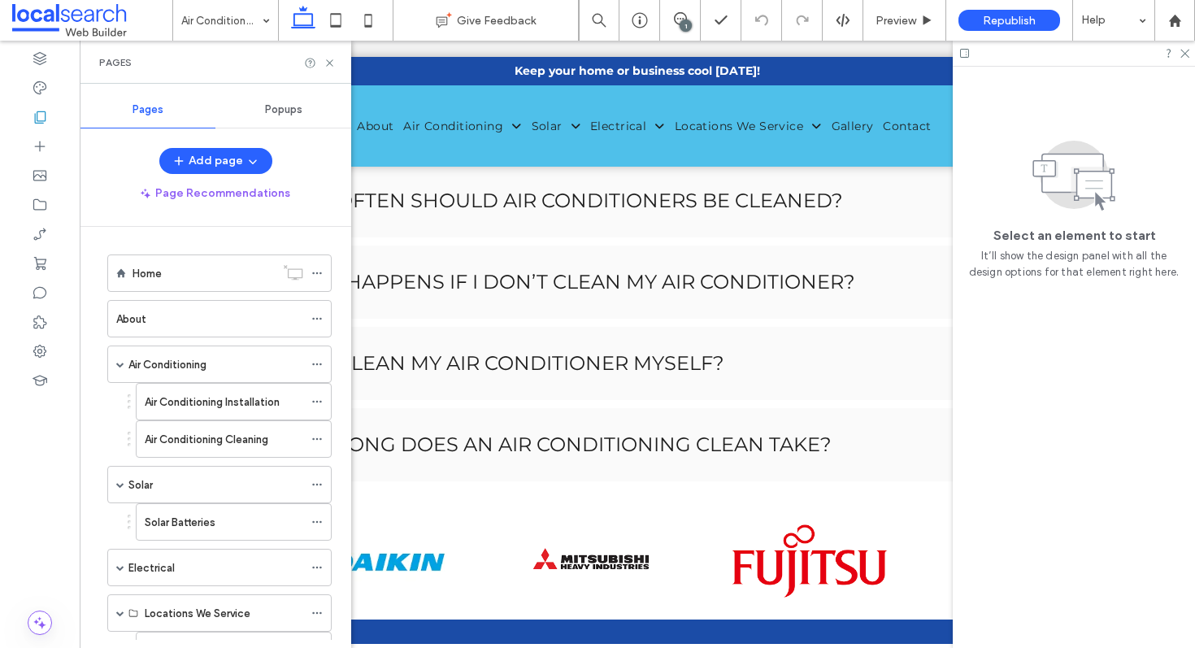
click at [269, 111] on span "Popups" at bounding box center [283, 109] width 37 height 13
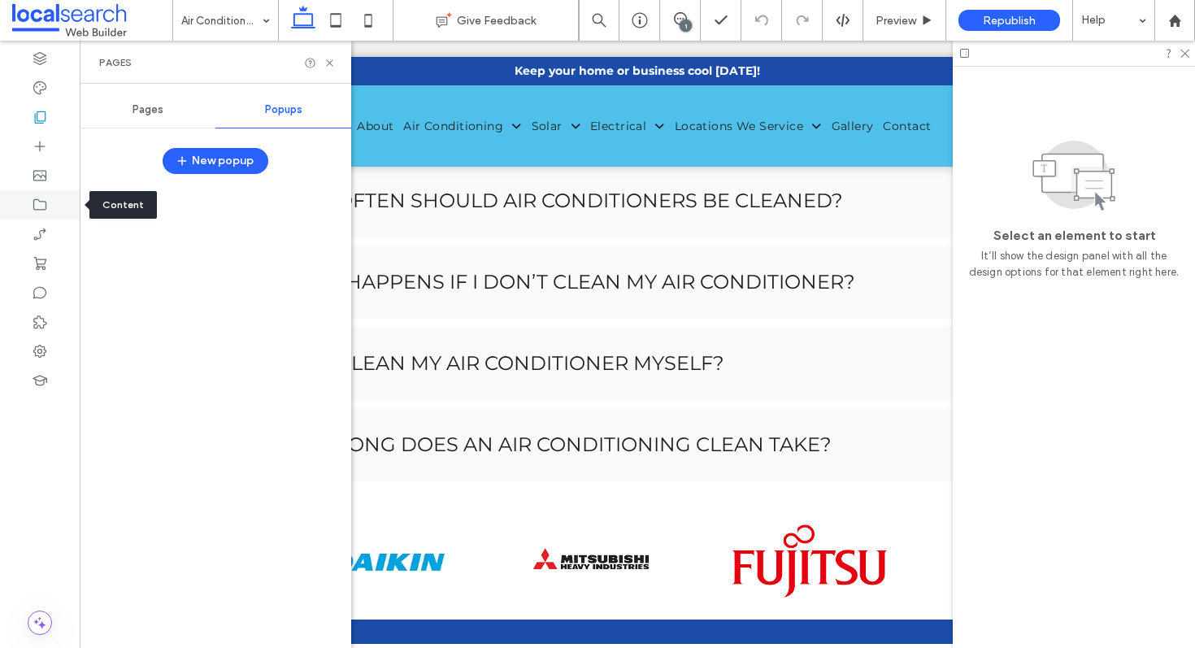
click at [41, 210] on use at bounding box center [39, 204] width 13 height 11
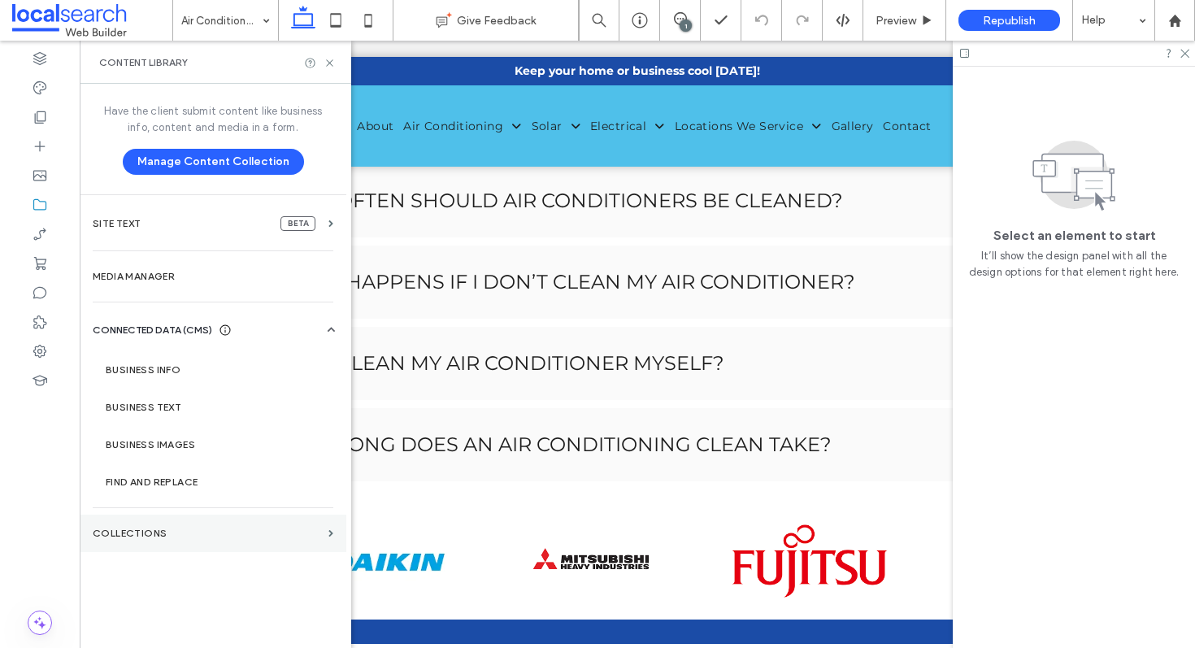
click at [150, 523] on section "COLLECTIONS" at bounding box center [213, 532] width 267 height 37
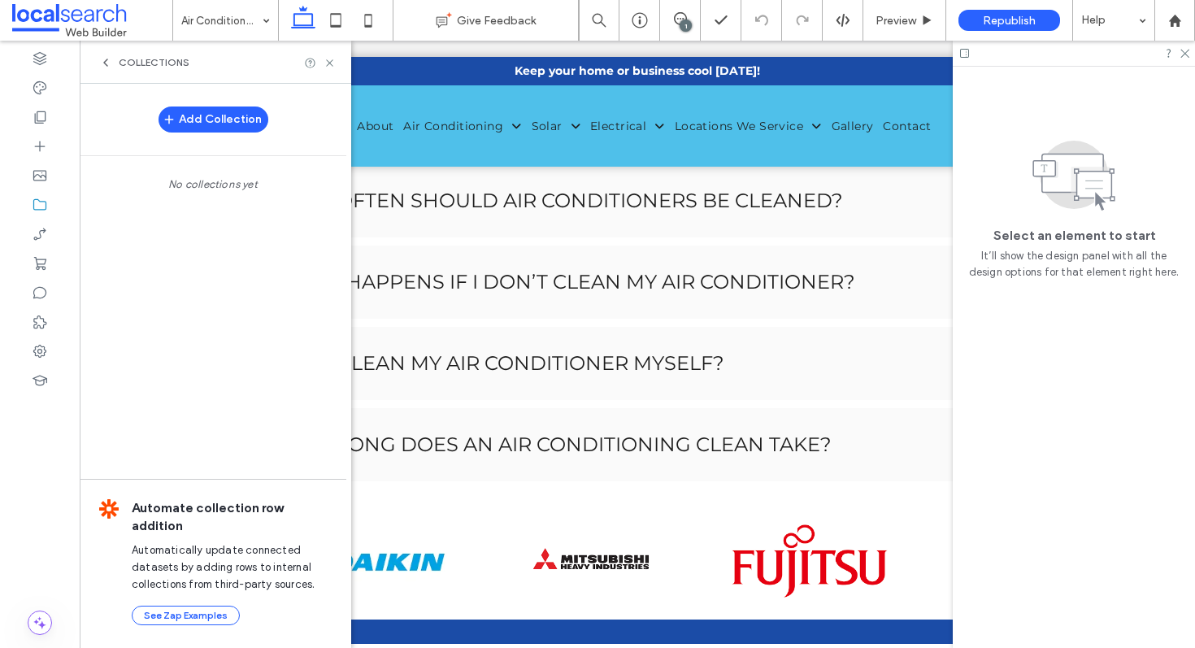
click at [145, 67] on span "COLLECTIONS" at bounding box center [154, 62] width 71 height 13
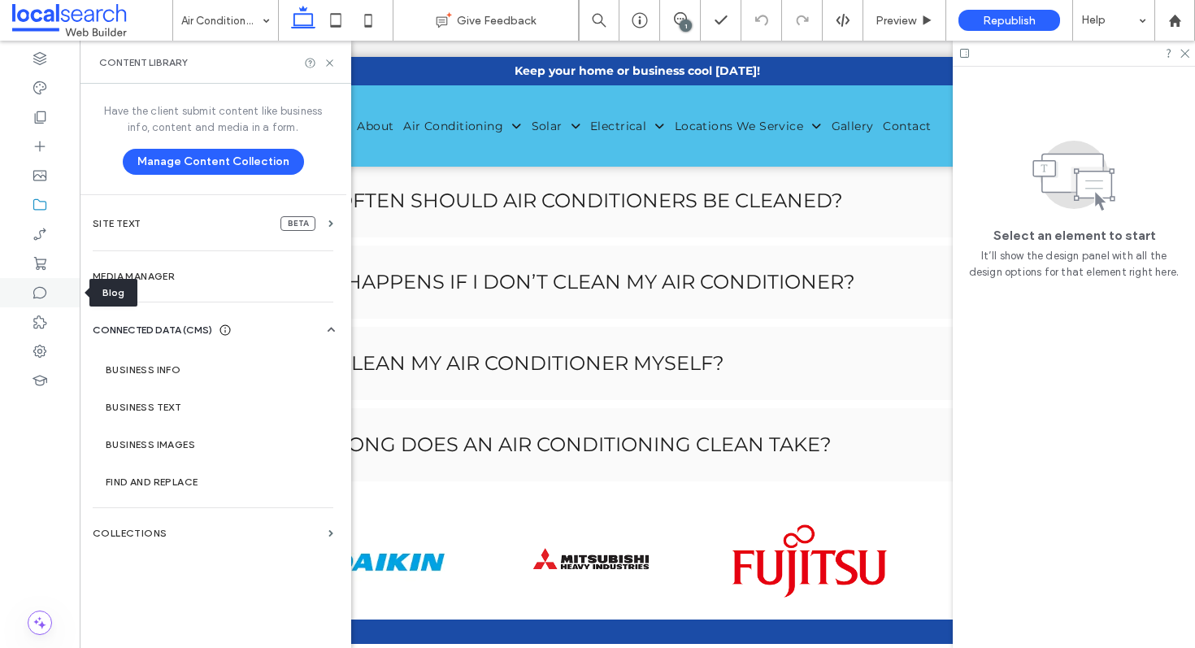
click at [43, 290] on icon at bounding box center [40, 292] width 16 height 16
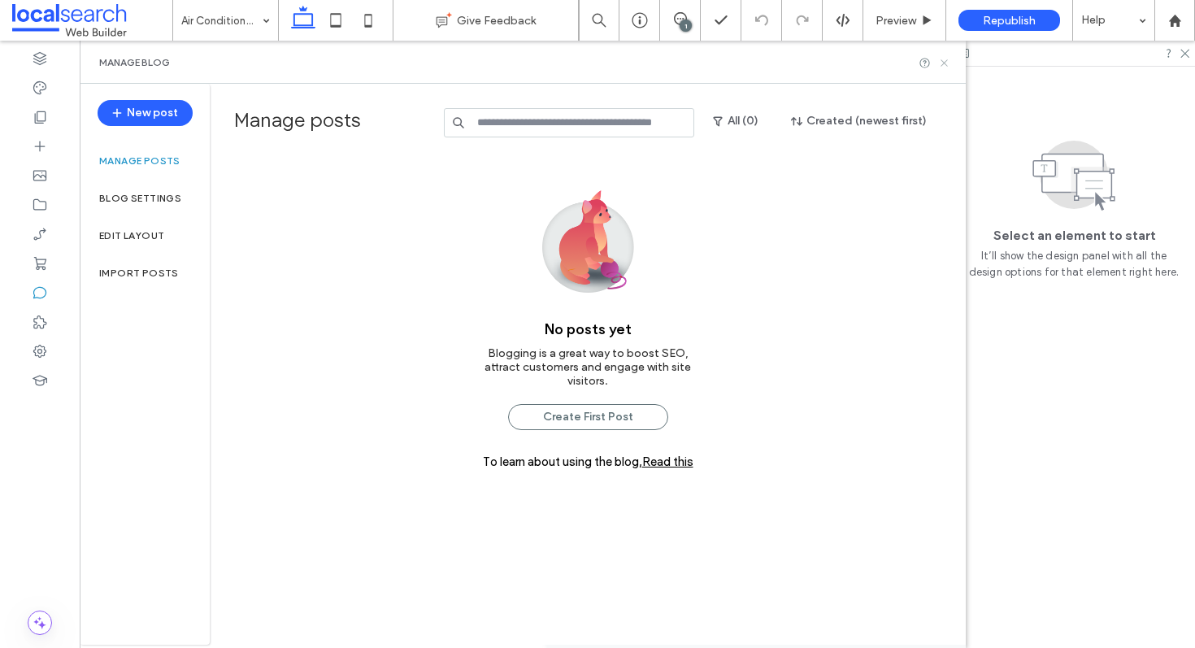
click at [943, 59] on icon at bounding box center [944, 63] width 12 height 12
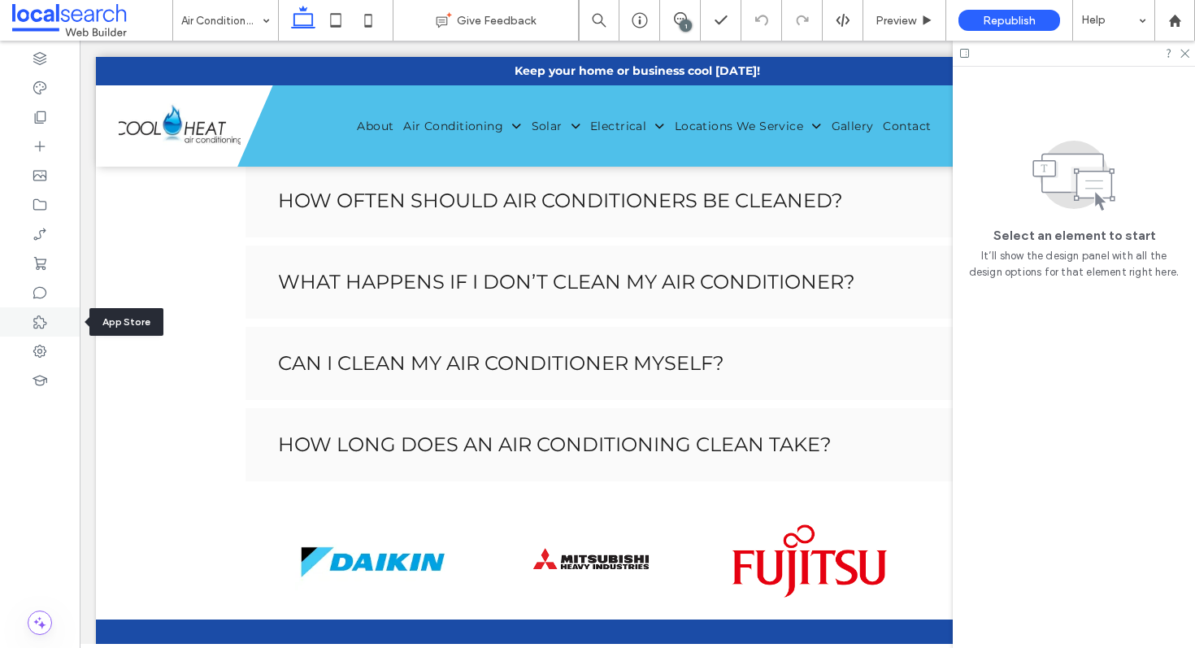
click at [55, 328] on div at bounding box center [40, 321] width 80 height 29
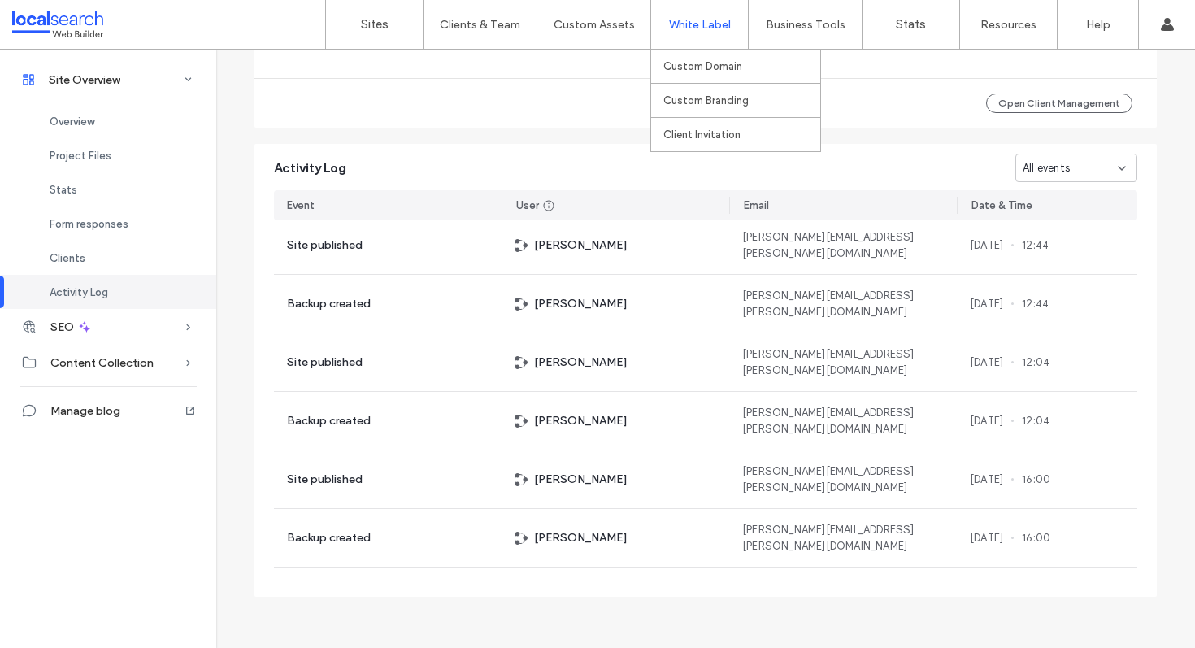
scroll to position [1512, 0]
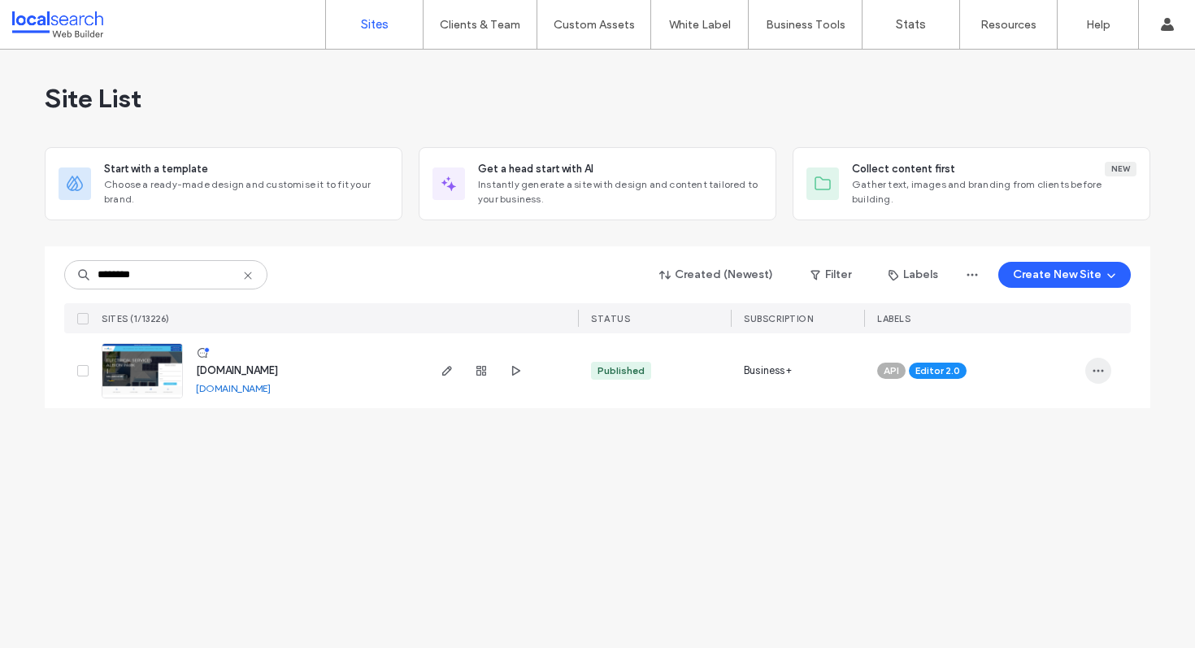
click at [1096, 371] on use "button" at bounding box center [1098, 371] width 11 height 2
click at [1049, 427] on span "Assign Label" at bounding box center [1026, 422] width 61 height 16
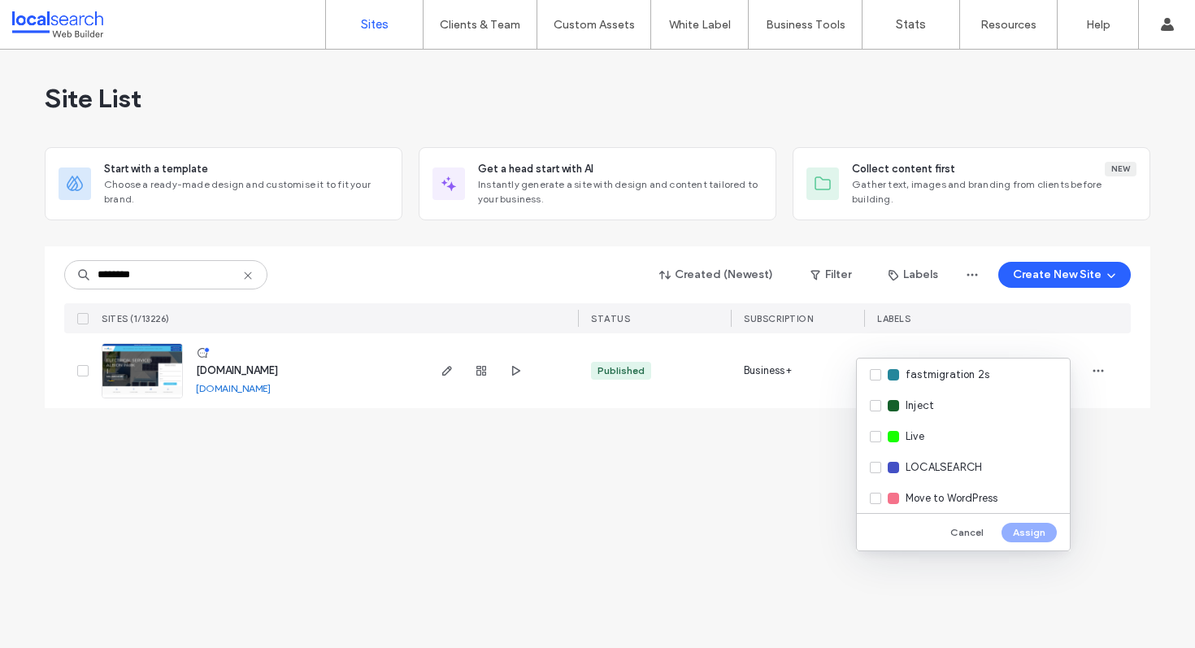
scroll to position [258, 0]
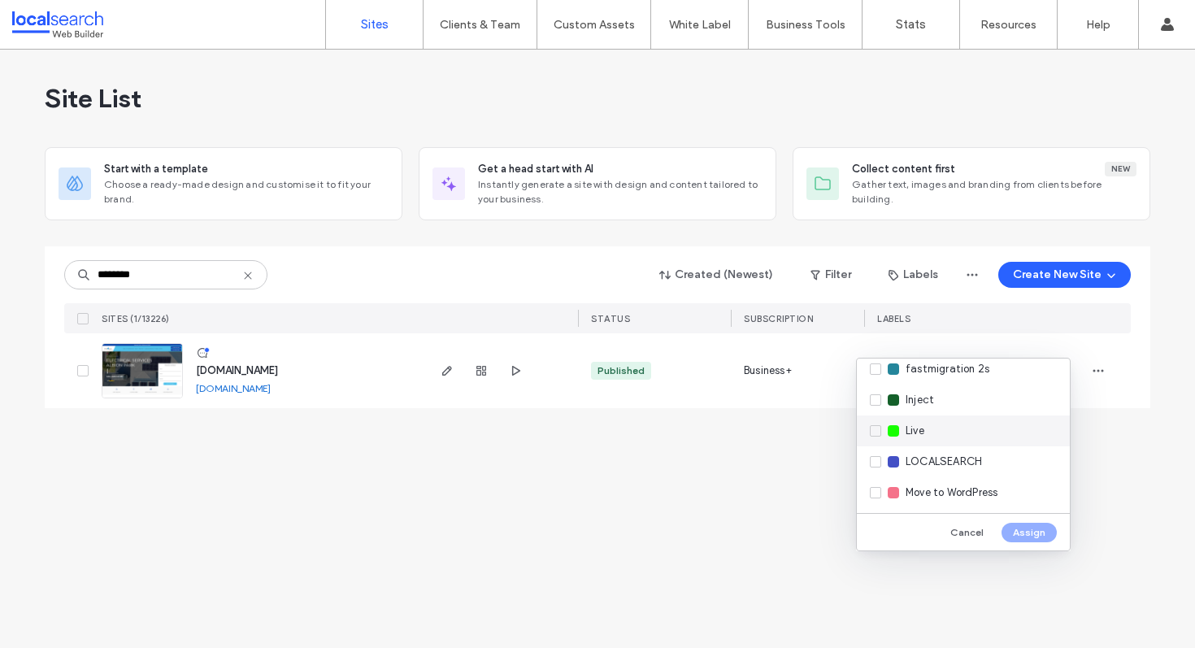
click at [874, 427] on div "Live" at bounding box center [963, 430] width 213 height 31
click at [1043, 532] on button "Assign" at bounding box center [1028, 533] width 55 height 20
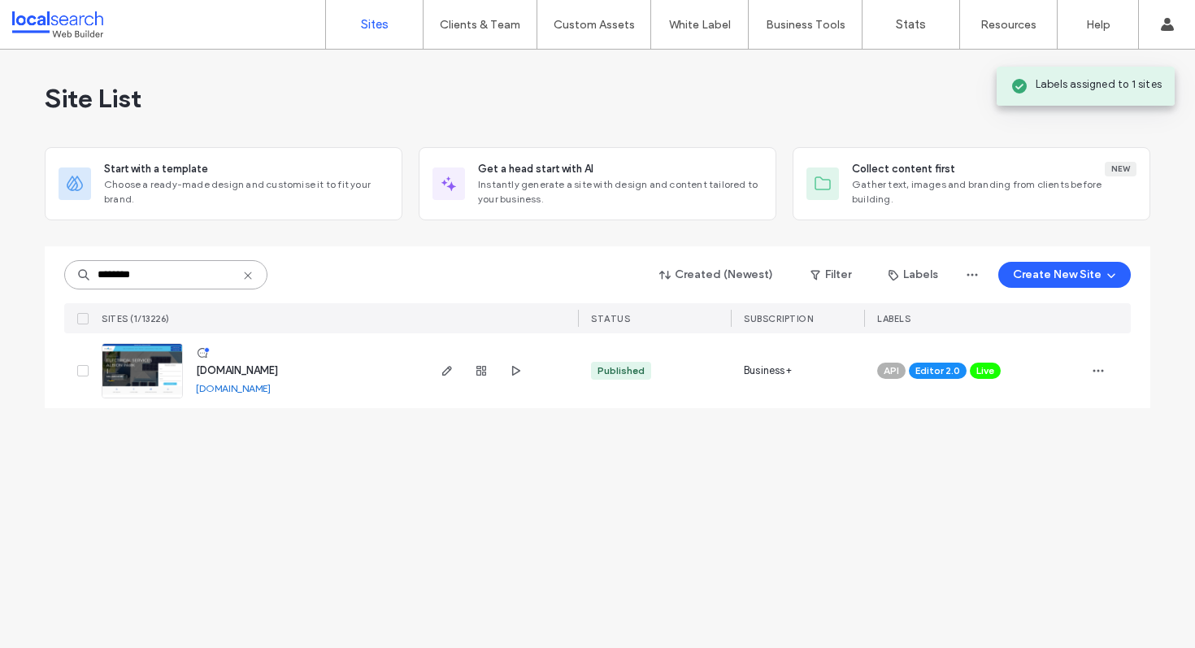
click at [190, 280] on input "********" at bounding box center [165, 274] width 203 height 29
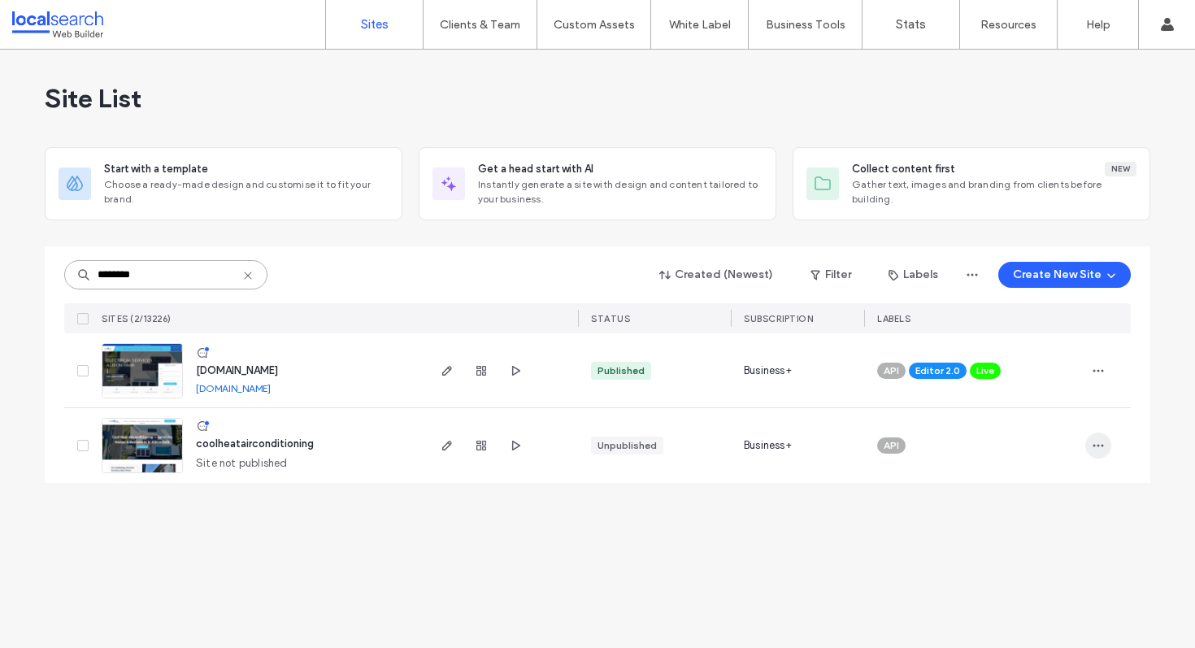
type input "********"
click at [1100, 440] on icon "button" at bounding box center [1097, 445] width 13 height 13
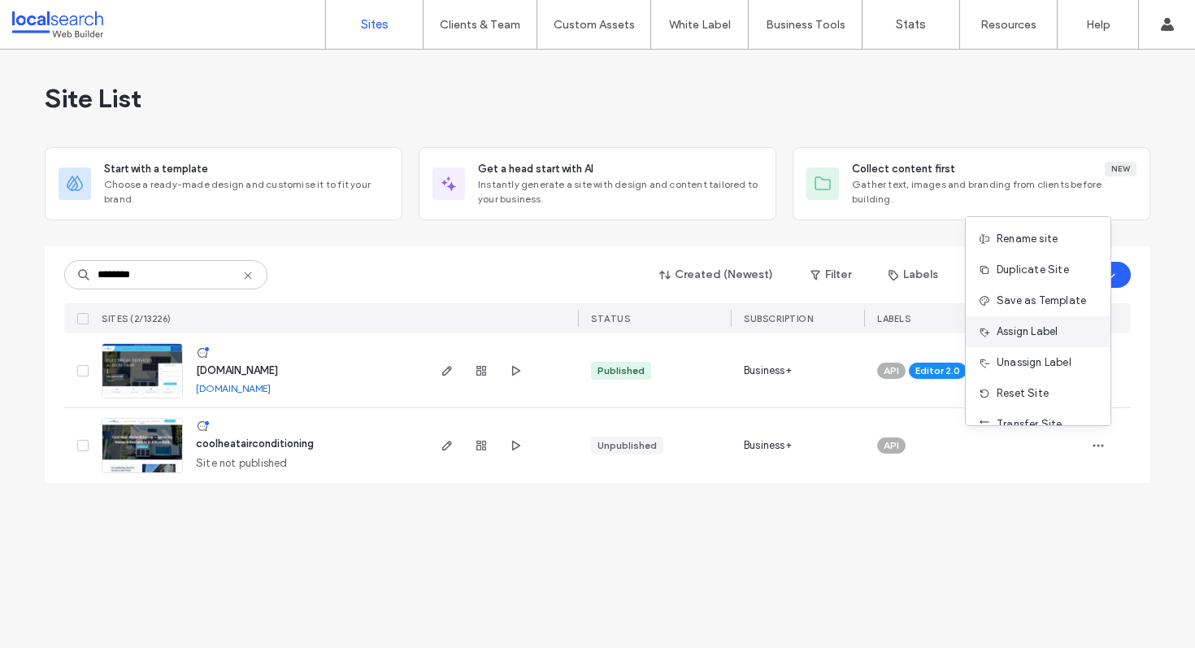
click at [1039, 334] on span "Assign Label" at bounding box center [1026, 331] width 61 height 16
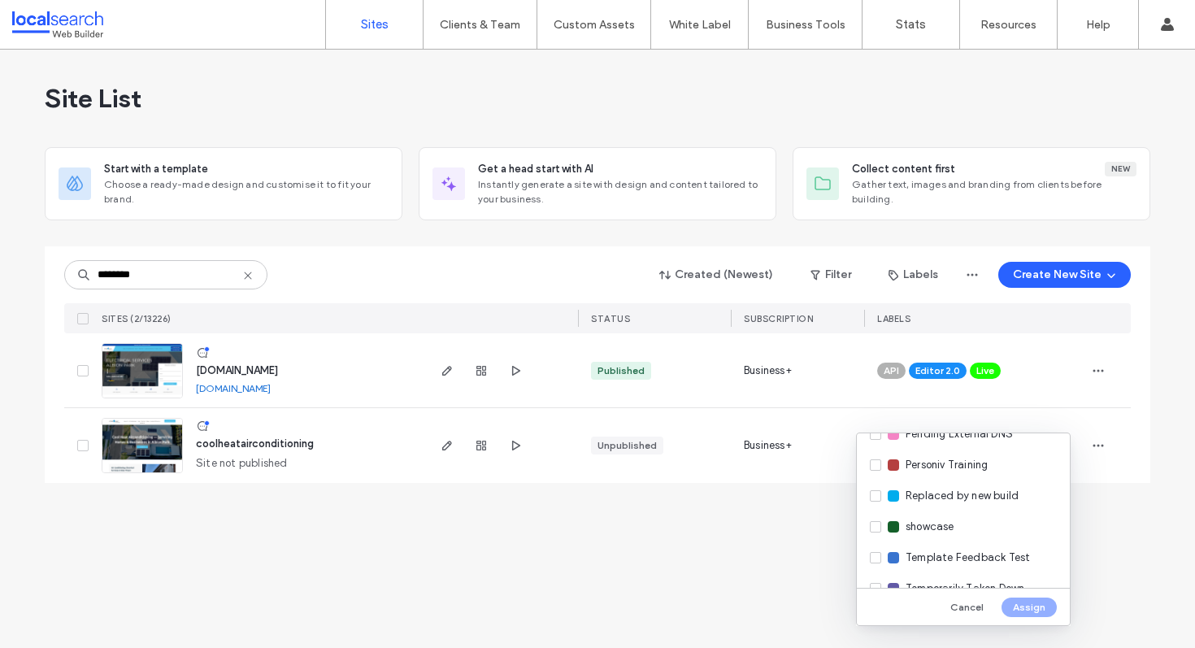
scroll to position [464, 0]
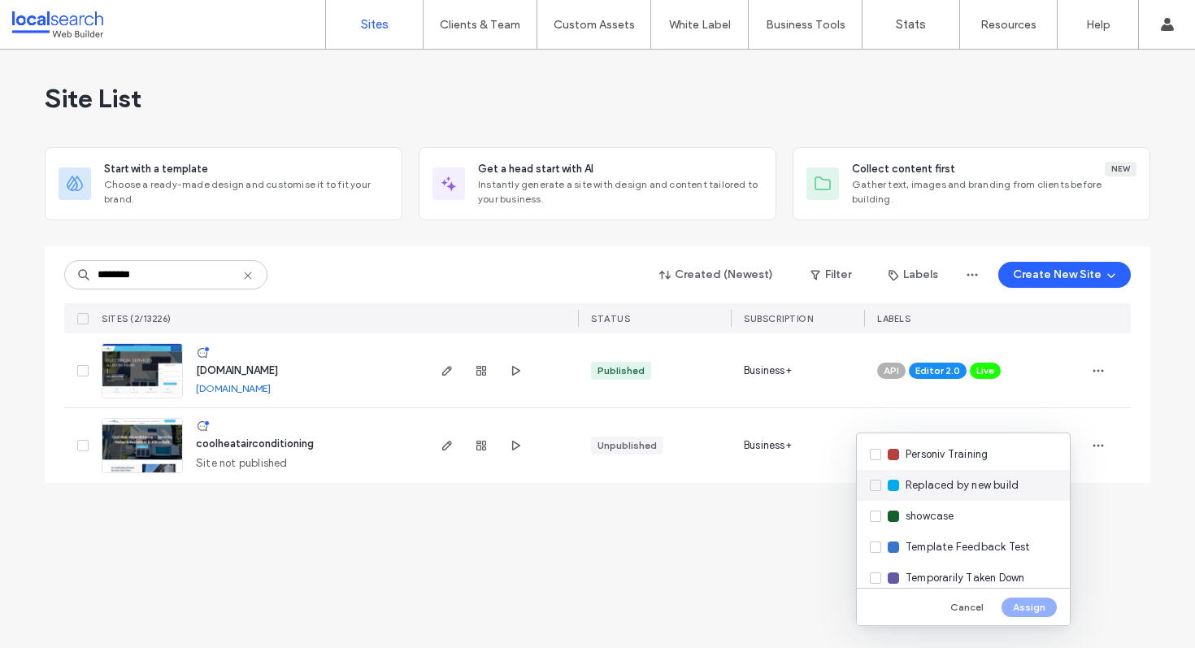
click at [957, 482] on span "Replaced by new build" at bounding box center [961, 485] width 113 height 16
click at [1039, 610] on button "Assign" at bounding box center [1028, 607] width 55 height 20
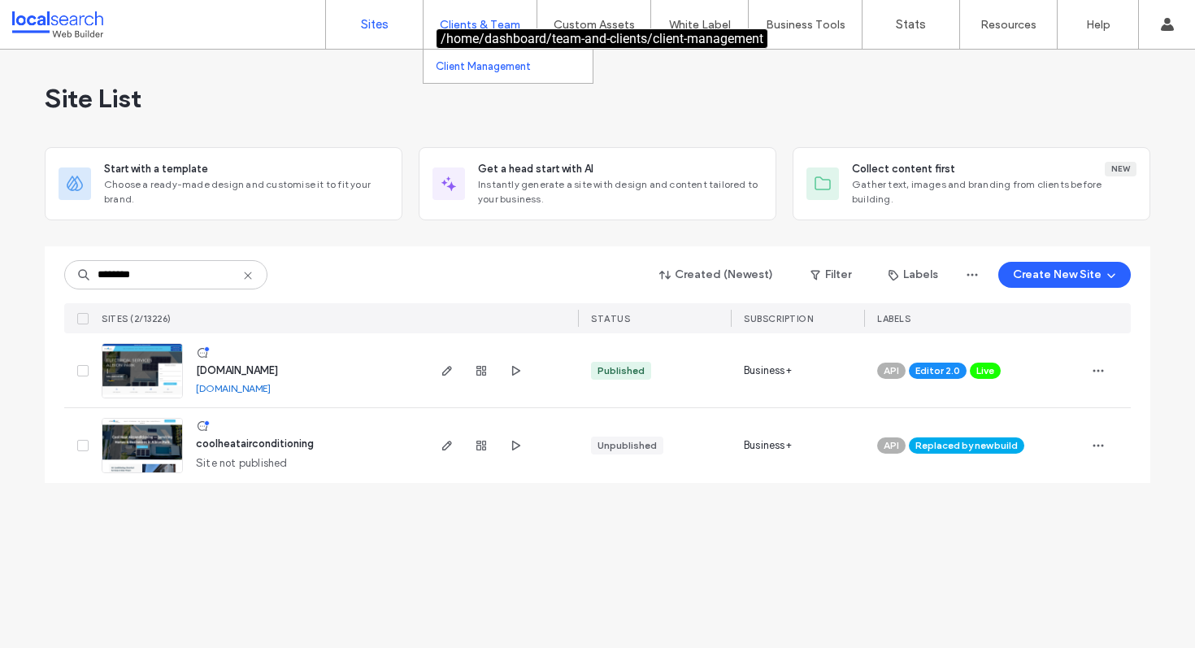
click at [495, 70] on label "Client Management" at bounding box center [483, 66] width 95 height 12
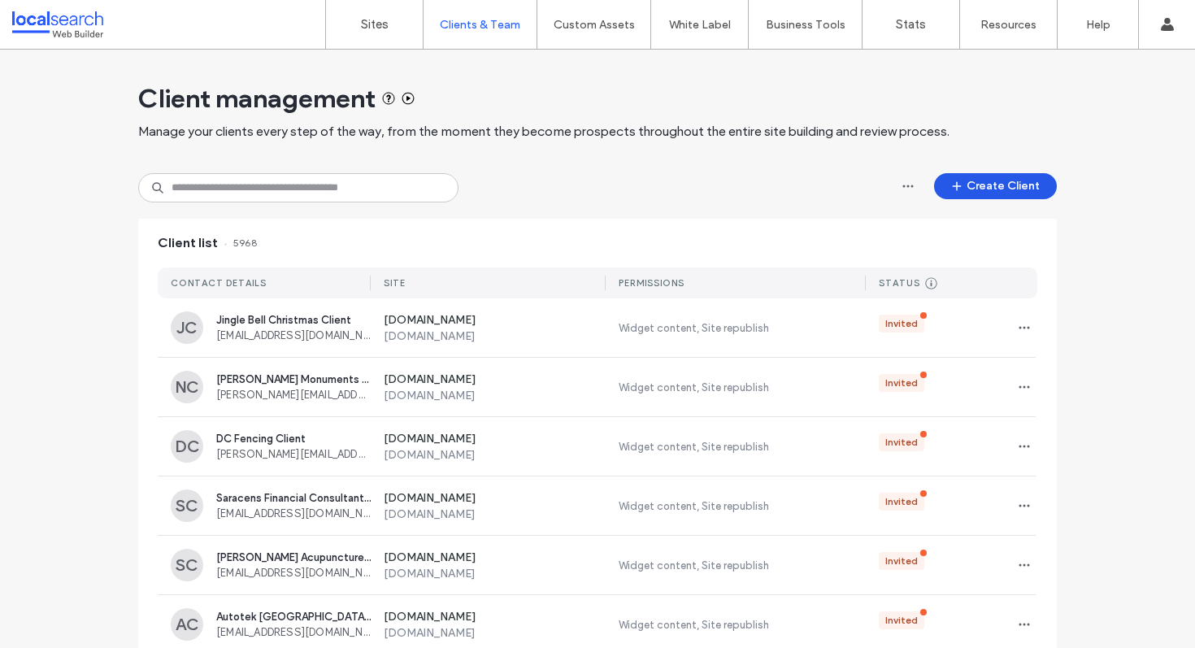
click at [996, 184] on button "Create Client" at bounding box center [995, 186] width 123 height 26
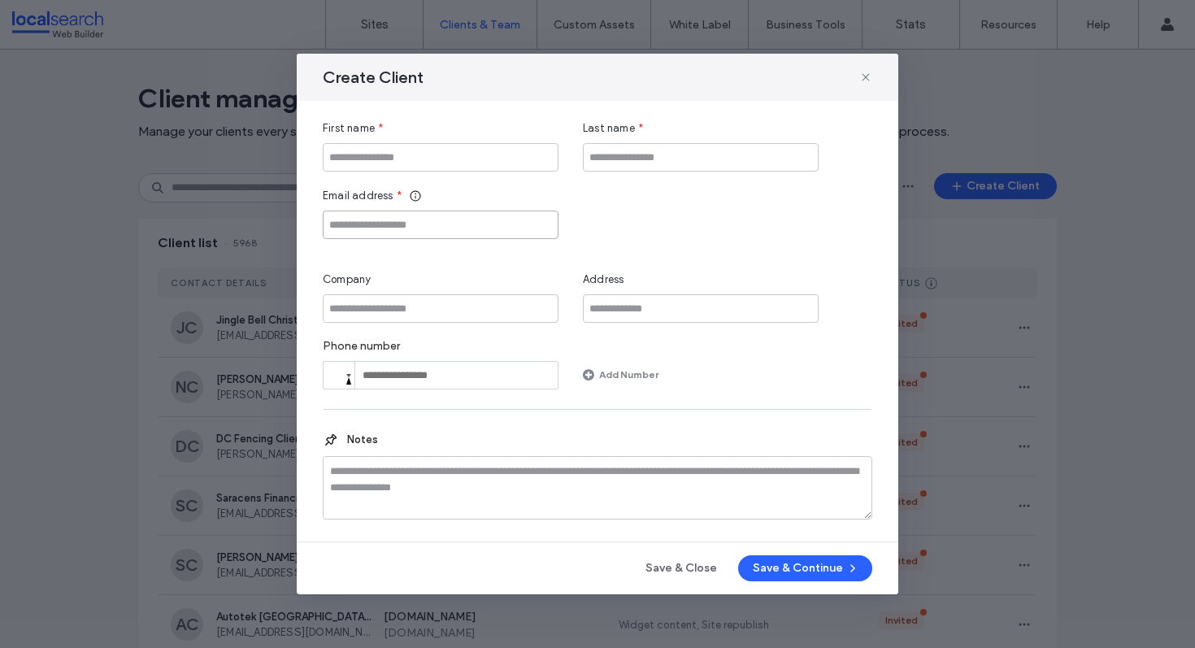
click at [469, 225] on input "Email address" at bounding box center [441, 224] width 236 height 28
paste input "**********"
drag, startPoint x: 376, startPoint y: 223, endPoint x: 138, endPoint y: 241, distance: 238.8
click at [138, 241] on div "**********" at bounding box center [597, 324] width 1195 height 648
click at [397, 227] on input "**********" at bounding box center [441, 224] width 236 height 28
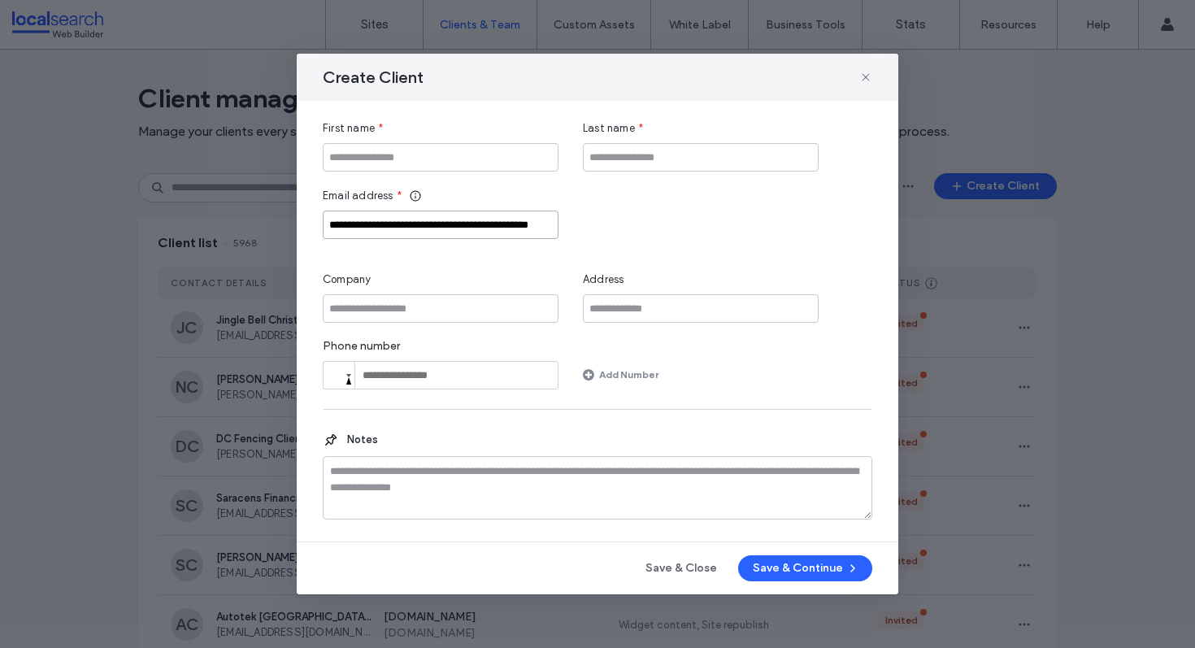
drag, startPoint x: 407, startPoint y: 226, endPoint x: 310, endPoint y: 227, distance: 97.5
click at [310, 227] on div "**********" at bounding box center [597, 321] width 601 height 440
type input "**********"
click at [439, 156] on input "First name" at bounding box center [441, 157] width 236 height 28
paste input "**********"
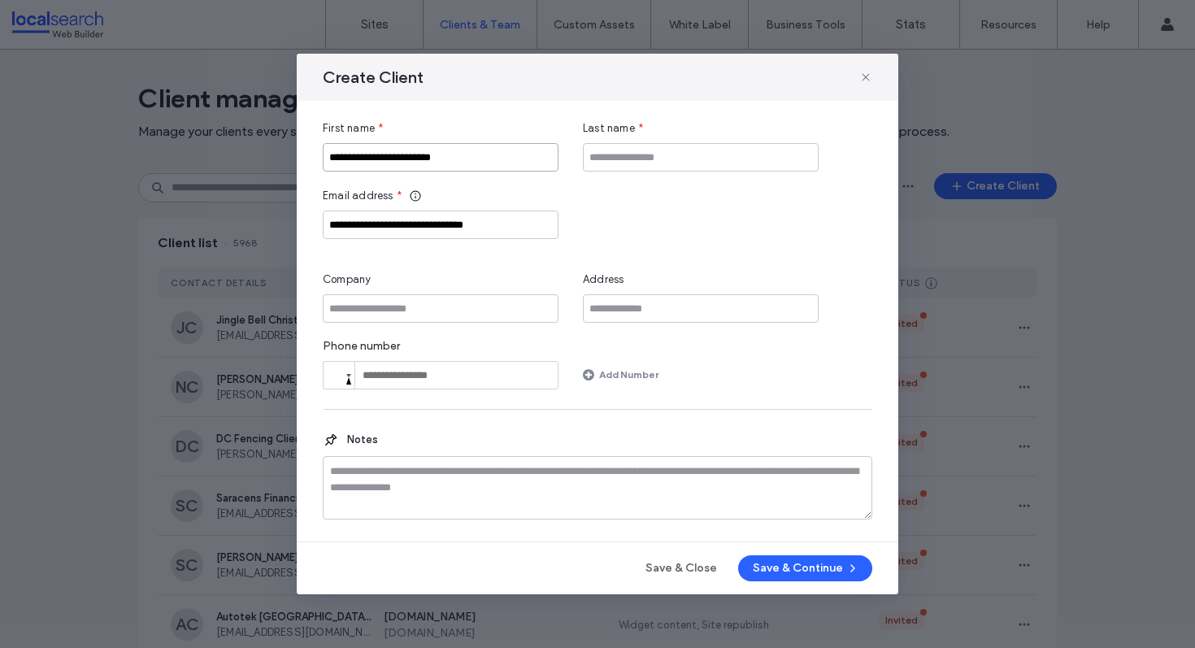
type input "**********"
click at [700, 147] on input "Last name" at bounding box center [701, 157] width 236 height 28
type input "******"
click at [516, 294] on input "Company" at bounding box center [441, 308] width 236 height 28
paste input "**********"
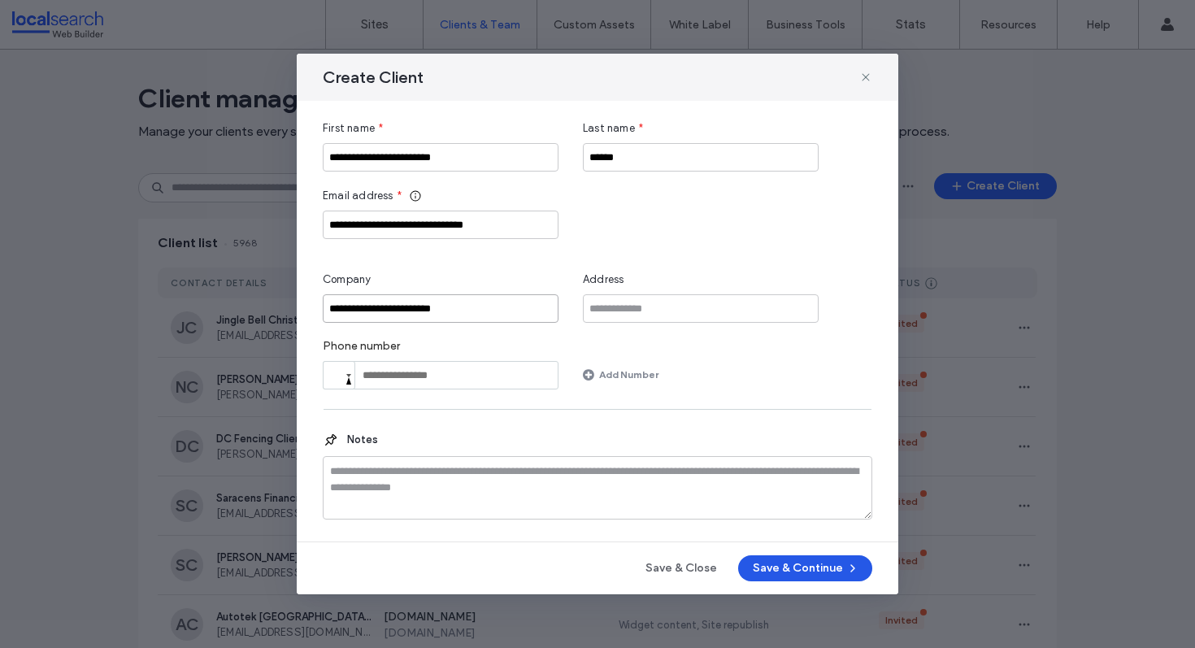
type input "**********"
click at [798, 567] on button "Save & Continue" at bounding box center [805, 568] width 134 height 26
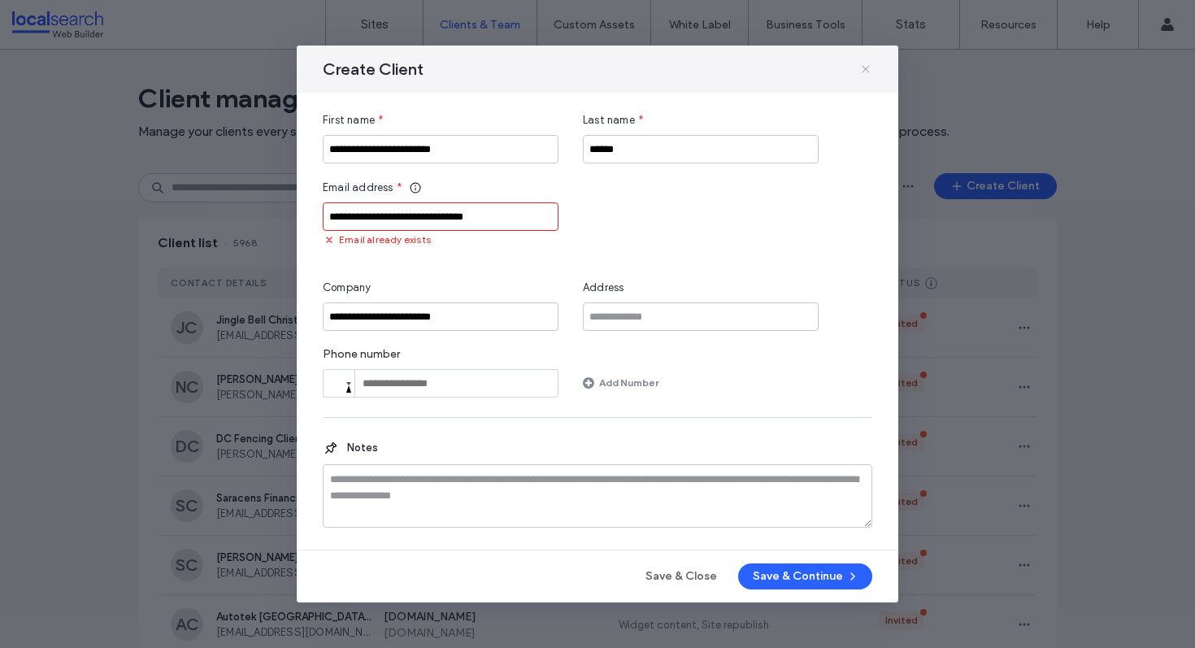
click at [865, 65] on icon at bounding box center [865, 69] width 13 height 13
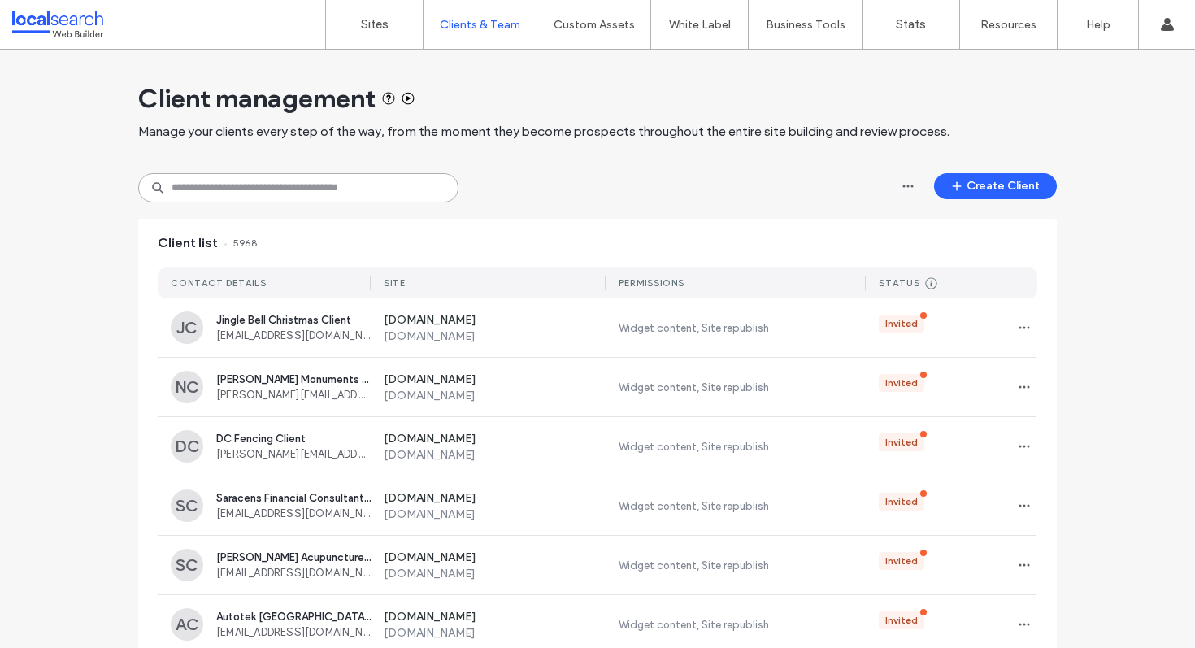
click at [327, 194] on input at bounding box center [298, 187] width 320 height 29
paste input "**********"
type input "**********"
paste input "**********"
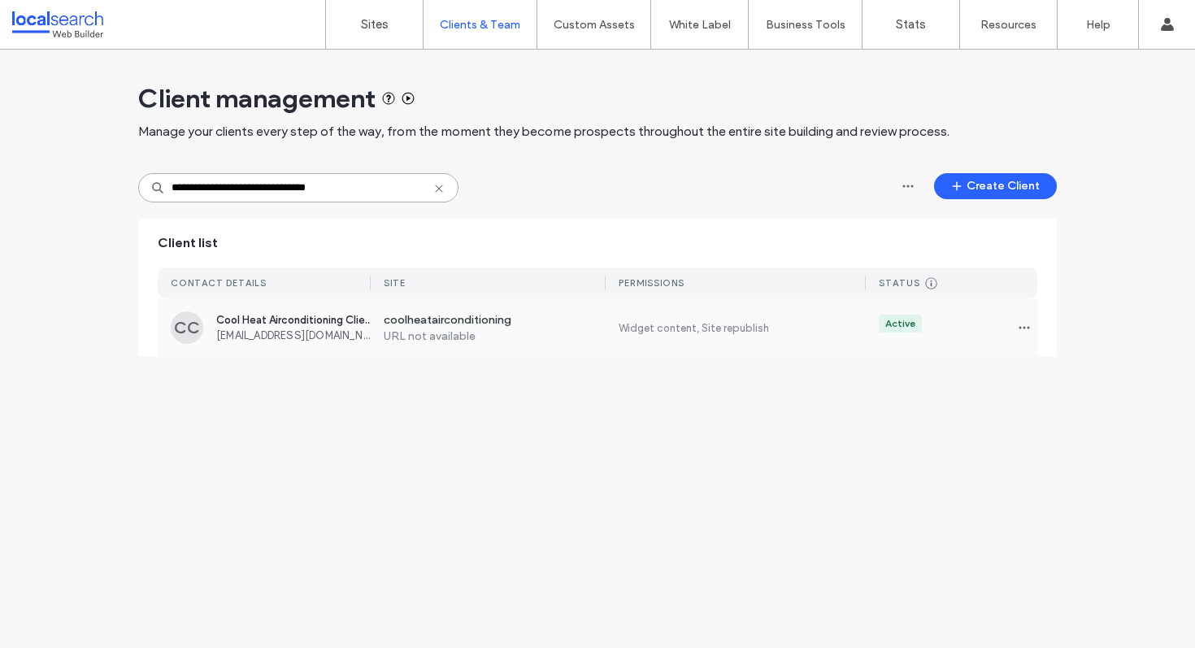
type input "**********"
click at [570, 332] on label "URL not available" at bounding box center [495, 336] width 223 height 14
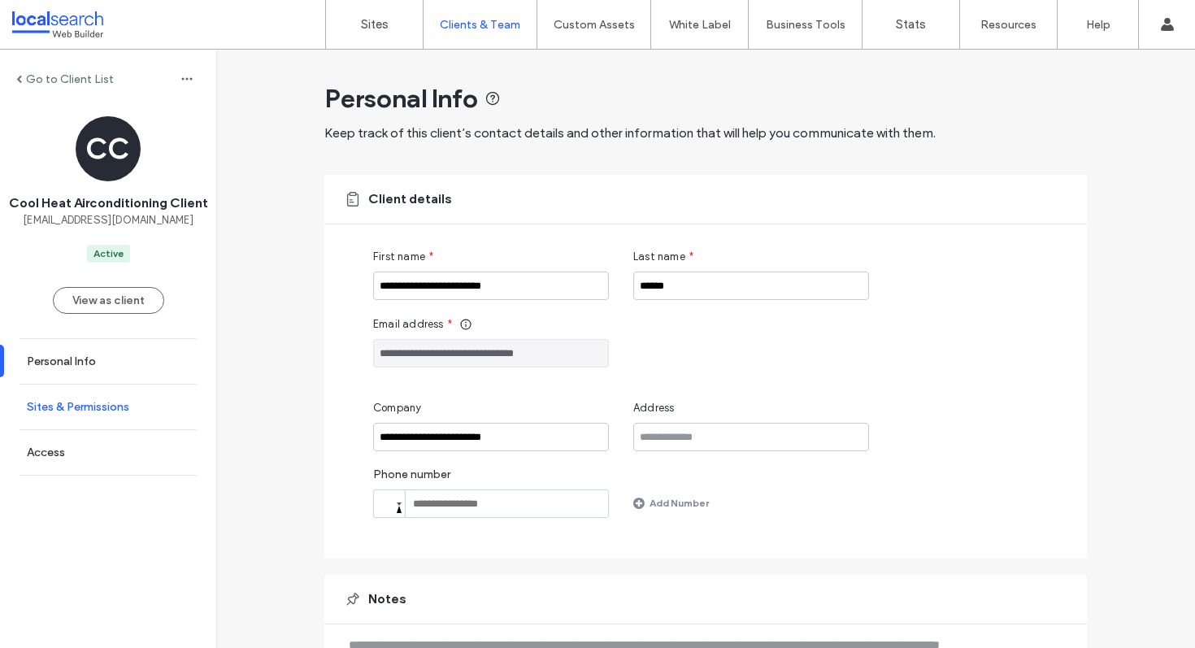
click at [109, 410] on label "Sites & Permissions" at bounding box center [78, 407] width 102 height 14
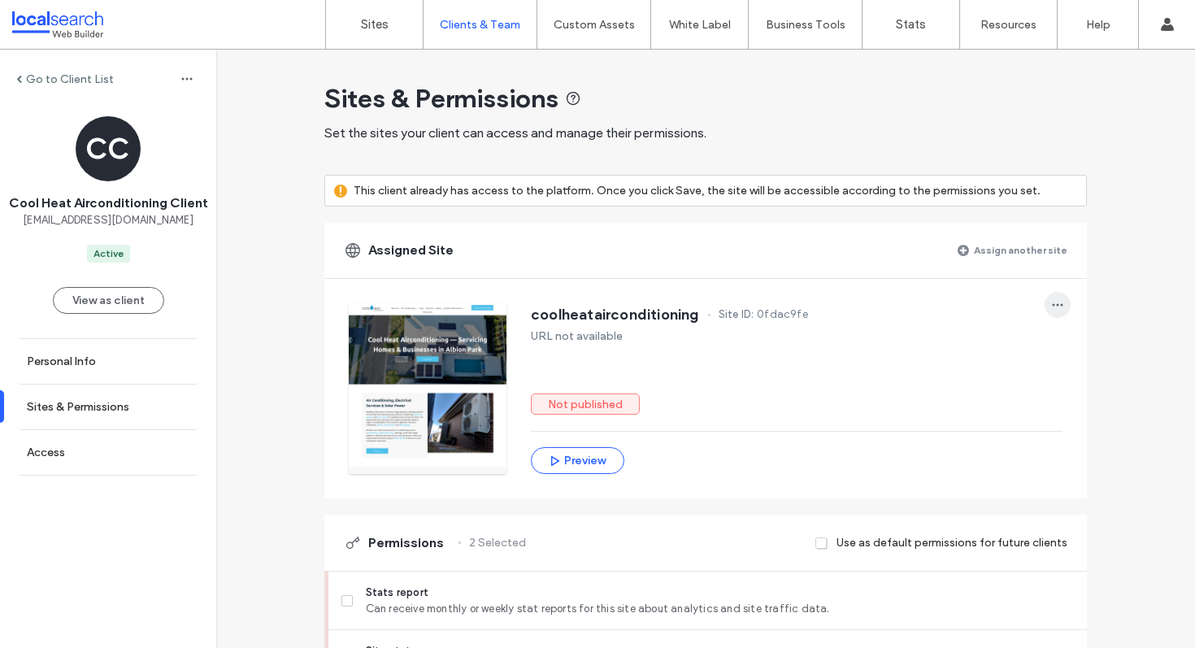
click at [1052, 304] on use "button" at bounding box center [1057, 305] width 11 height 2
click at [1091, 339] on span "Unassign site" at bounding box center [1105, 347] width 67 height 16
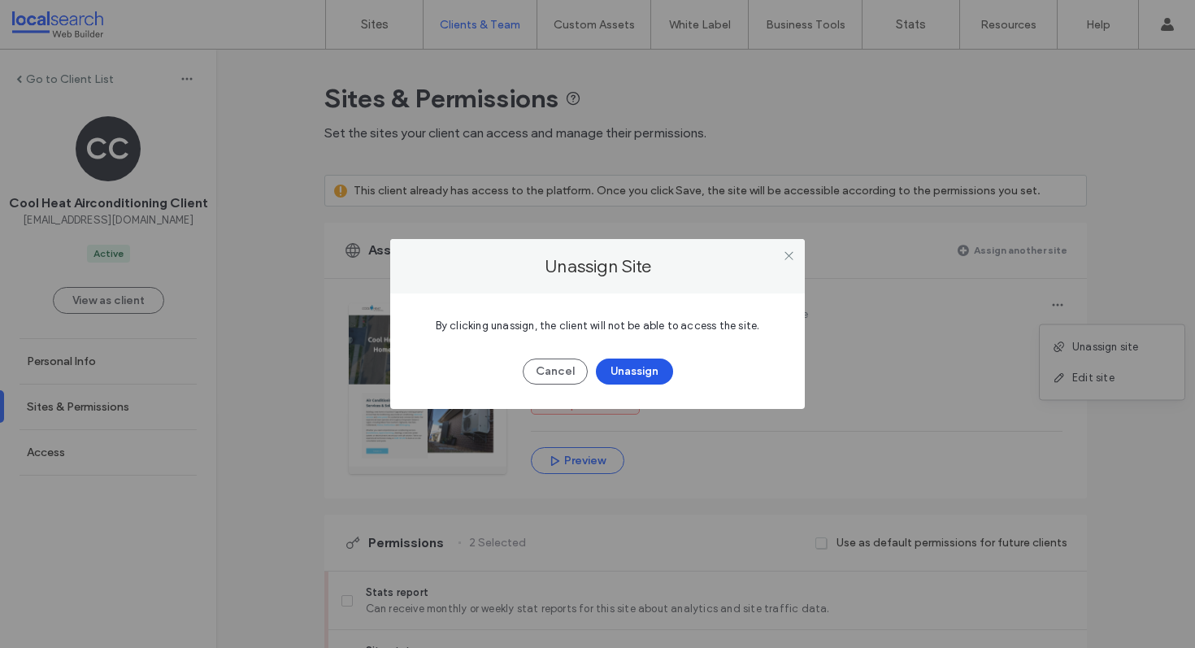
click at [646, 374] on button "Unassign" at bounding box center [634, 371] width 77 height 26
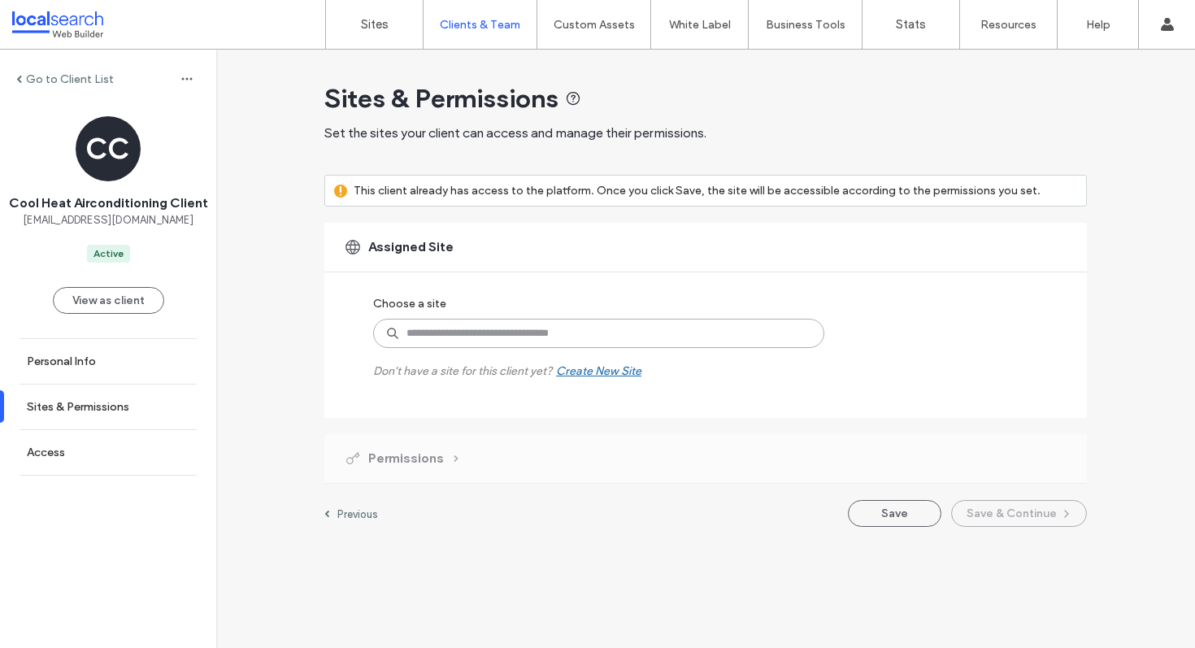
click at [571, 340] on input at bounding box center [598, 333] width 451 height 29
type input "********"
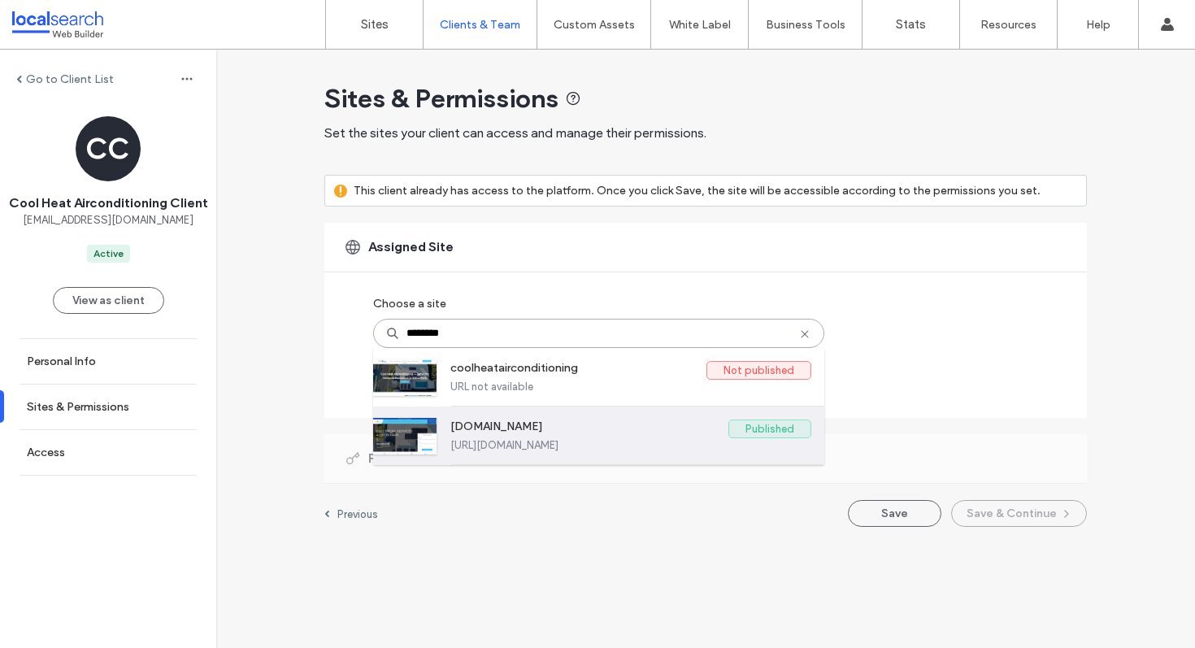
click at [562, 432] on label "[DOMAIN_NAME]" at bounding box center [589, 429] width 278 height 20
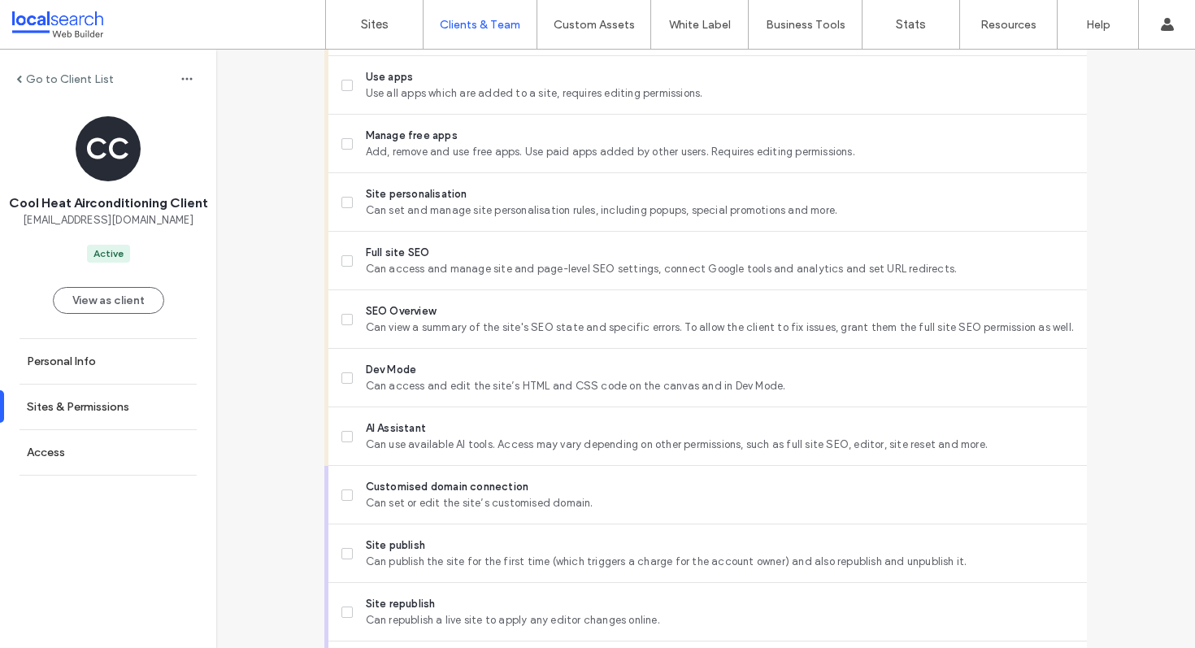
scroll to position [1386, 0]
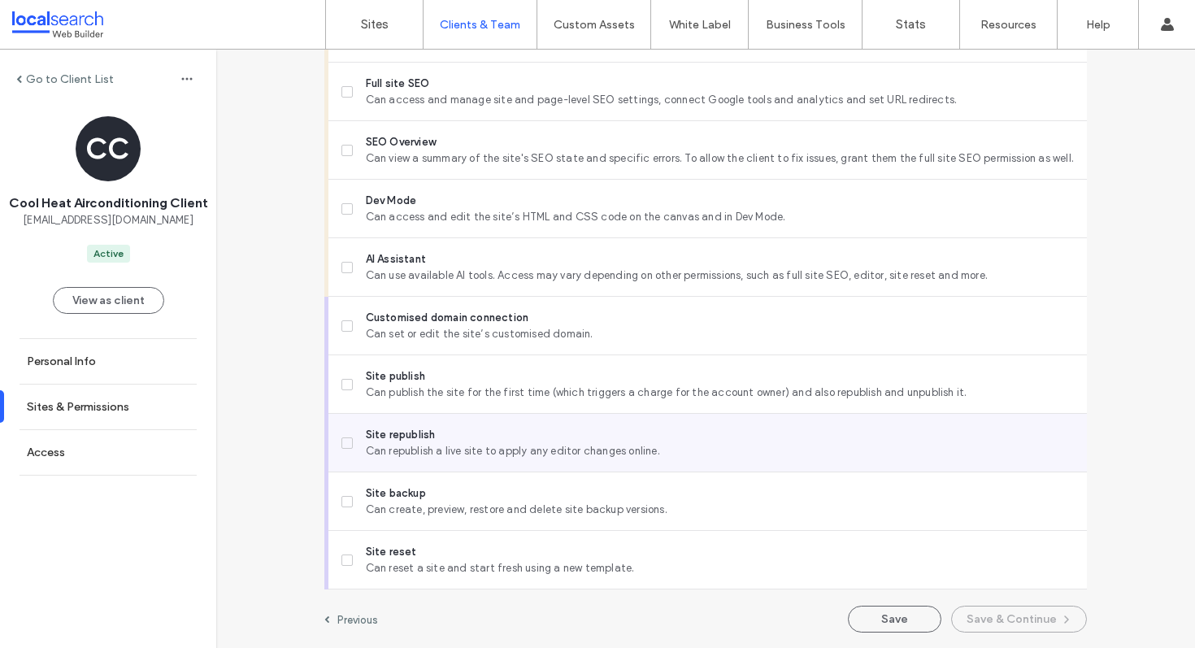
click at [345, 443] on span at bounding box center [346, 442] width 11 height 11
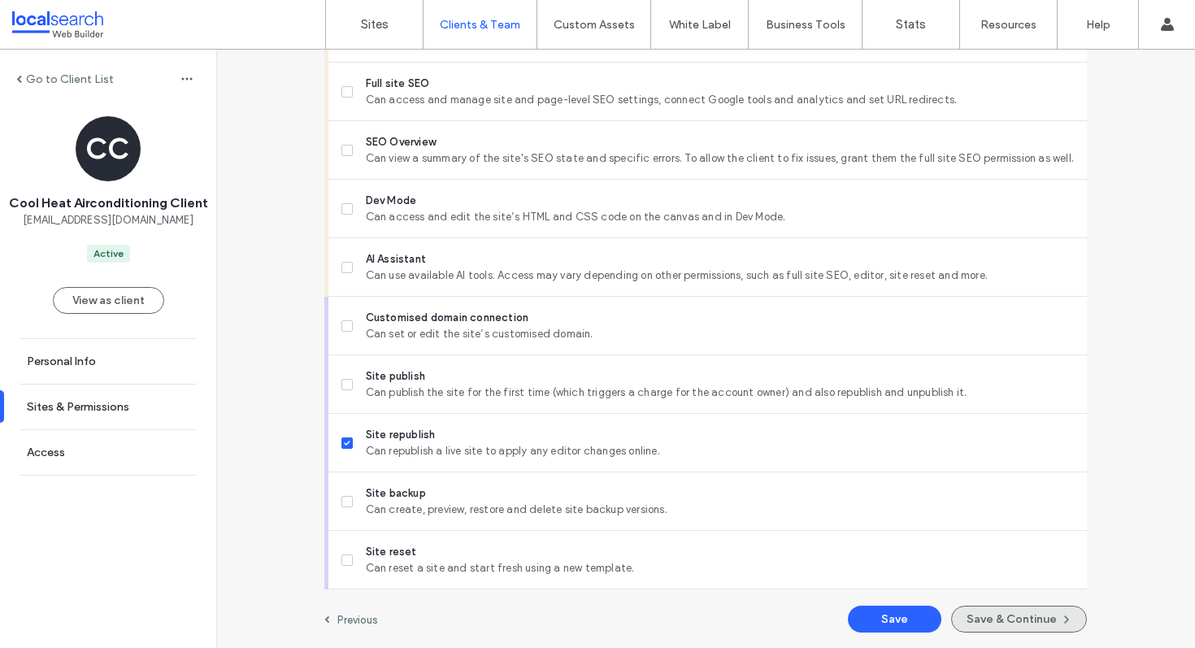
click at [998, 614] on button "Save & Continue" at bounding box center [1019, 618] width 136 height 27
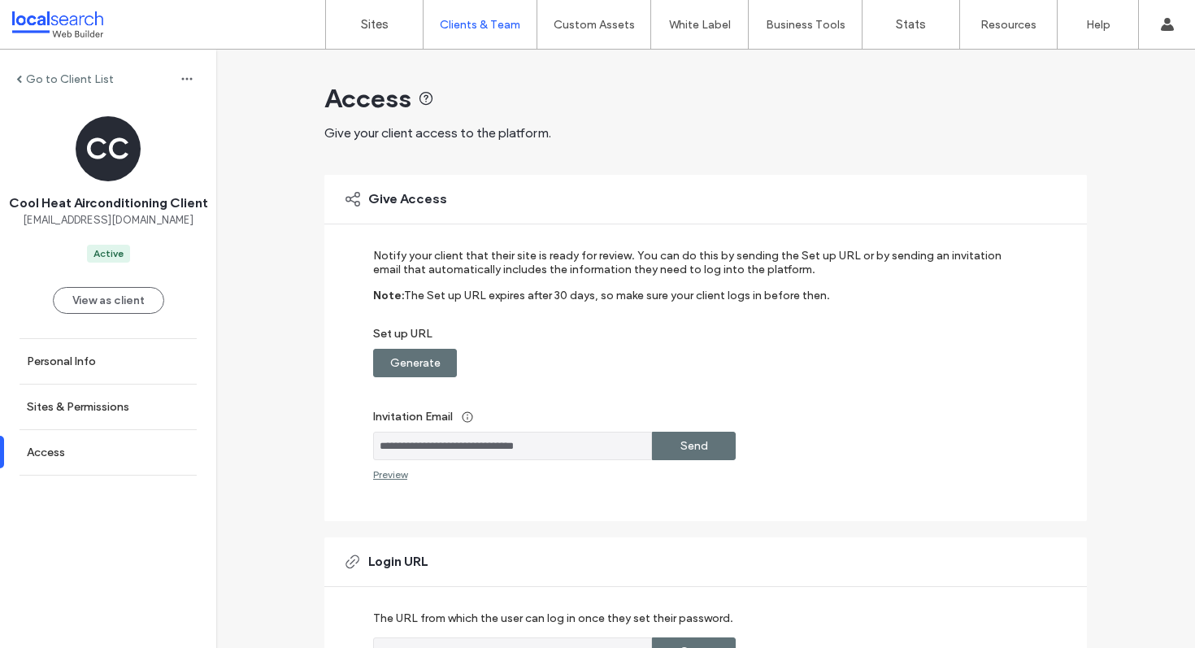
click at [421, 363] on label "Generate" at bounding box center [415, 363] width 50 height 30
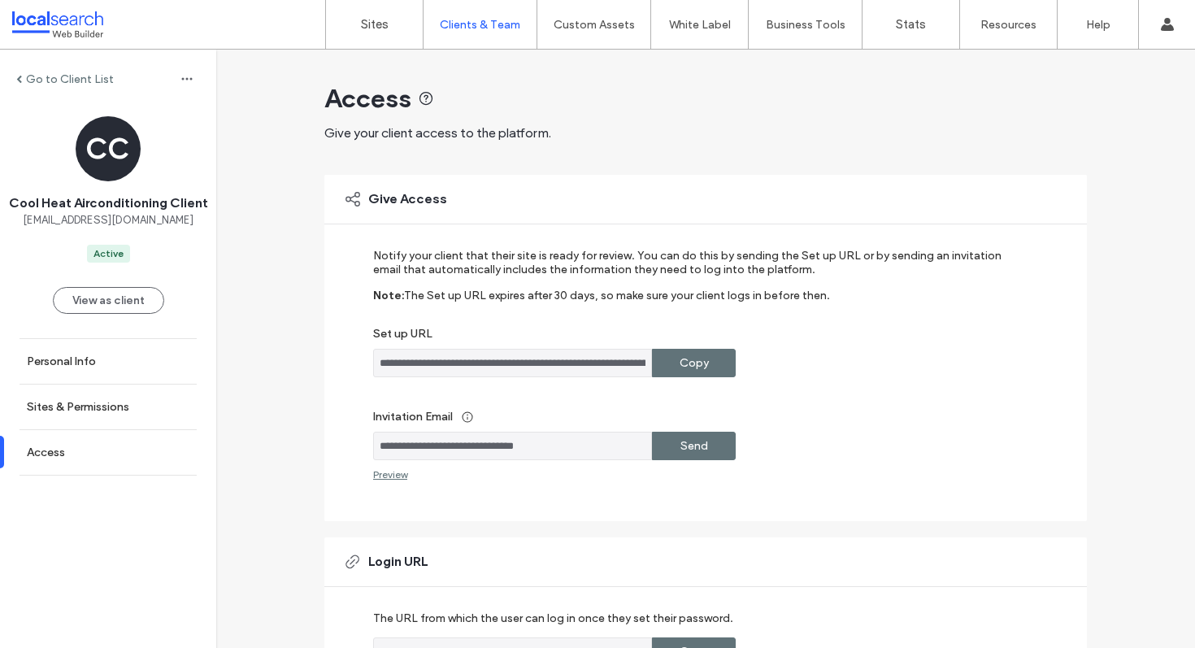
click at [697, 358] on label "Copy" at bounding box center [693, 363] width 29 height 30
